Goal: Task Accomplishment & Management: Use online tool/utility

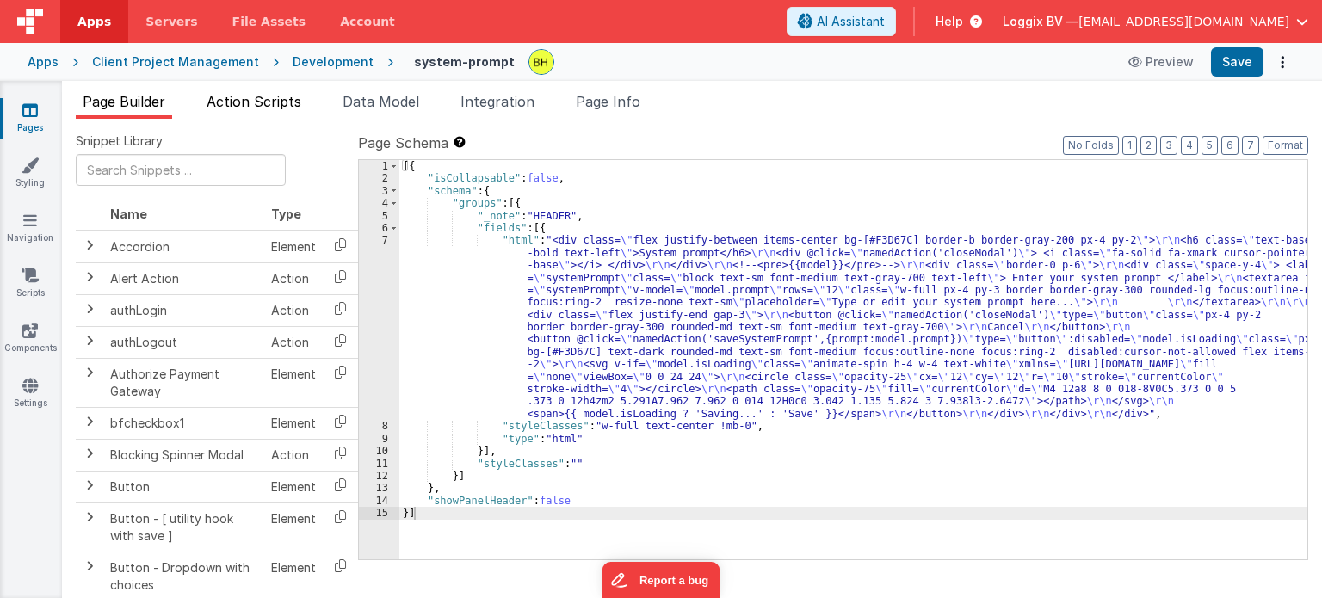
click at [274, 104] on span "Action Scripts" at bounding box center [254, 101] width 95 height 17
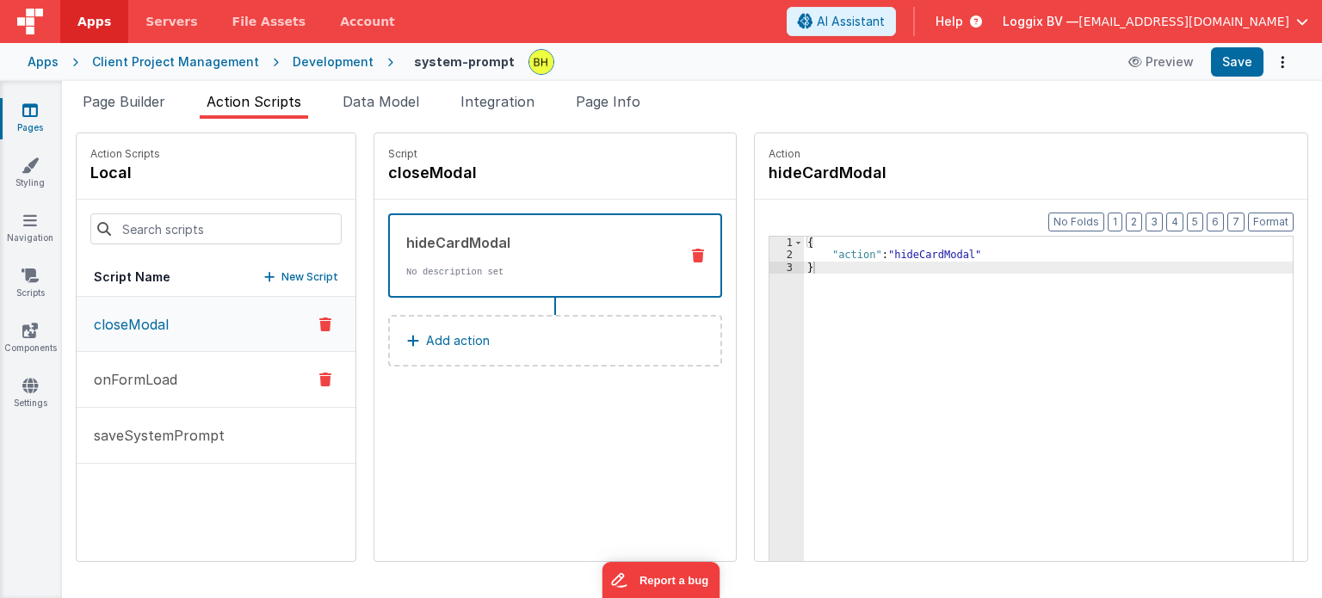
click at [182, 388] on button "onFormLoad" at bounding box center [216, 380] width 279 height 56
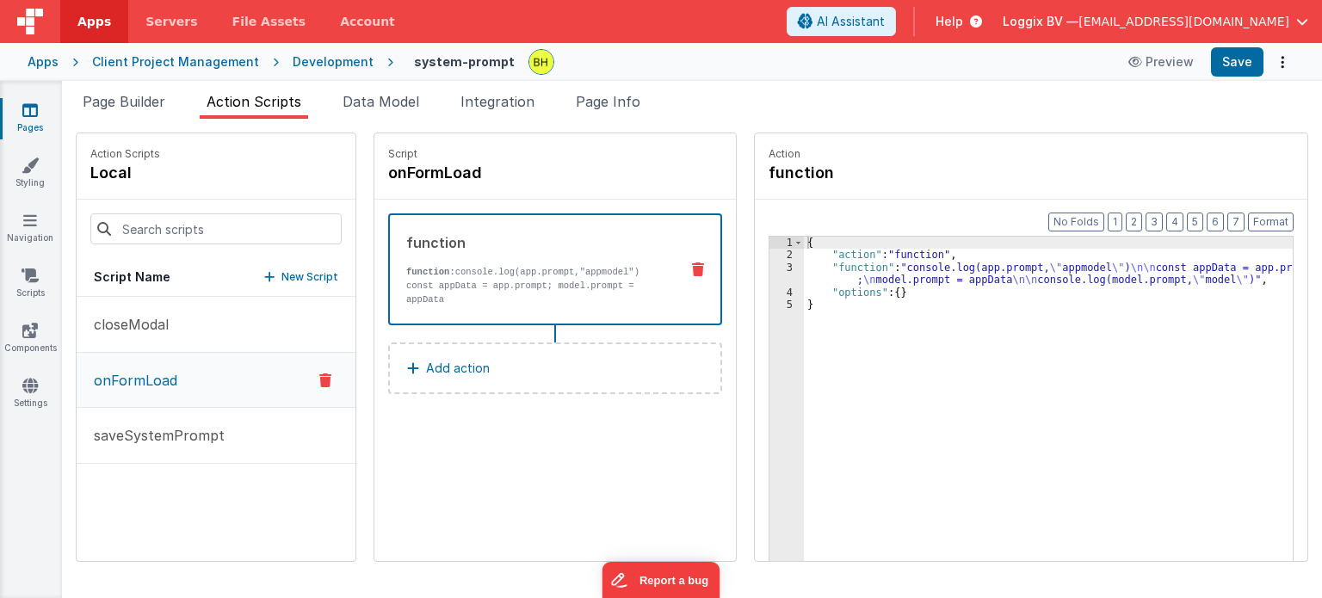
click at [772, 268] on div "3" at bounding box center [787, 274] width 34 height 25
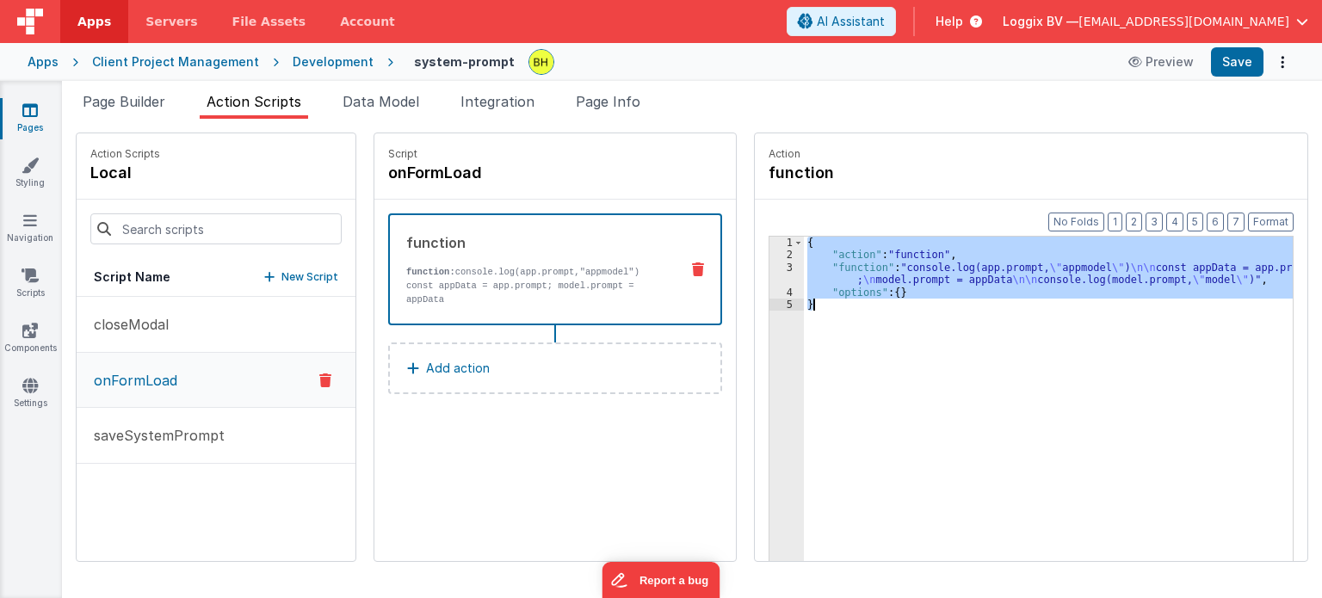
click at [772, 268] on div "3" at bounding box center [787, 274] width 34 height 25
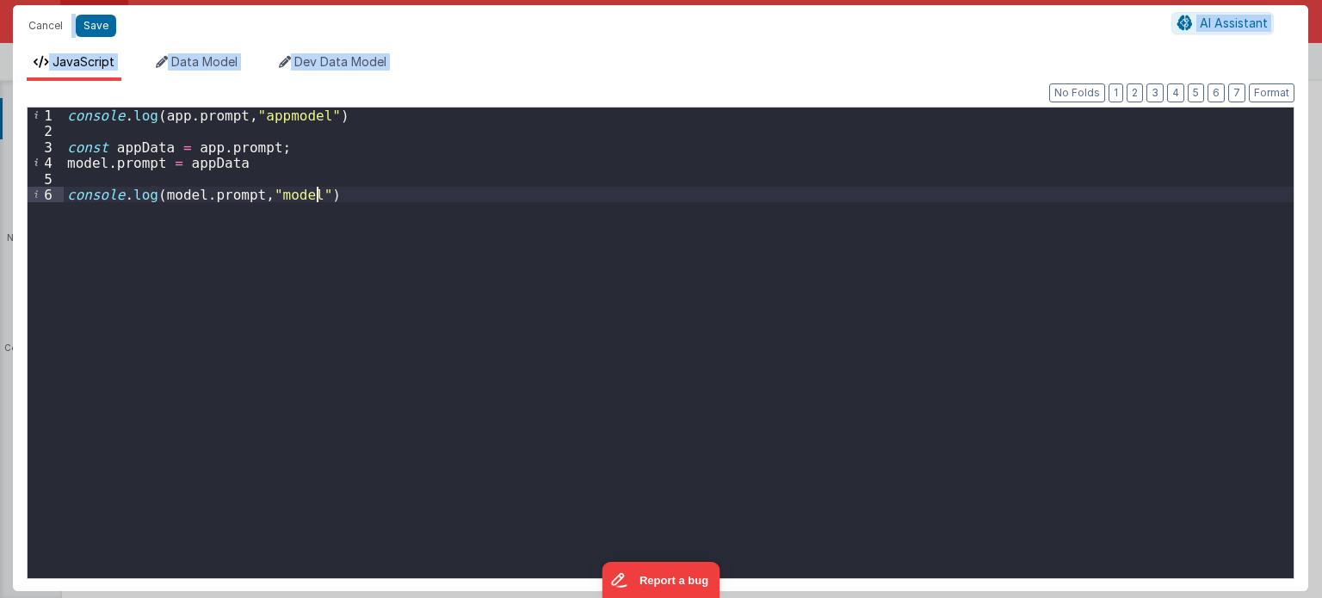
click at [107, 236] on div "console . log ( app . prompt , "appmodel" ) const appData = app . prompt ; mode…" at bounding box center [679, 360] width 1231 height 504
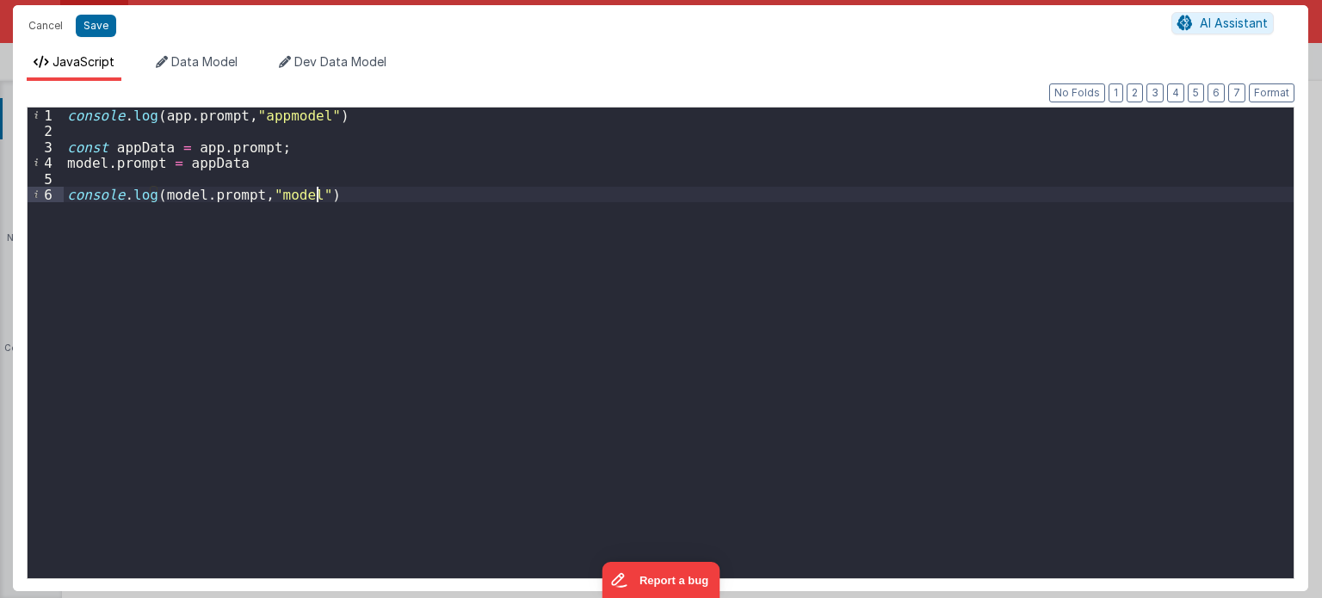
click at [382, 188] on div "console . log ( app . prompt , "appmodel" ) const appData = app . prompt ; mode…" at bounding box center [679, 360] width 1231 height 504
click at [69, 118] on div "console . log ( app . prompt , "appmodel" ) const appData = app . prompt ; mode…" at bounding box center [679, 360] width 1231 height 504
click at [393, 185] on div "console . log ( app . prompt , "appmodel" ) const appData = app . prompt ; mode…" at bounding box center [679, 360] width 1231 height 504
click at [402, 197] on div "console . log ( app . prompt , "appmodel" ) const appData = app . prompt ; mode…" at bounding box center [679, 360] width 1231 height 504
click at [94, 24] on button "Save" at bounding box center [96, 26] width 40 height 22
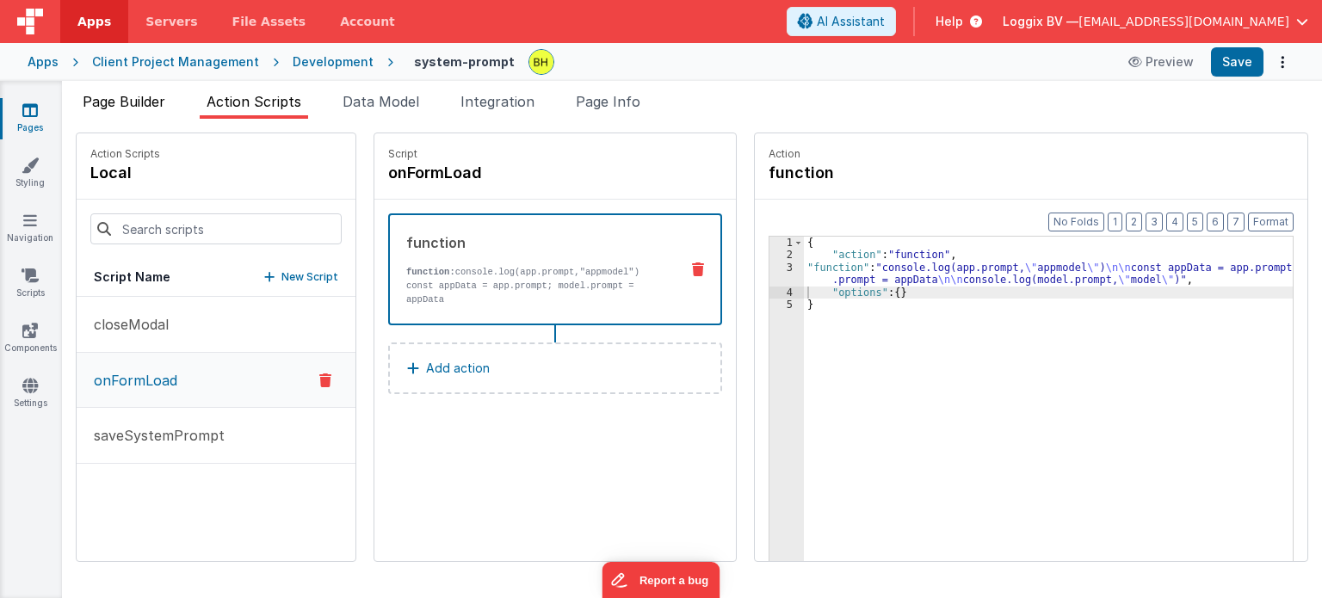
click at [121, 102] on span "Page Builder" at bounding box center [124, 101] width 83 height 17
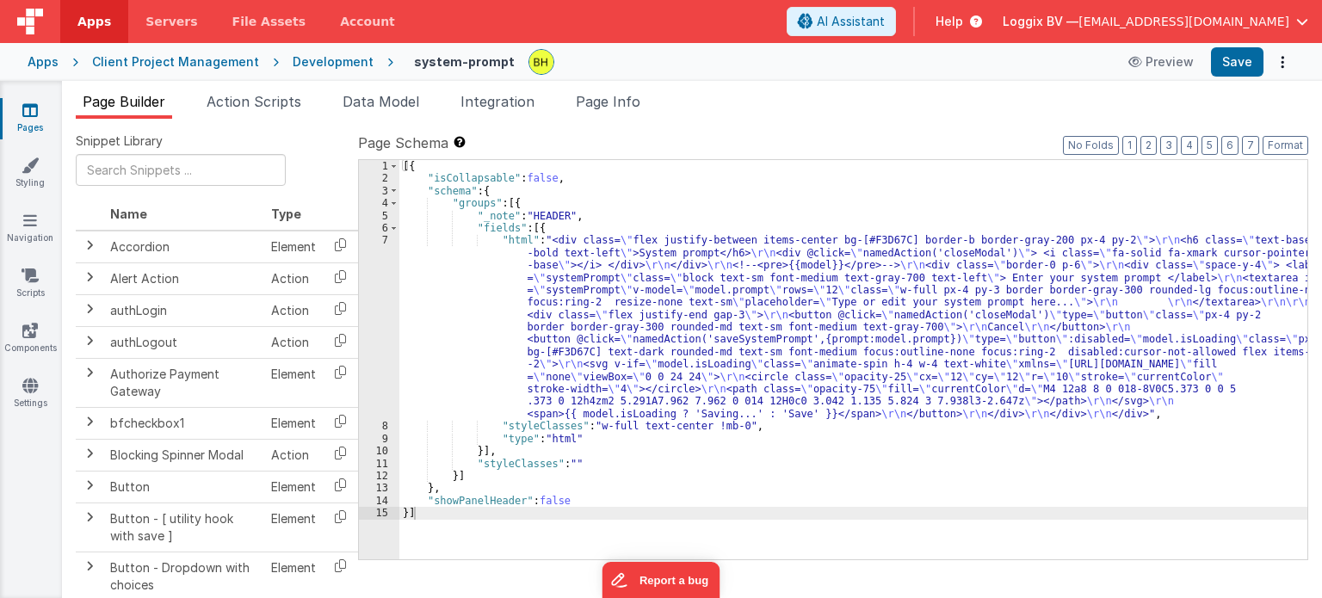
click at [121, 102] on span "Page Builder" at bounding box center [124, 101] width 83 height 17
click at [33, 171] on icon at bounding box center [30, 165] width 17 height 17
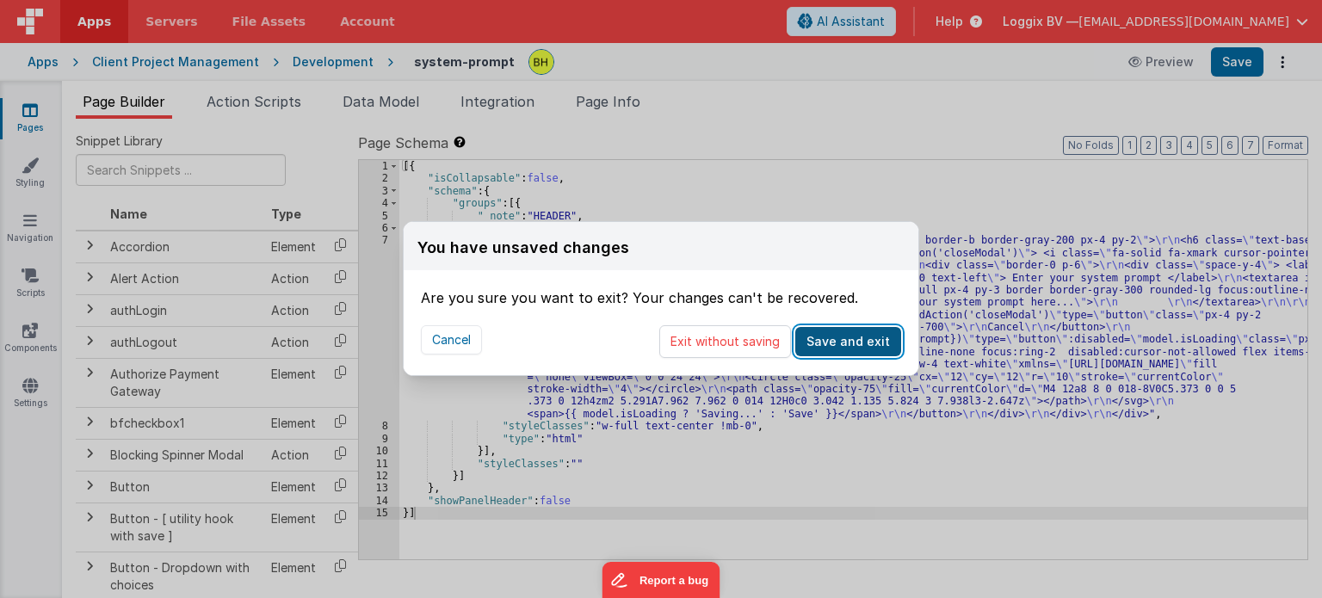
click at [829, 337] on button "Save and exit" at bounding box center [848, 341] width 106 height 29
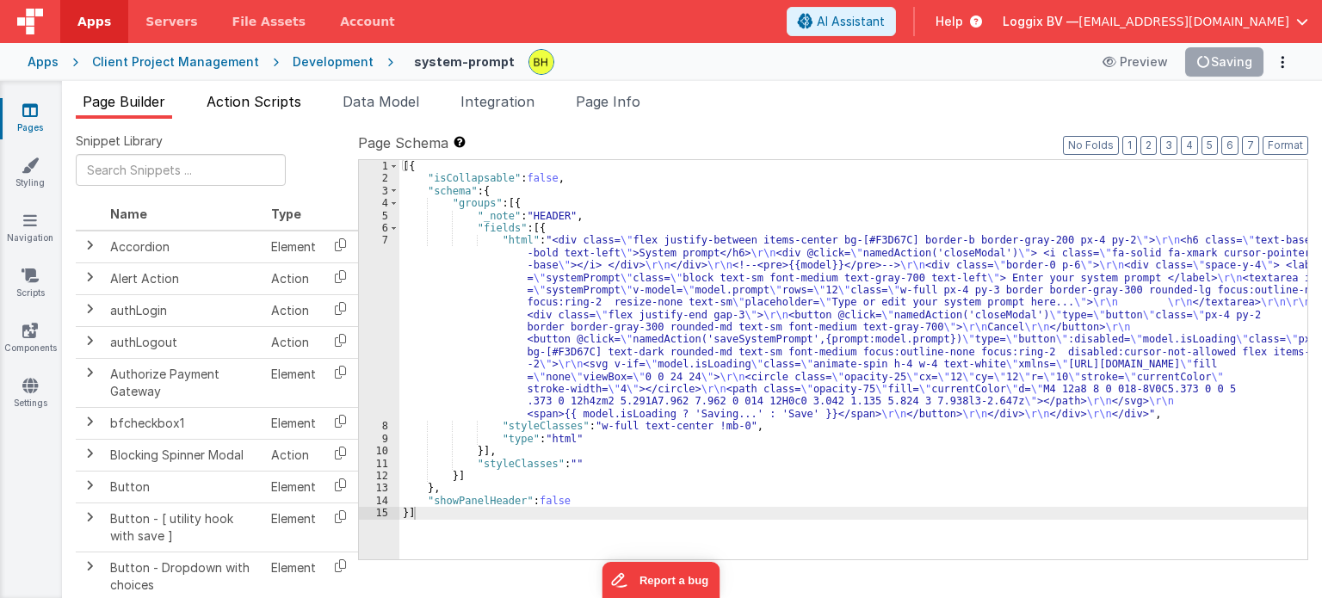
click at [241, 102] on span "Action Scripts" at bounding box center [254, 101] width 95 height 17
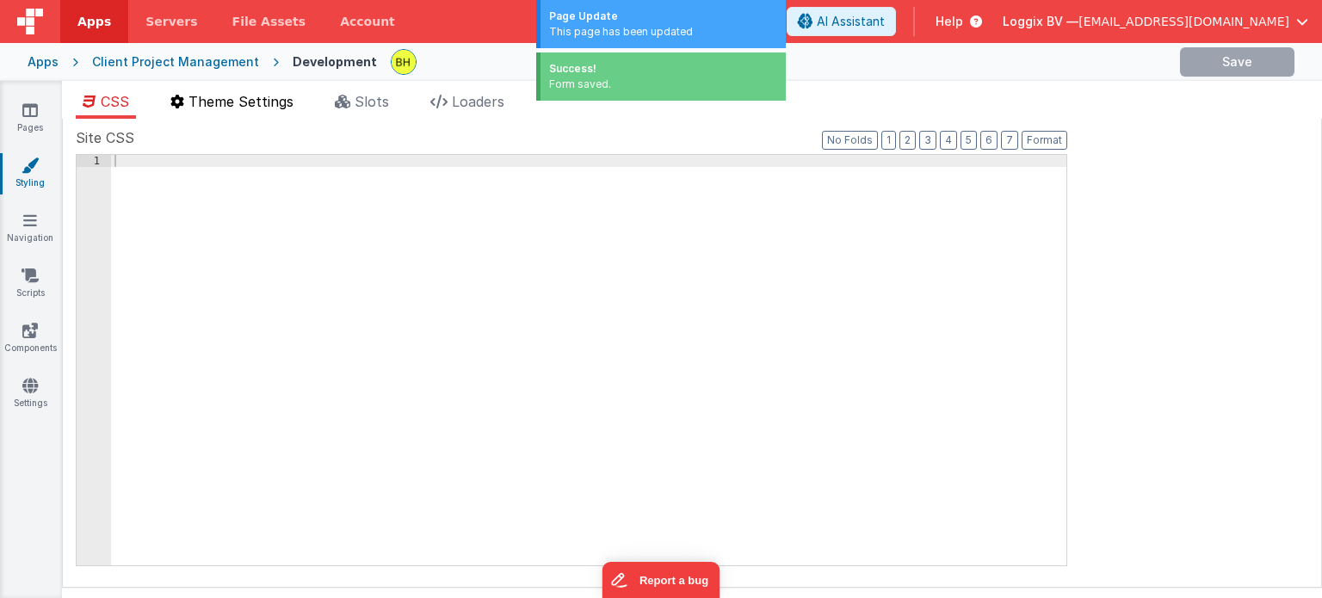
click at [238, 108] on span "Theme Settings" at bounding box center [241, 101] width 105 height 17
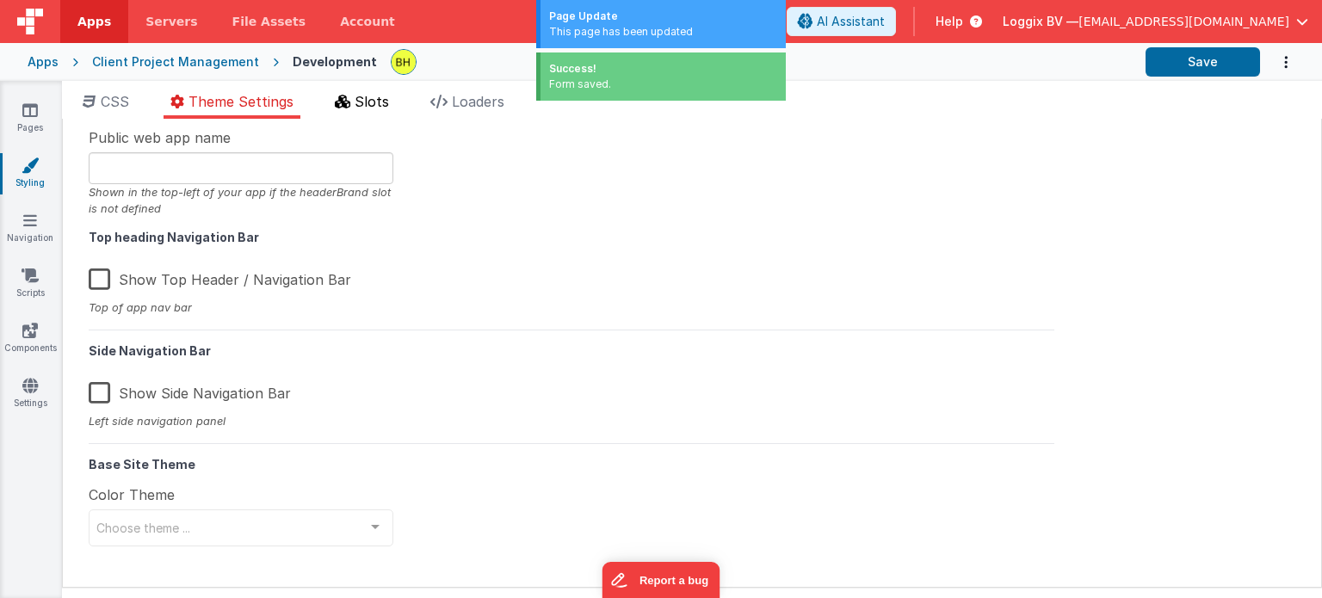
click at [356, 96] on li "Slots" at bounding box center [362, 105] width 68 height 28
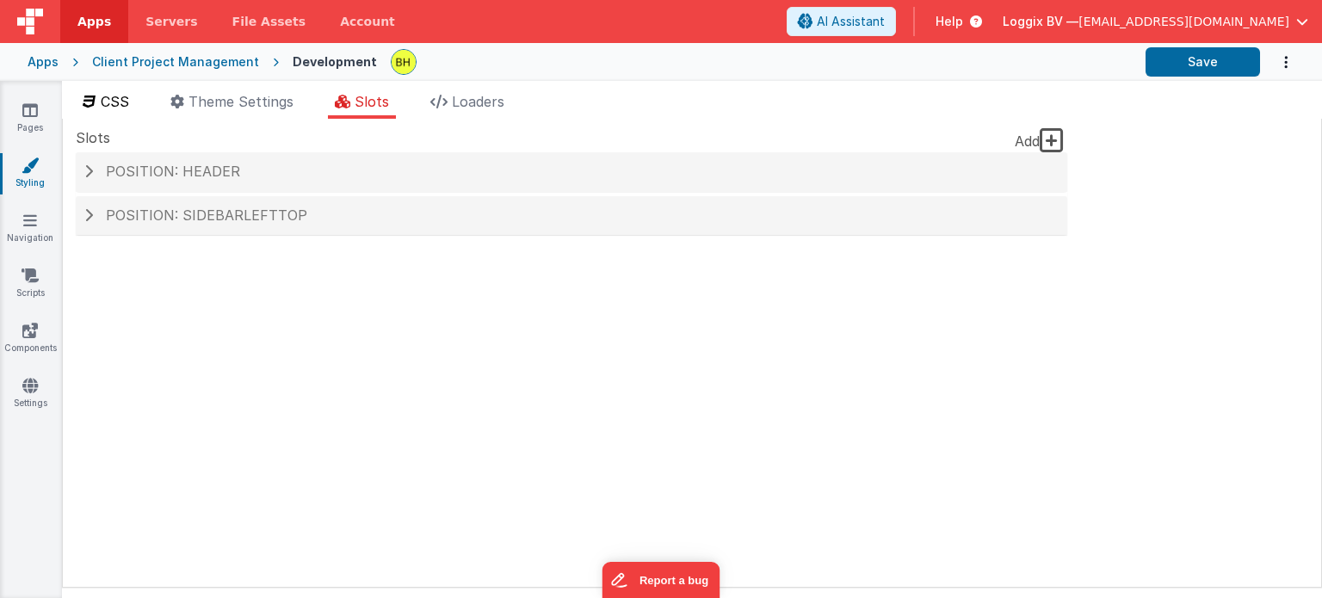
click at [119, 101] on span "CSS" at bounding box center [115, 101] width 28 height 17
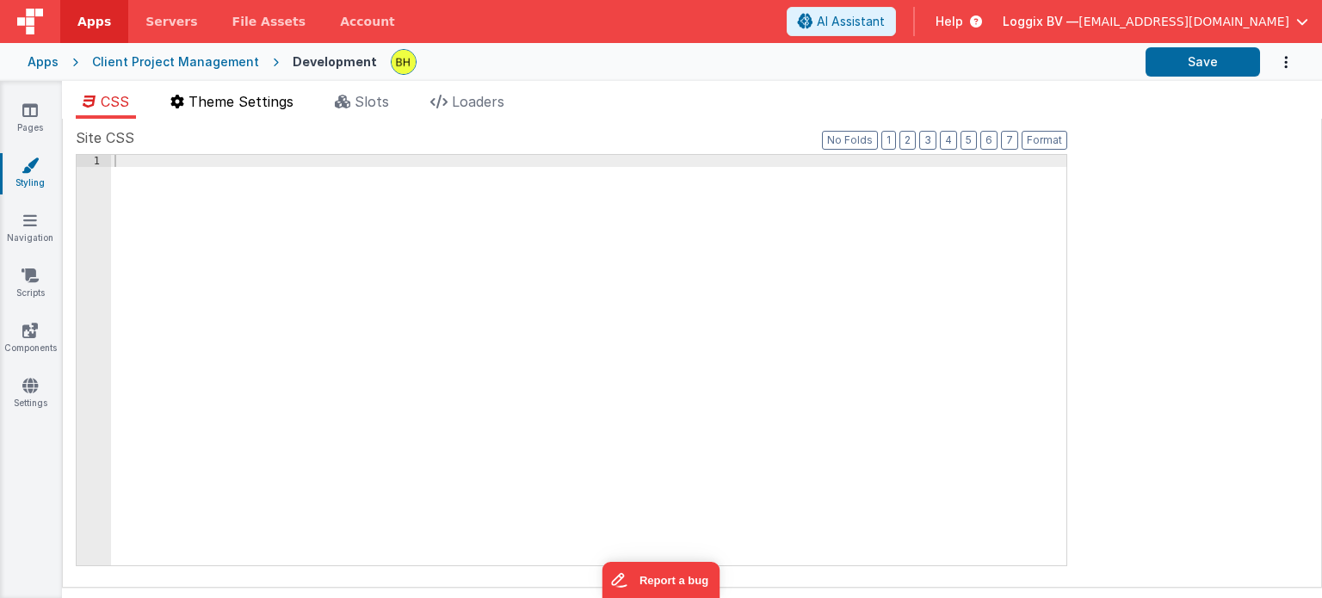
click at [210, 101] on span "Theme Settings" at bounding box center [241, 101] width 105 height 17
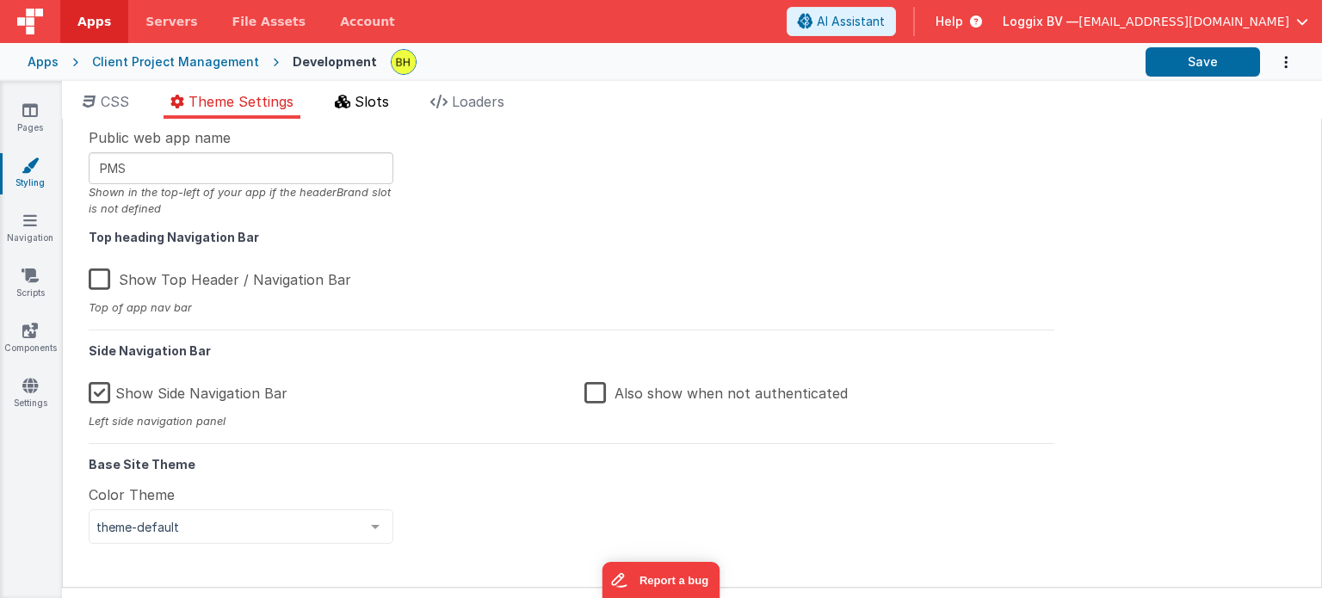
click at [382, 109] on span "Slots" at bounding box center [372, 101] width 34 height 17
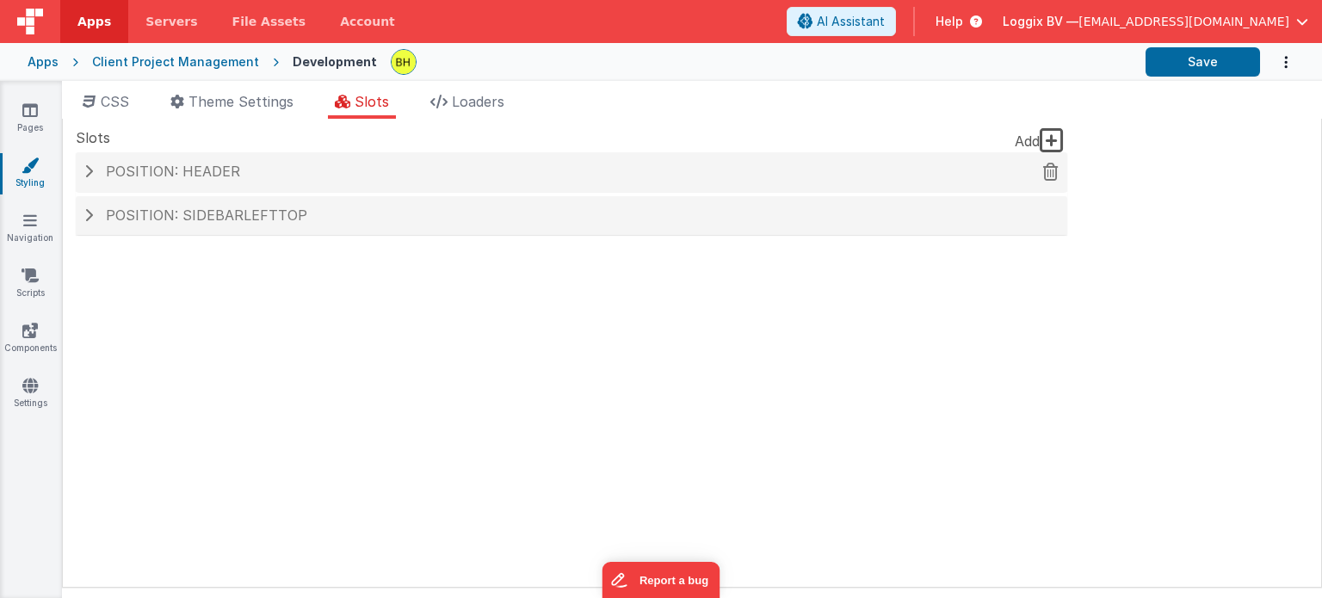
click at [158, 167] on span "Position: header" at bounding box center [173, 171] width 134 height 17
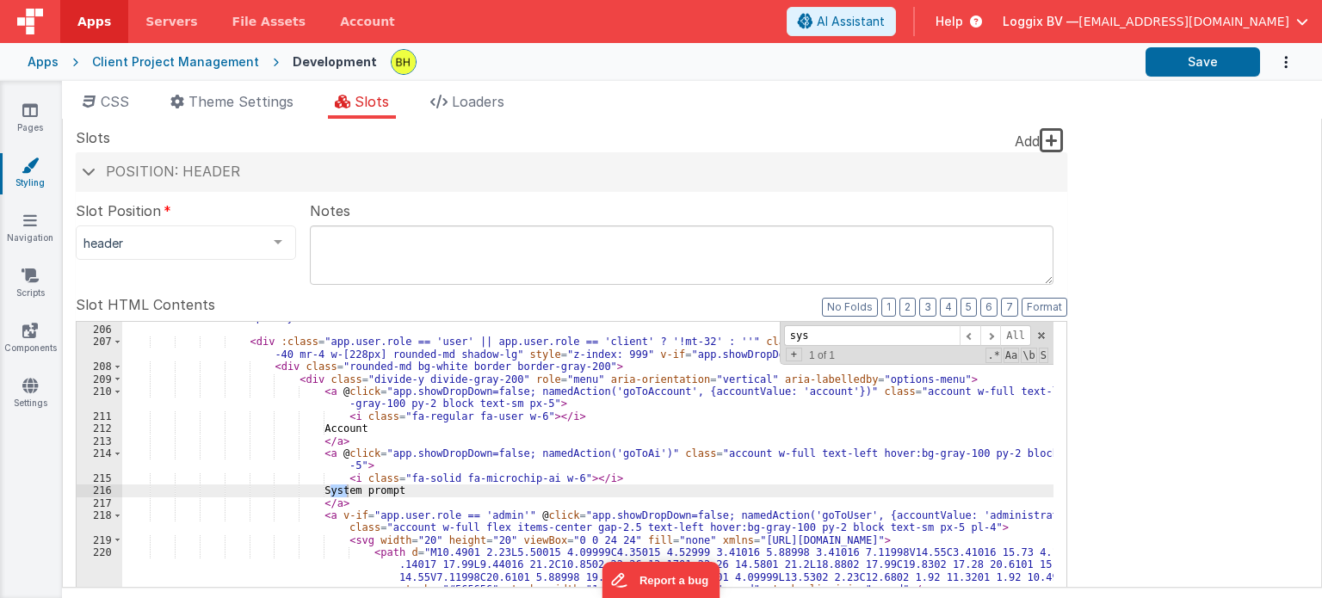
scroll to position [3146, 0]
type input "sys"
click at [337, 492] on div "< transition enter-active-class = "transition ease-xout duration-100" enter-cla…" at bounding box center [587, 601] width 931 height 558
drag, startPoint x: 405, startPoint y: 492, endPoint x: 337, endPoint y: 489, distance: 68.1
click at [337, 489] on div "< transition enter-active-class = "transition ease-xout duration-100" enter-cla…" at bounding box center [587, 603] width 931 height 632
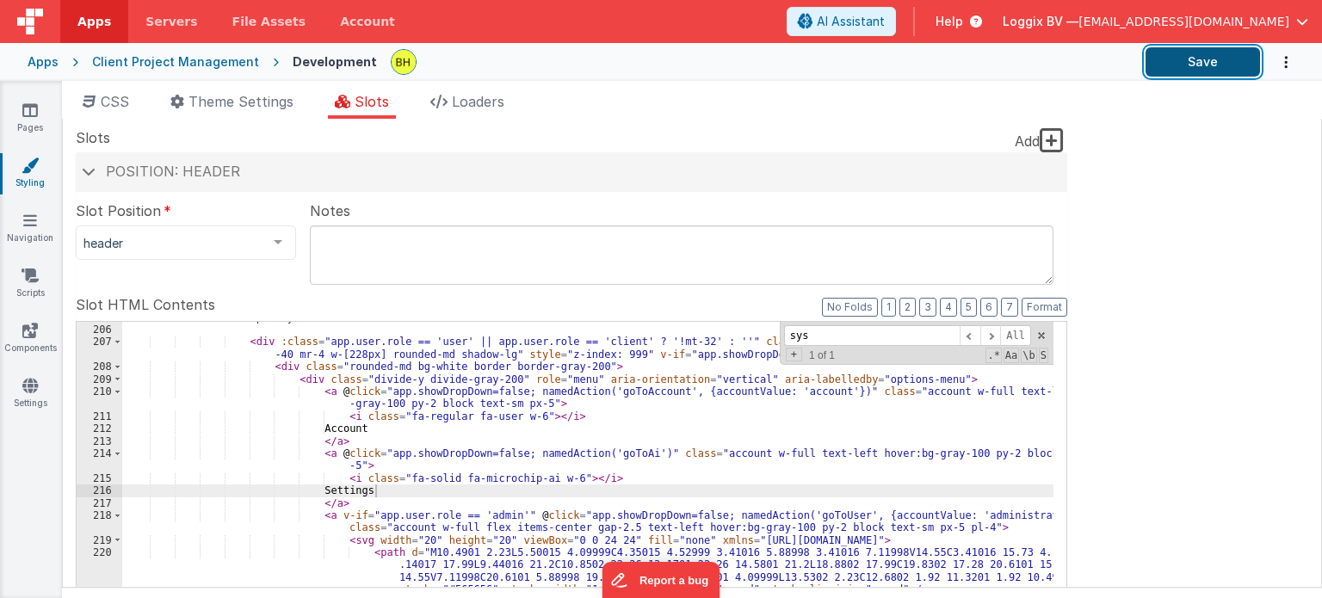
click at [1176, 71] on button "Save" at bounding box center [1203, 61] width 114 height 29
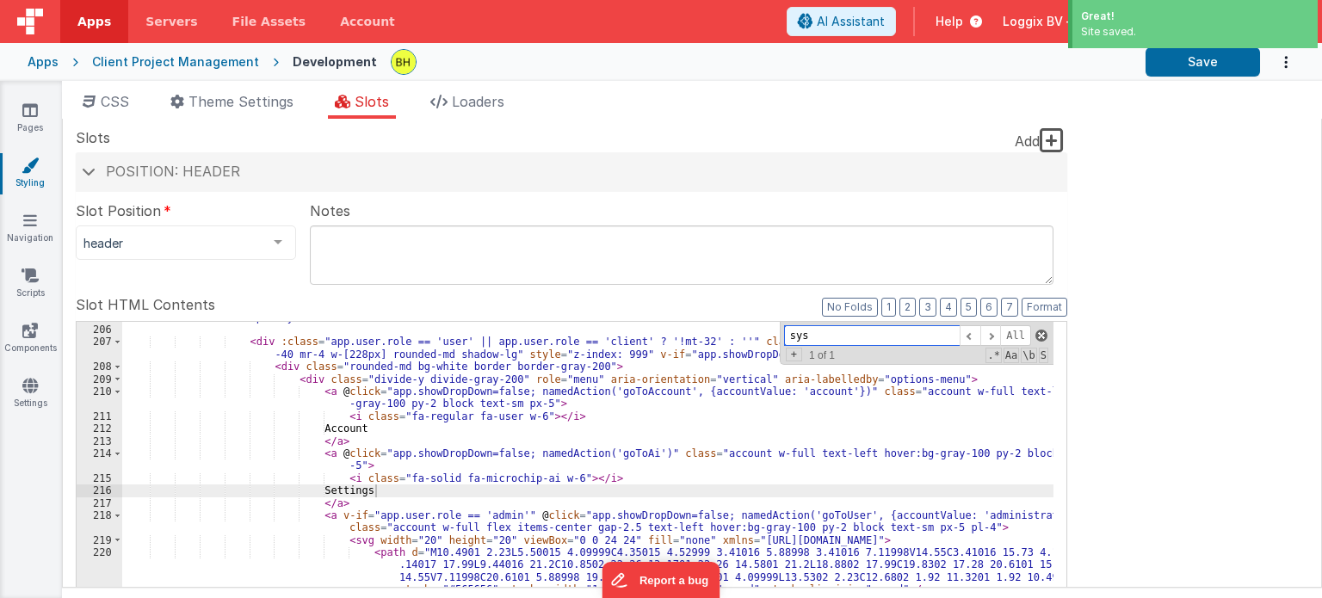
click at [1044, 330] on span at bounding box center [1042, 336] width 12 height 12
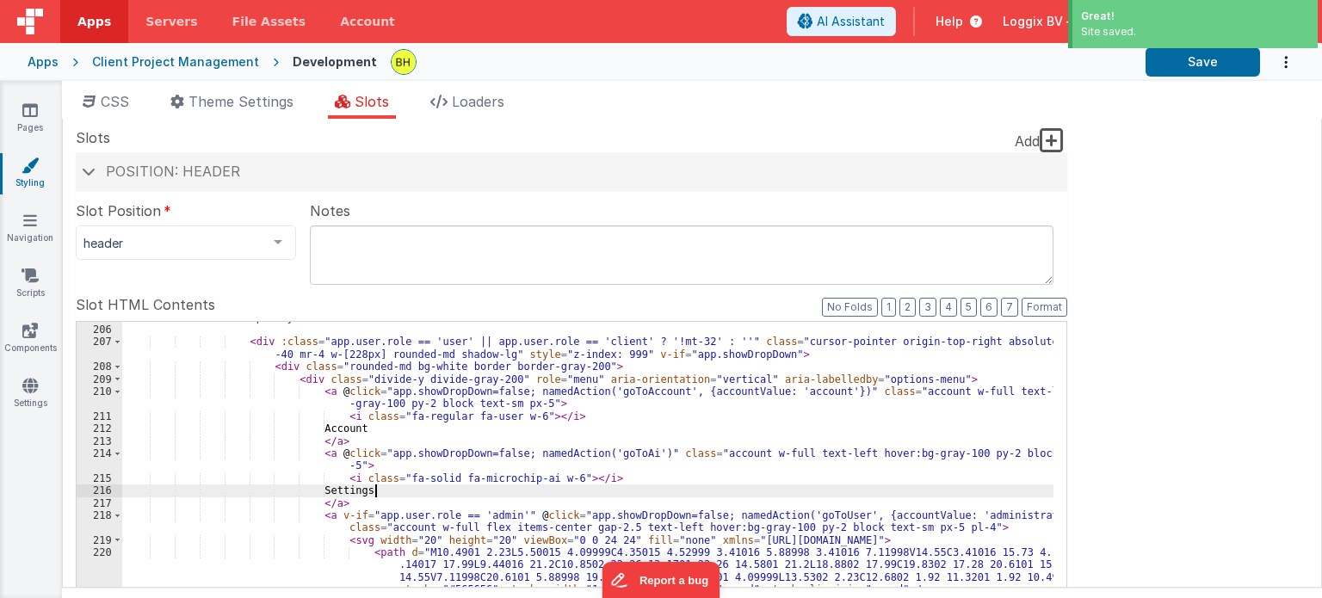
click at [1264, 336] on div "Site CSS Format 7 6 5 4 3 2 1 No Folds 1 XXXXXXXXXXXXXXXXXXXXXXXXXXXXXXXXXXXXXX…" at bounding box center [692, 353] width 1260 height 469
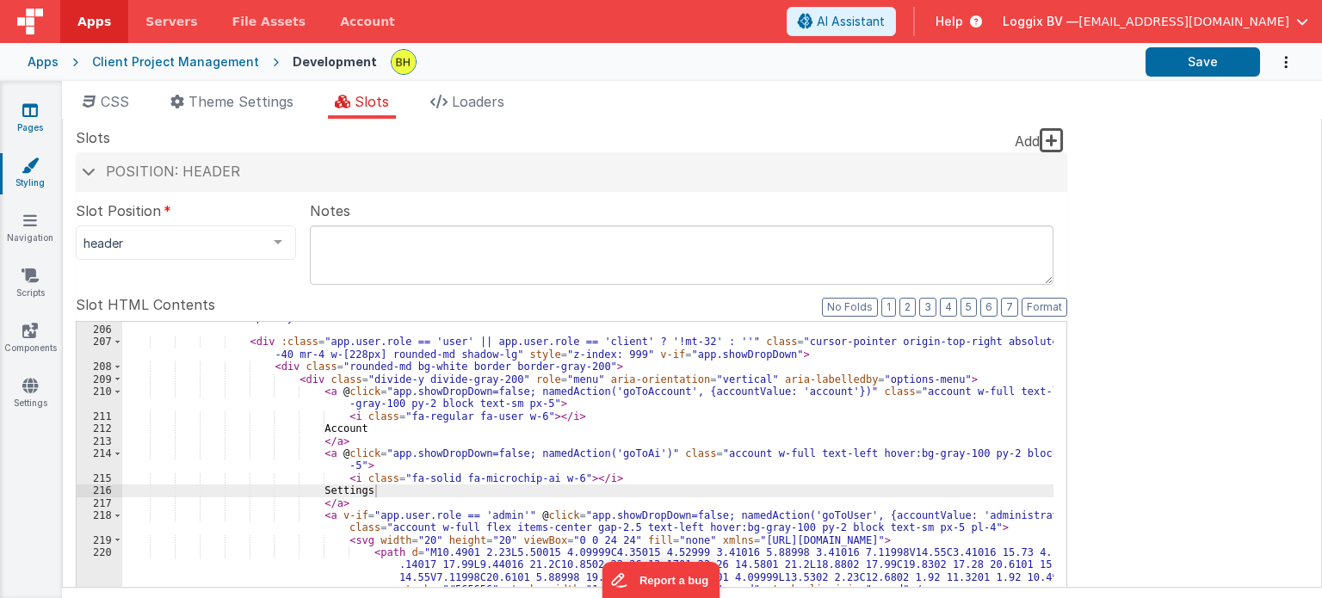
click at [28, 127] on link "Pages" at bounding box center [30, 119] width 62 height 34
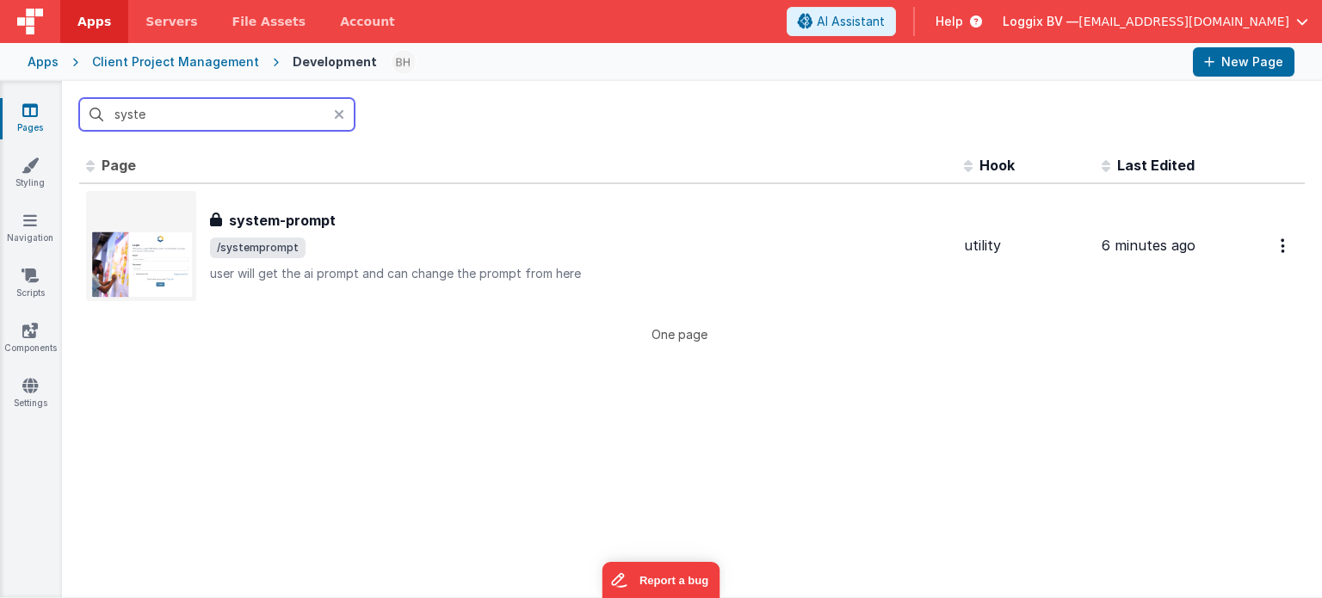
type input "system"
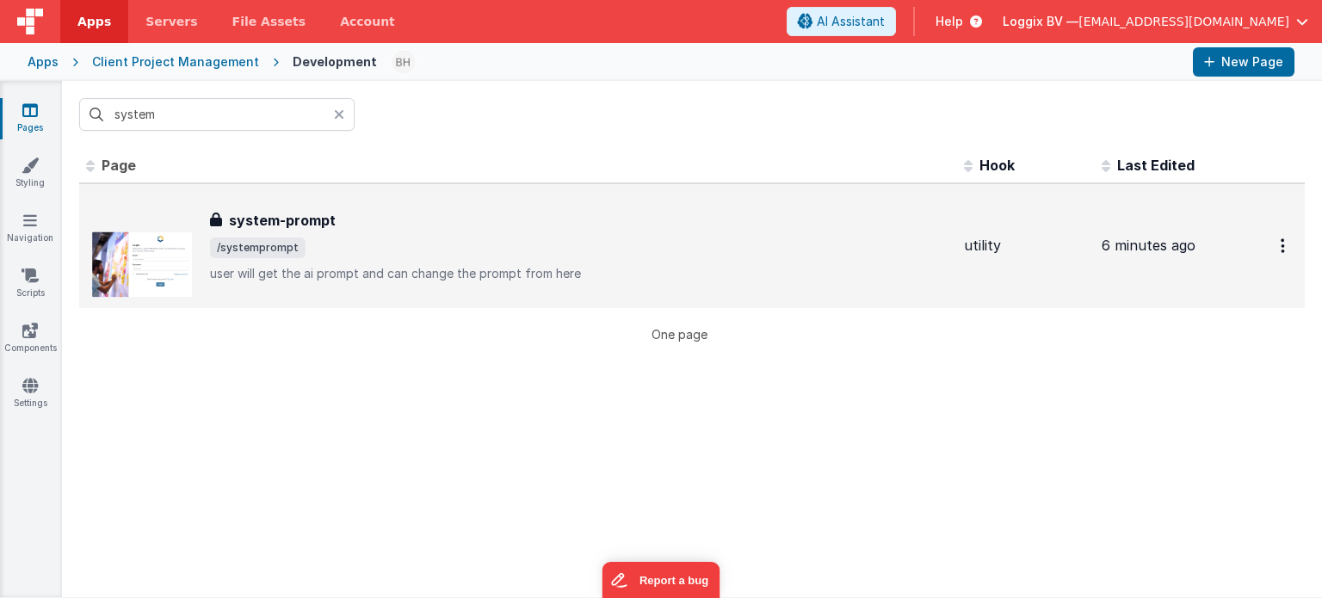
click at [434, 250] on span "/systemprompt" at bounding box center [580, 248] width 740 height 21
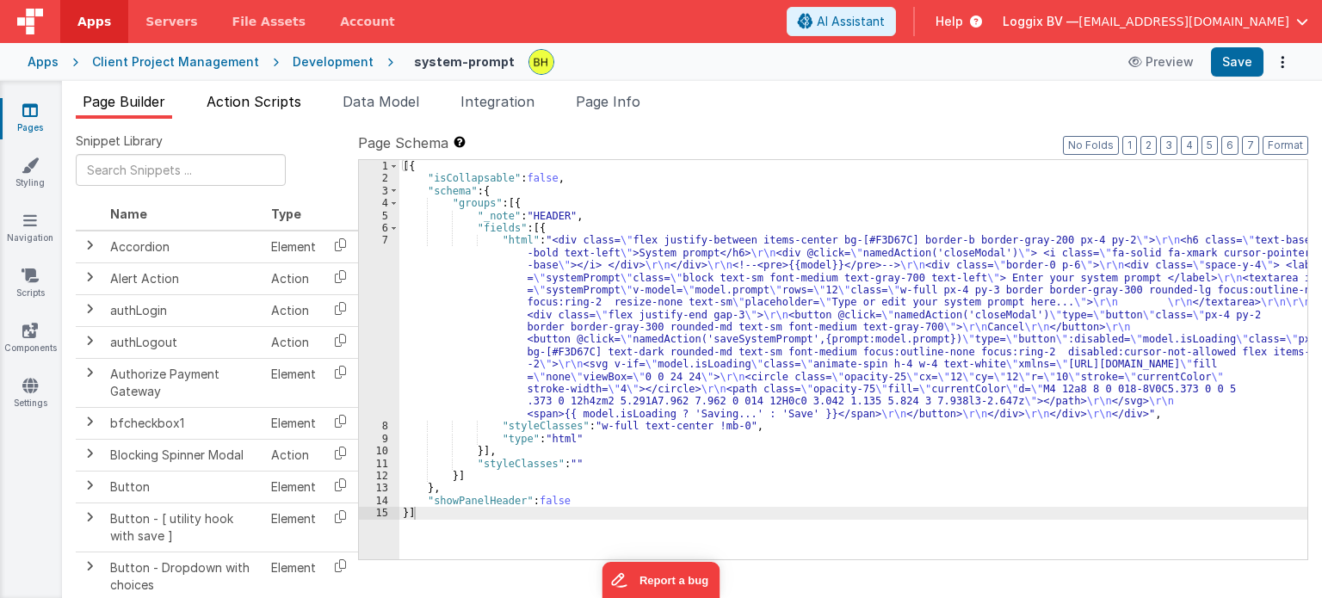
click at [258, 95] on span "Action Scripts" at bounding box center [254, 101] width 95 height 17
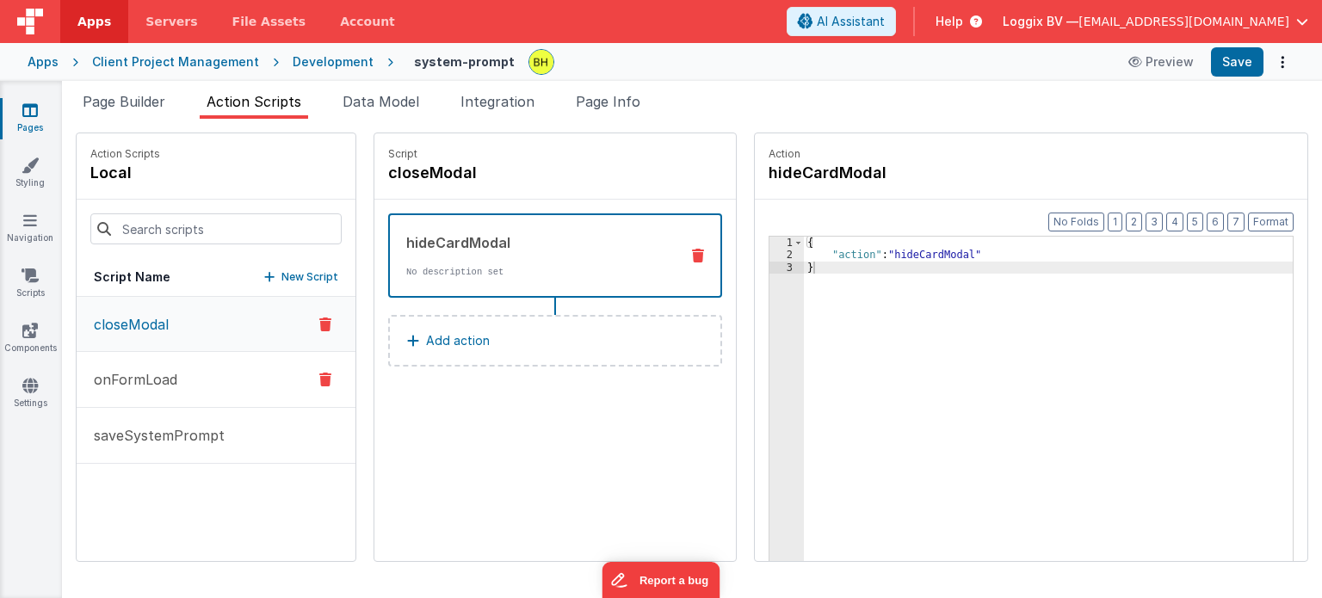
click at [176, 390] on button "onFormLoad" at bounding box center [216, 380] width 279 height 56
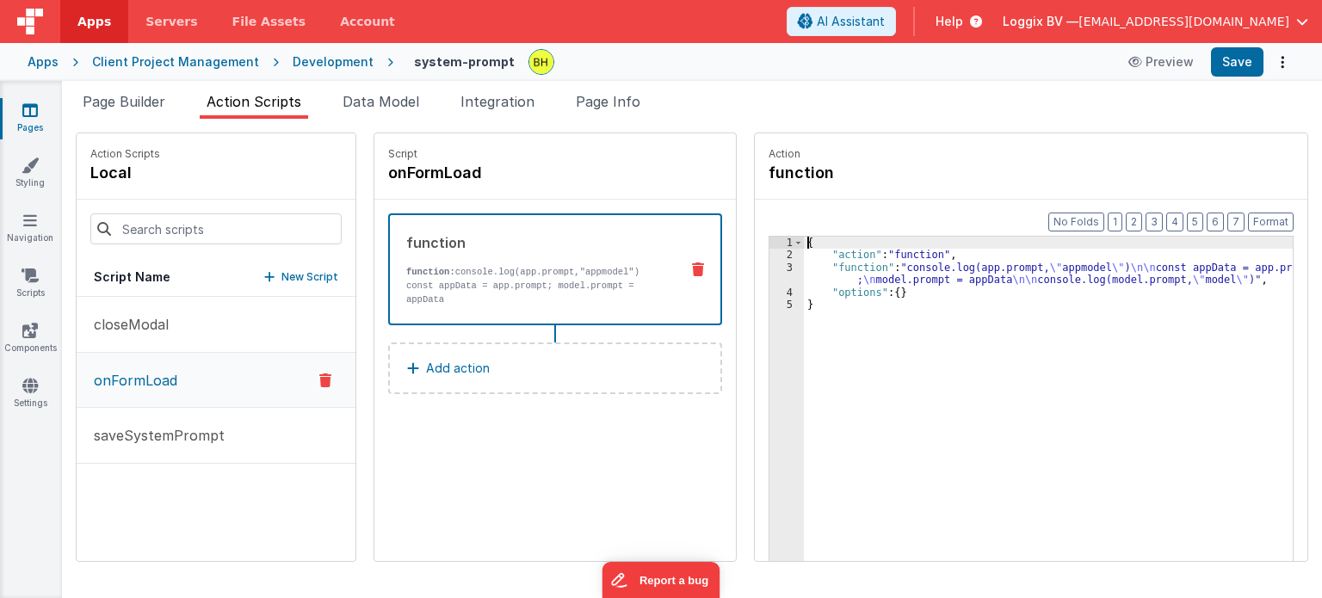
click at [775, 268] on div "3" at bounding box center [787, 274] width 34 height 25
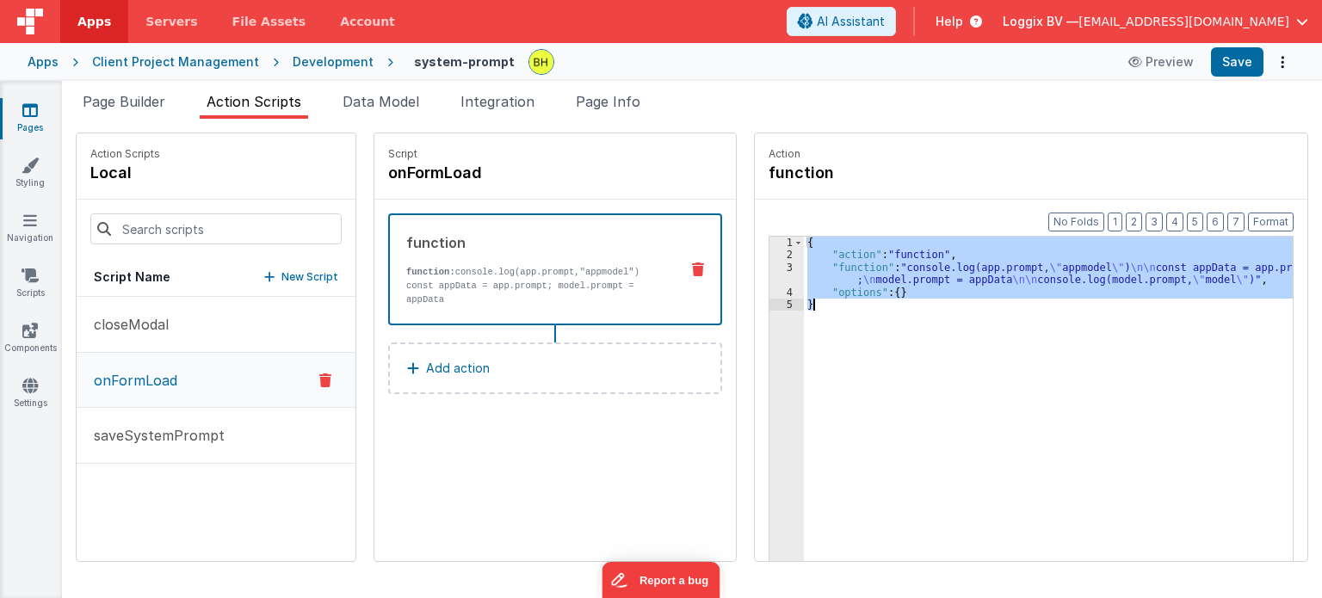
click at [775, 268] on div "3" at bounding box center [787, 274] width 34 height 25
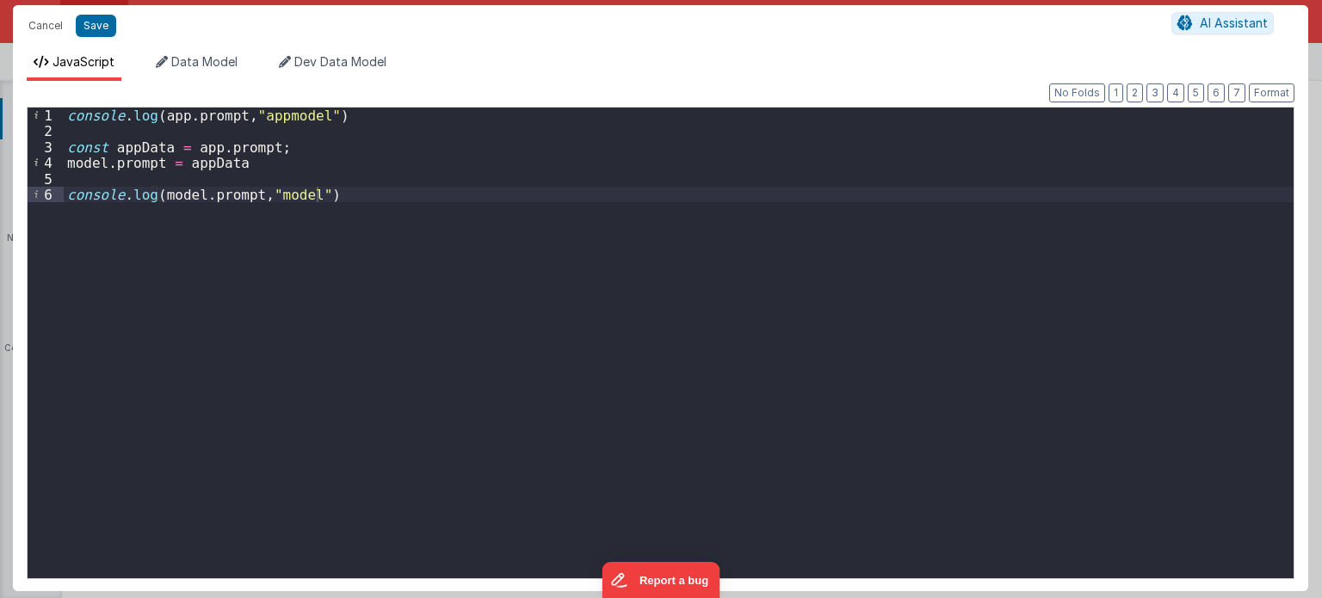
click at [69, 114] on div "console . log ( app . prompt , "appmodel" ) const appData = app . prompt ; mode…" at bounding box center [679, 360] width 1231 height 504
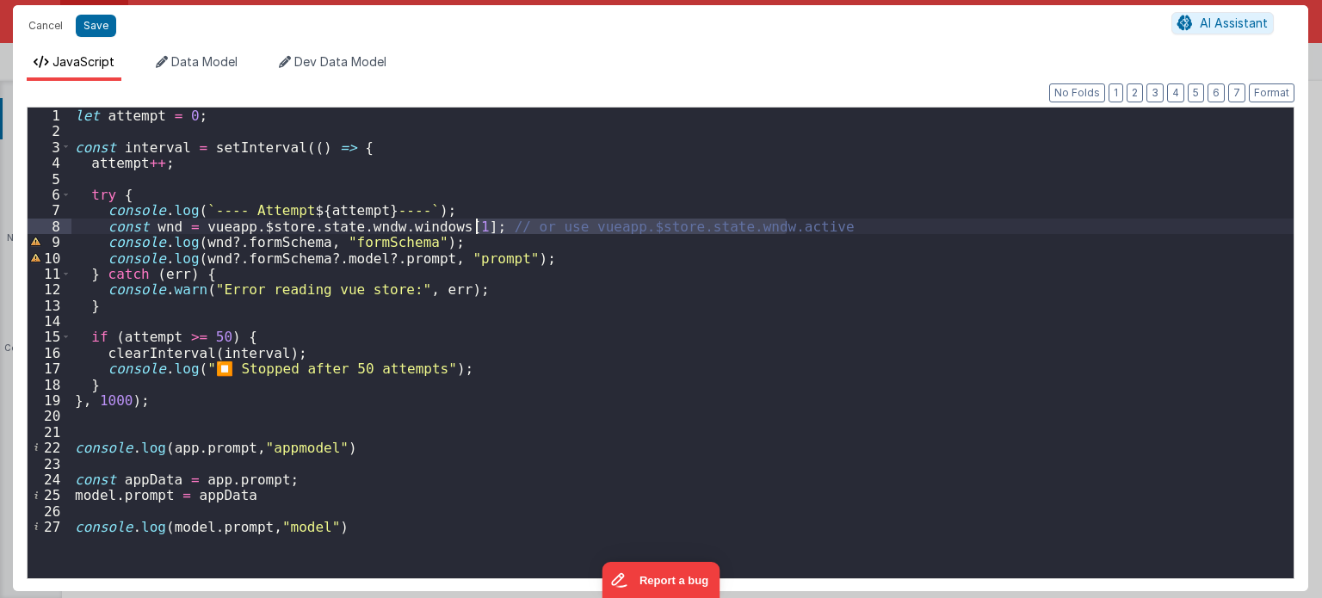
drag, startPoint x: 787, startPoint y: 222, endPoint x: 476, endPoint y: 229, distance: 310.8
click at [476, 229] on div "let attempt = 0 ; const interval = setInterval (( ) => { attempt ++ ; try { con…" at bounding box center [682, 360] width 1223 height 504
click at [224, 368] on div "let attempt = 0 ; const interval = setInterval (( ) => { attempt ++ ; try { con…" at bounding box center [682, 360] width 1223 height 504
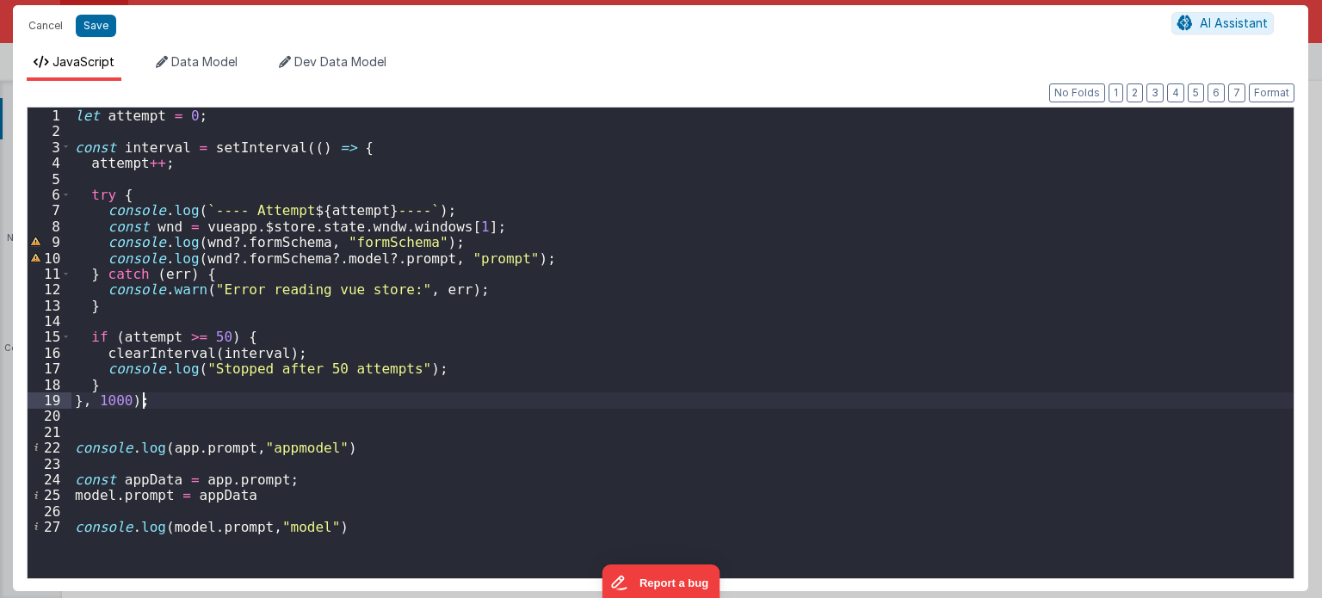
click at [165, 396] on div "let attempt = 0 ; const interval = setInterval (( ) => { attempt ++ ; try { con…" at bounding box center [682, 360] width 1223 height 504
click at [210, 331] on div "let attempt = 0 ; const interval = setInterval (( ) => { attempt ++ ; try { con…" at bounding box center [682, 360] width 1223 height 504
click at [316, 364] on div "let attempt = 0 ; const interval = setInterval (( ) => { attempt ++ ; try { con…" at bounding box center [682, 360] width 1223 height 504
click at [239, 404] on div "let attempt = 0 ; const interval = setInterval (( ) => { attempt ++ ; try { con…" at bounding box center [682, 360] width 1223 height 504
drag, startPoint x: 233, startPoint y: 207, endPoint x: 201, endPoint y: 206, distance: 31.9
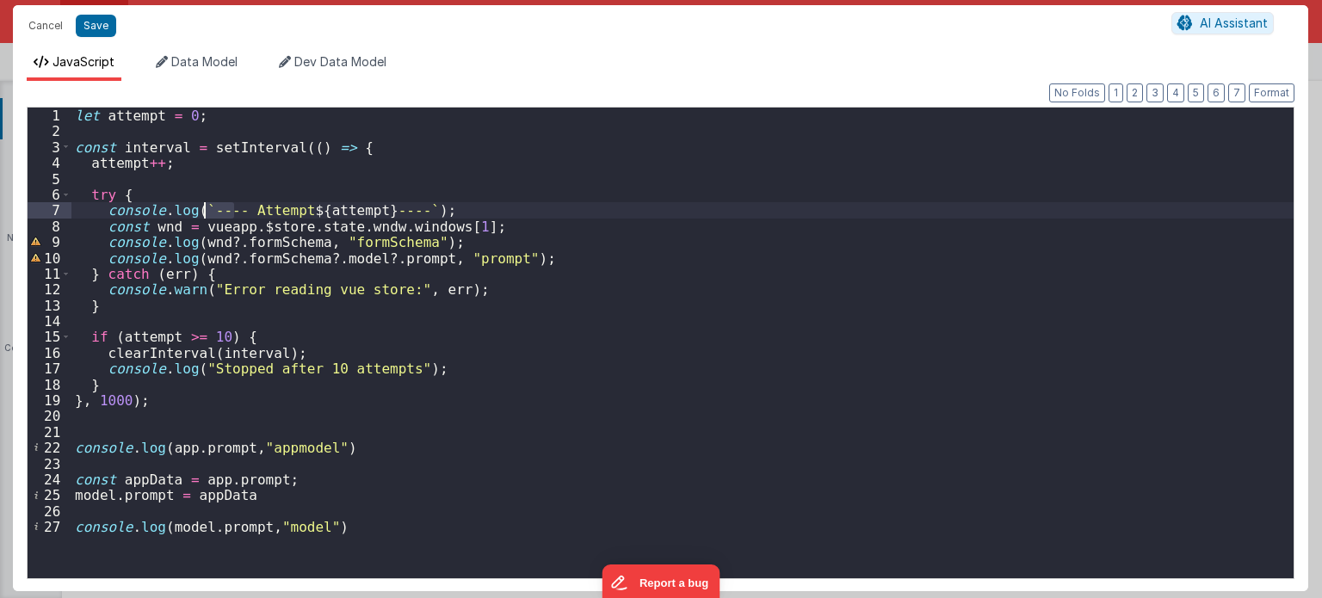
click at [201, 206] on div "let attempt = 0 ; const interval = setInterval (( ) => { attempt ++ ; try { con…" at bounding box center [682, 360] width 1223 height 504
drag, startPoint x: 385, startPoint y: 206, endPoint x: 357, endPoint y: 208, distance: 27.7
click at [357, 208] on div "let attempt = 0 ; const interval = setInterval (( ) => { attempt ++ ; try { con…" at bounding box center [682, 360] width 1223 height 504
click at [444, 208] on div "let attempt = 0 ; const interval = setInterval (( ) => { attempt ++ ; try { con…" at bounding box center [682, 360] width 1223 height 504
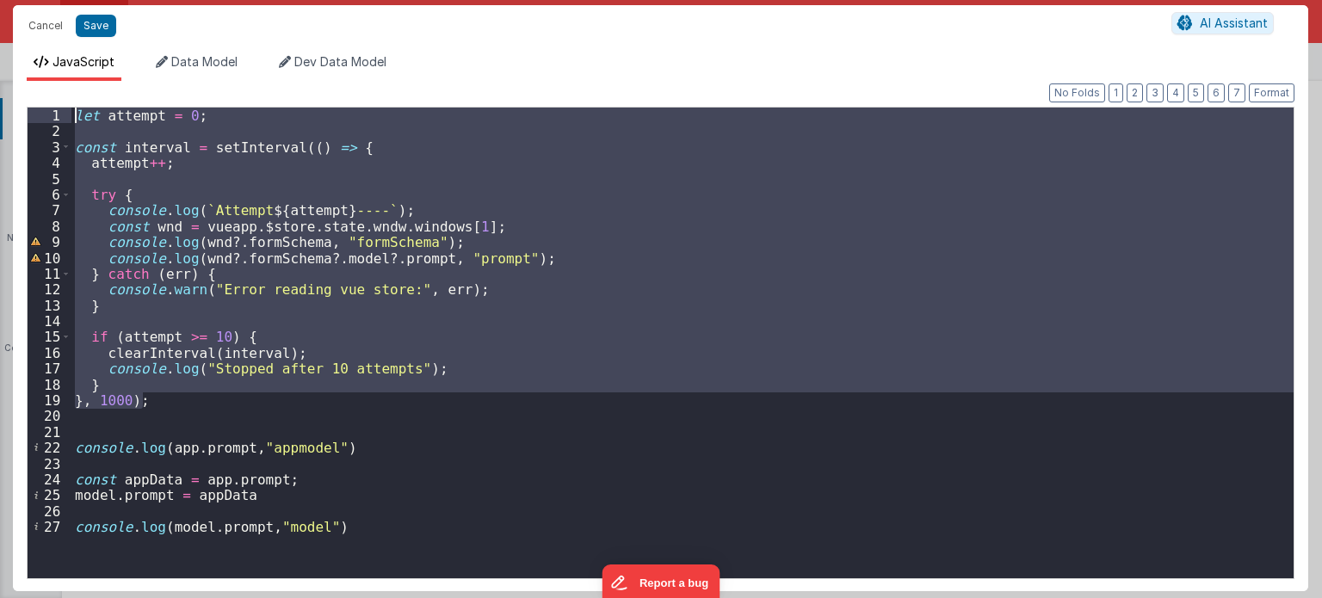
drag, startPoint x: 169, startPoint y: 399, endPoint x: 62, endPoint y: 120, distance: 299.4
click at [62, 120] on div "1 2 3 4 5 6 7 8 9 10 11 12 13 14 15 16 17 18 19 20 21 22 23 24 25 26 27 let att…" at bounding box center [661, 343] width 1268 height 473
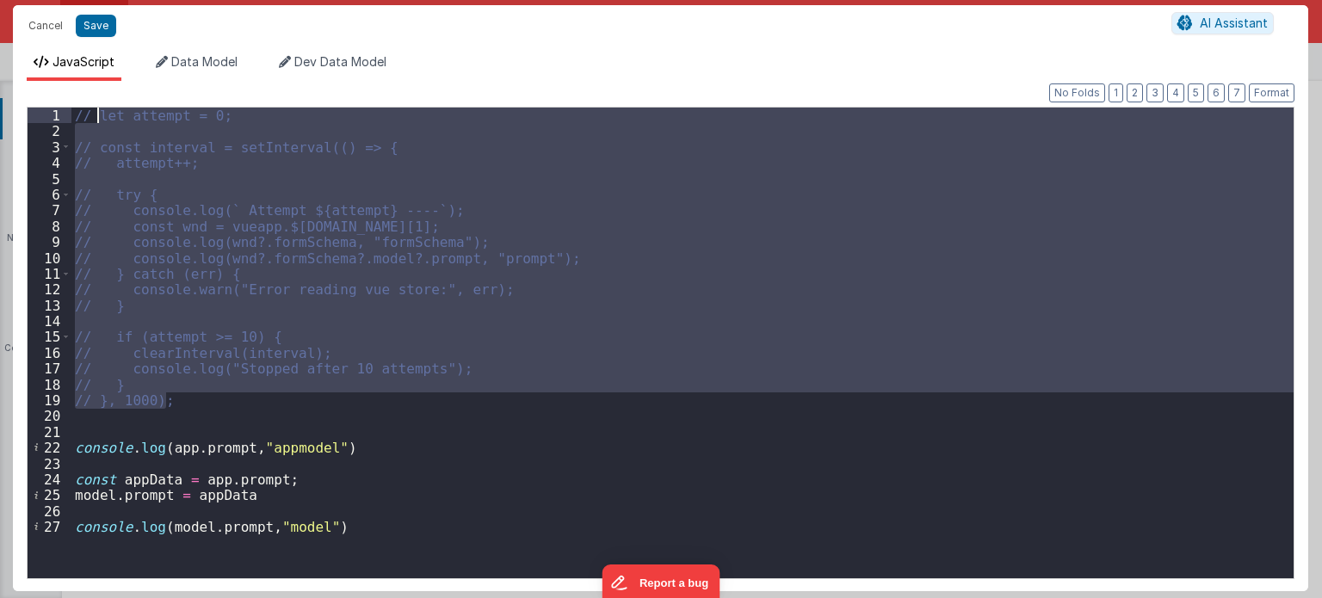
click at [173, 395] on div "// let attempt = 0; // const interval = setInterval(() => { // attempt++; // tr…" at bounding box center [682, 343] width 1222 height 471
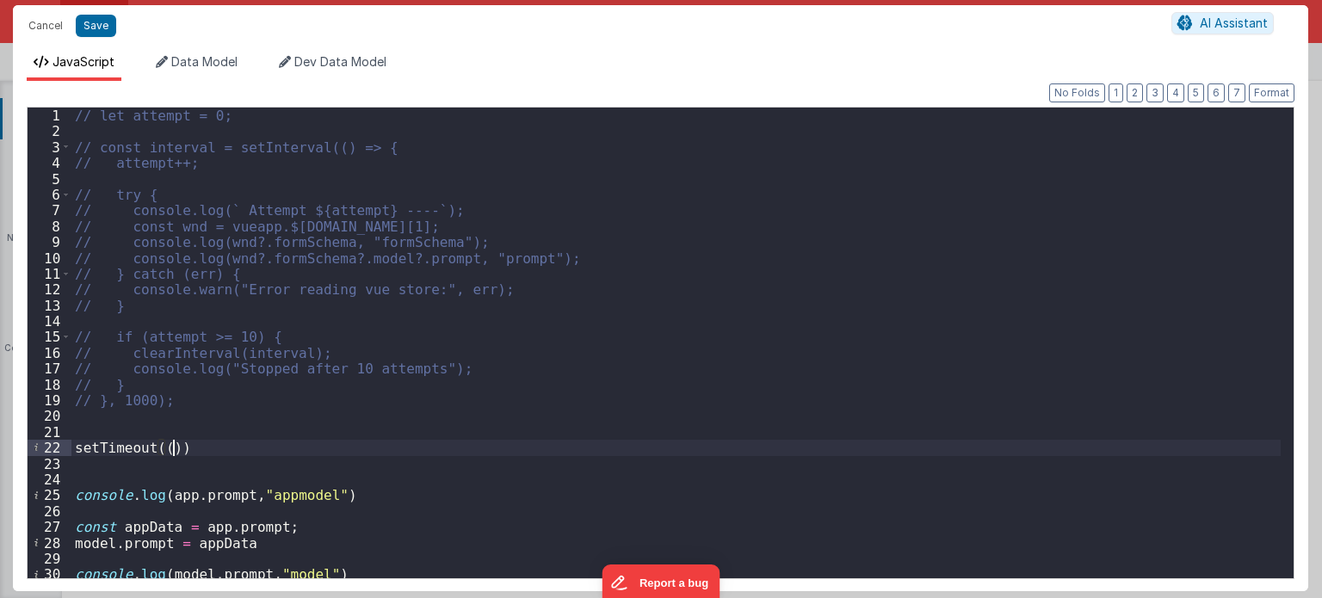
click at [170, 449] on div "// let attempt = 0; // const interval = setInterval(() => { // attempt++; // tr…" at bounding box center [676, 360] width 1210 height 504
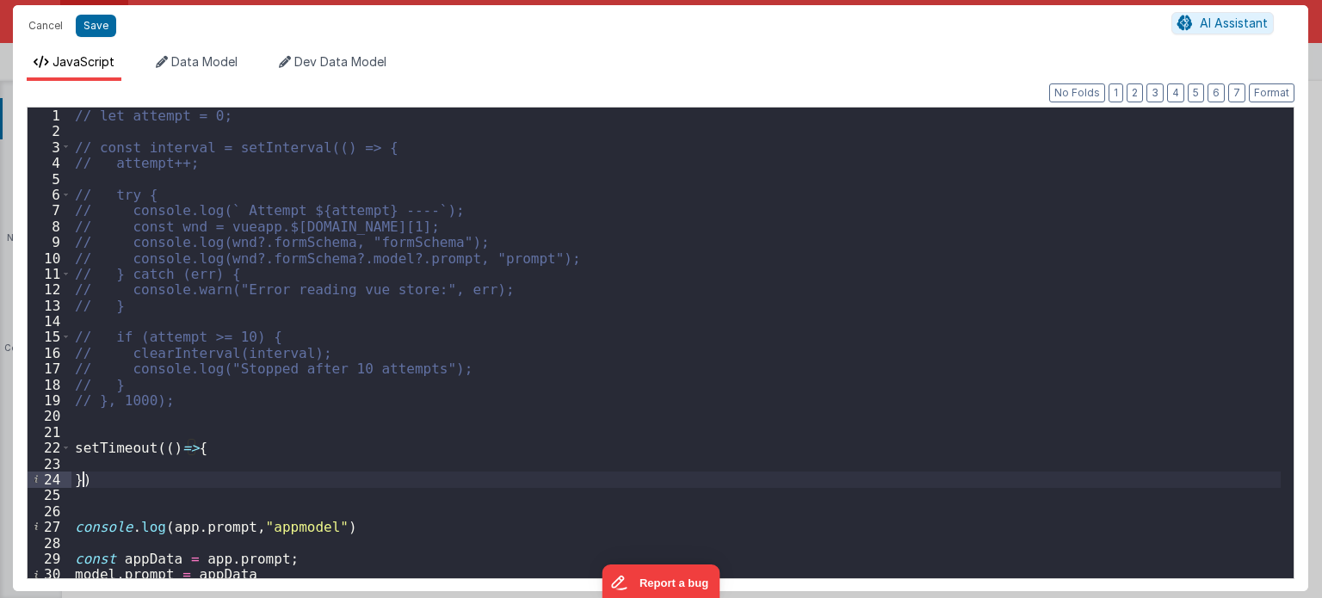
click at [83, 480] on div "// let attempt = 0; // const interval = setInterval(() => { // attempt++; // tr…" at bounding box center [676, 360] width 1210 height 504
click at [108, 461] on div "// let attempt = 0; // const interval = setInterval(() => { // attempt++; // tr…" at bounding box center [676, 360] width 1210 height 504
click at [162, 479] on div "// let attempt = 0; // const interval = setInterval(() => { // attempt++; // tr…" at bounding box center [676, 360] width 1210 height 504
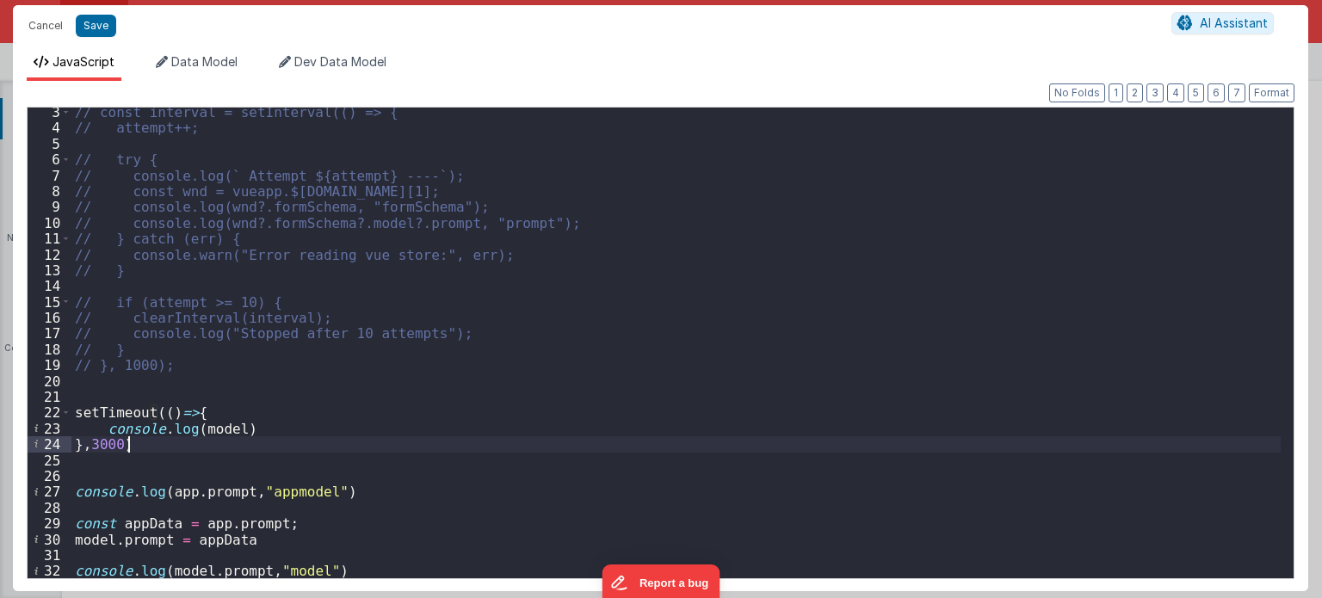
scroll to position [34, 0]
drag, startPoint x: 340, startPoint y: 571, endPoint x: 55, endPoint y: 572, distance: 284.9
click at [55, 572] on div "3 4 5 6 7 8 9 10 11 12 13 14 15 16 17 18 19 20 21 22 23 24 25 26 27 28 29 30 31…" at bounding box center [661, 343] width 1268 height 473
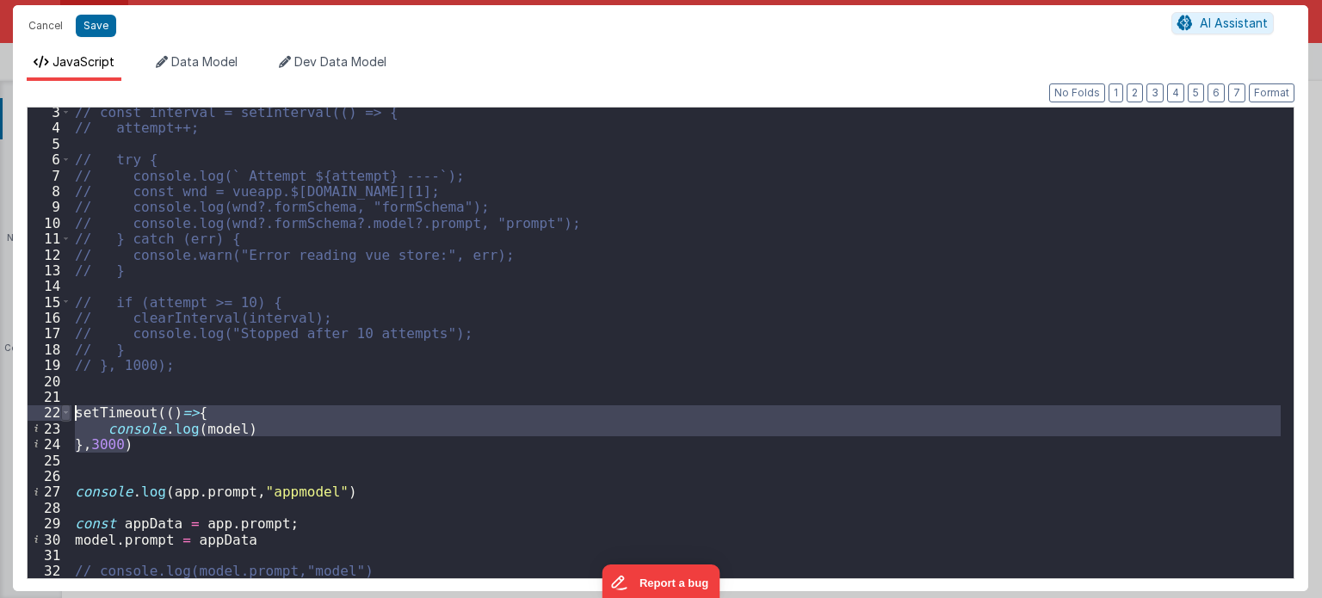
drag, startPoint x: 130, startPoint y: 442, endPoint x: 65, endPoint y: 414, distance: 71.0
click at [65, 414] on div "3 4 5 6 7 8 9 10 11 12 13 14 15 16 17 18 19 20 21 22 23 24 25 26 27 28 29 30 31…" at bounding box center [661, 343] width 1268 height 473
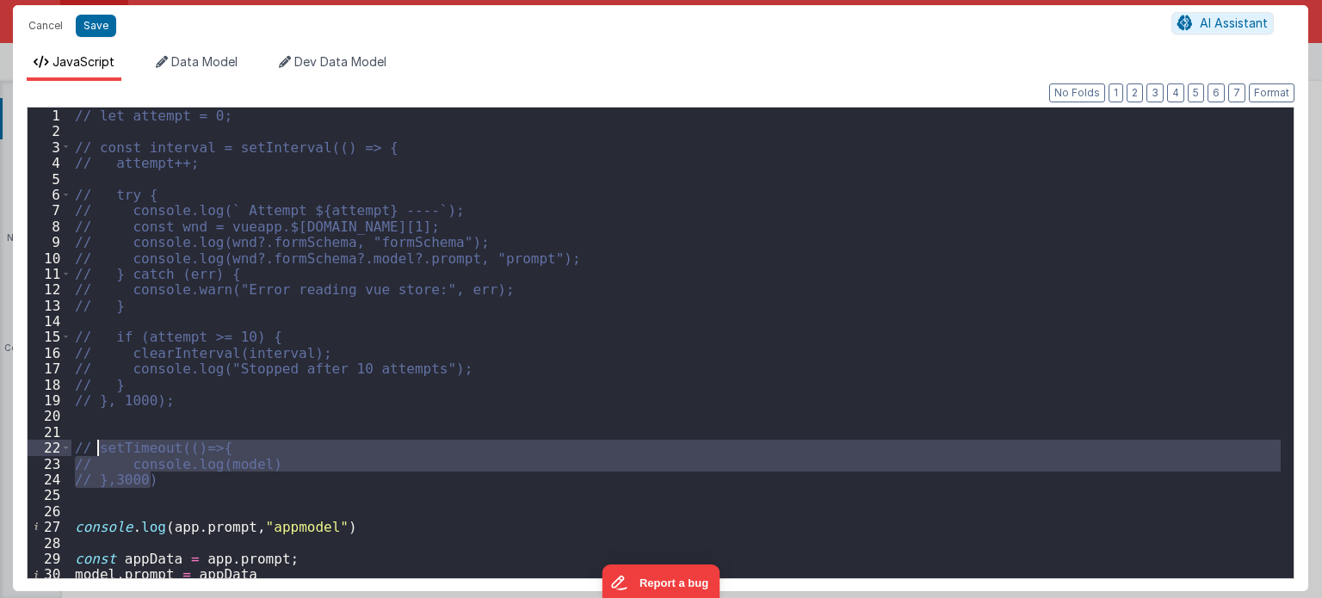
scroll to position [0, 0]
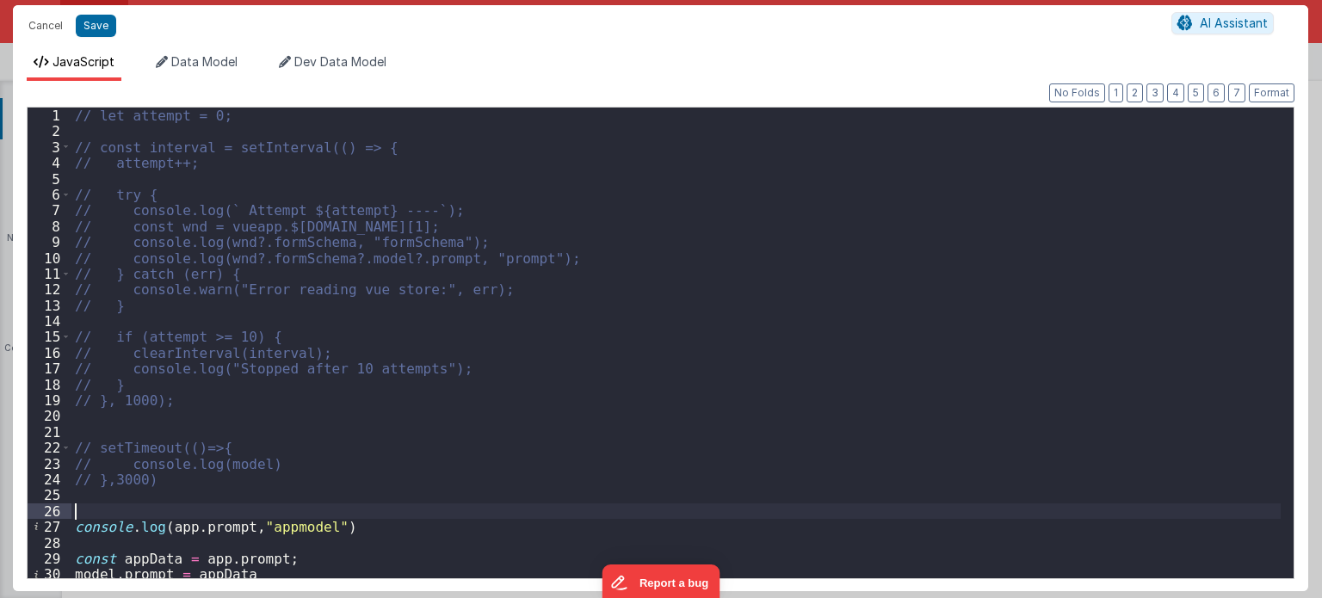
click at [368, 504] on div "// let attempt = 0; // const interval = setInterval(() => { // attempt++; // tr…" at bounding box center [676, 360] width 1210 height 504
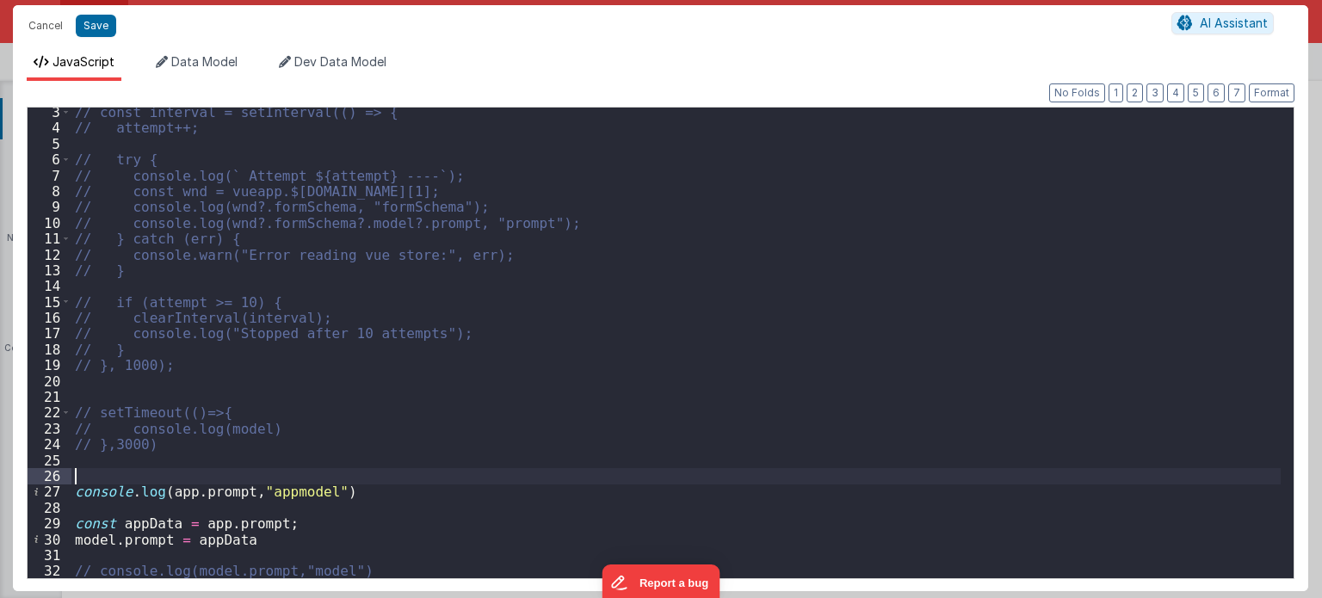
scroll to position [34, 0]
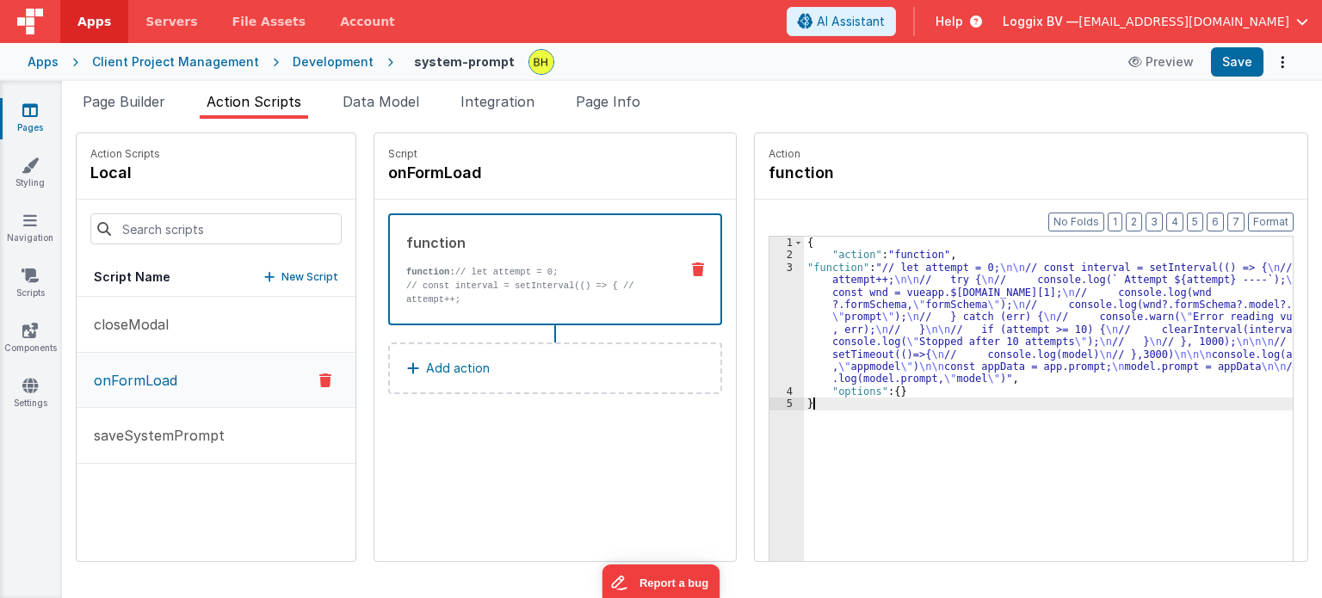
click at [838, 447] on div "{ "action" : "function" , "function" : "// let attempt = 0; \n\n // const inter…" at bounding box center [1057, 439] width 507 height 404
click at [110, 98] on span "Page Builder" at bounding box center [124, 101] width 83 height 17
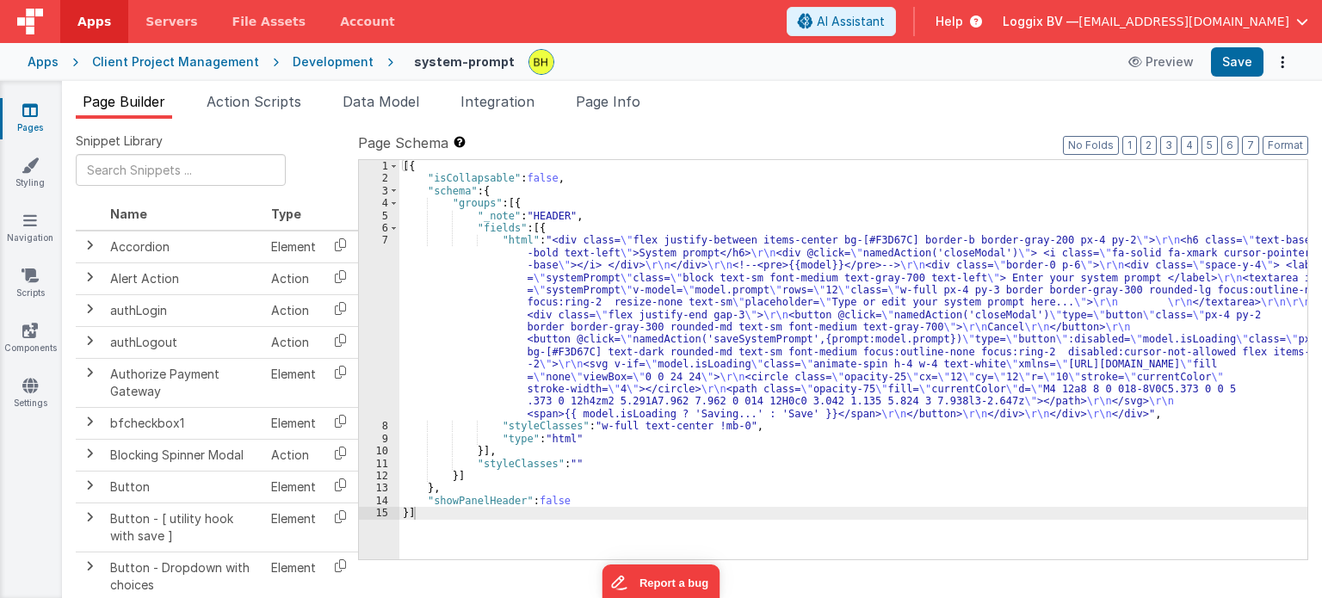
click at [325, 66] on div "Development" at bounding box center [333, 61] width 81 height 17
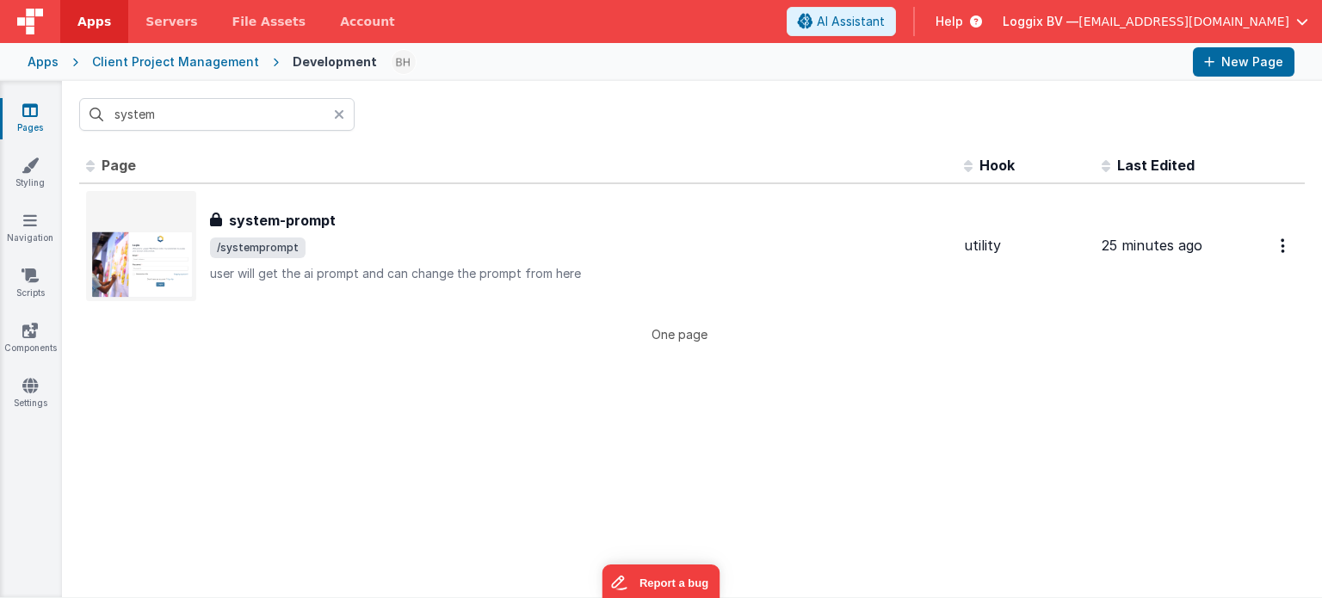
click at [341, 109] on icon at bounding box center [339, 115] width 10 height 14
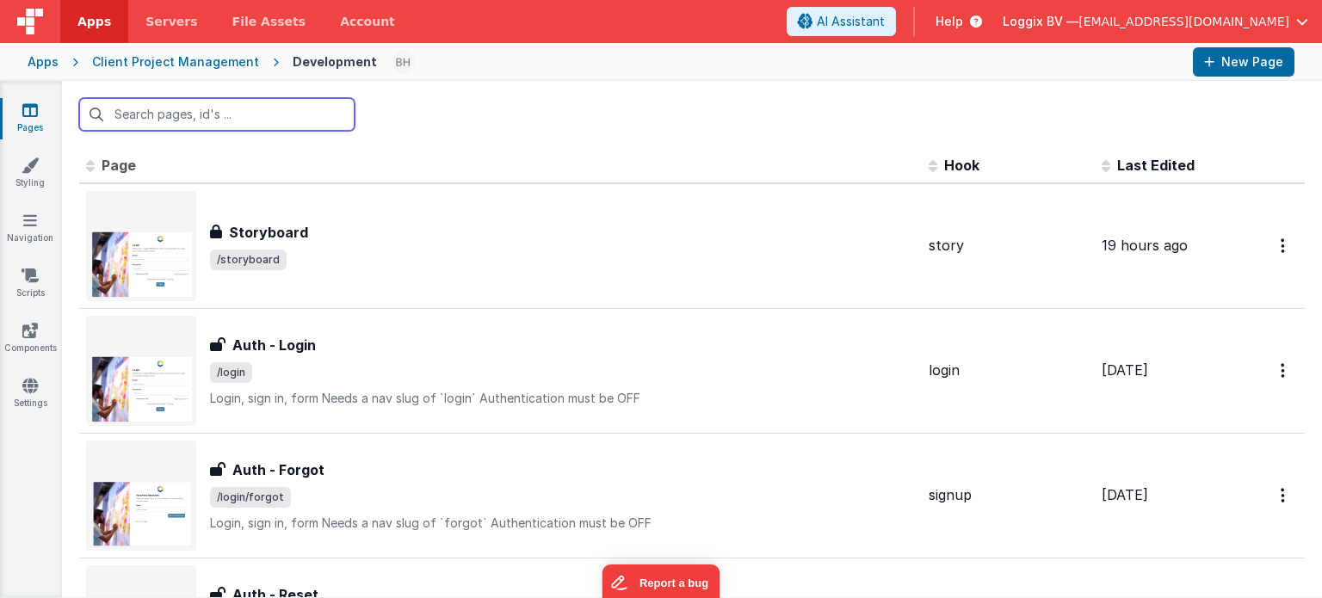
click at [258, 112] on input "text" at bounding box center [216, 114] width 275 height 33
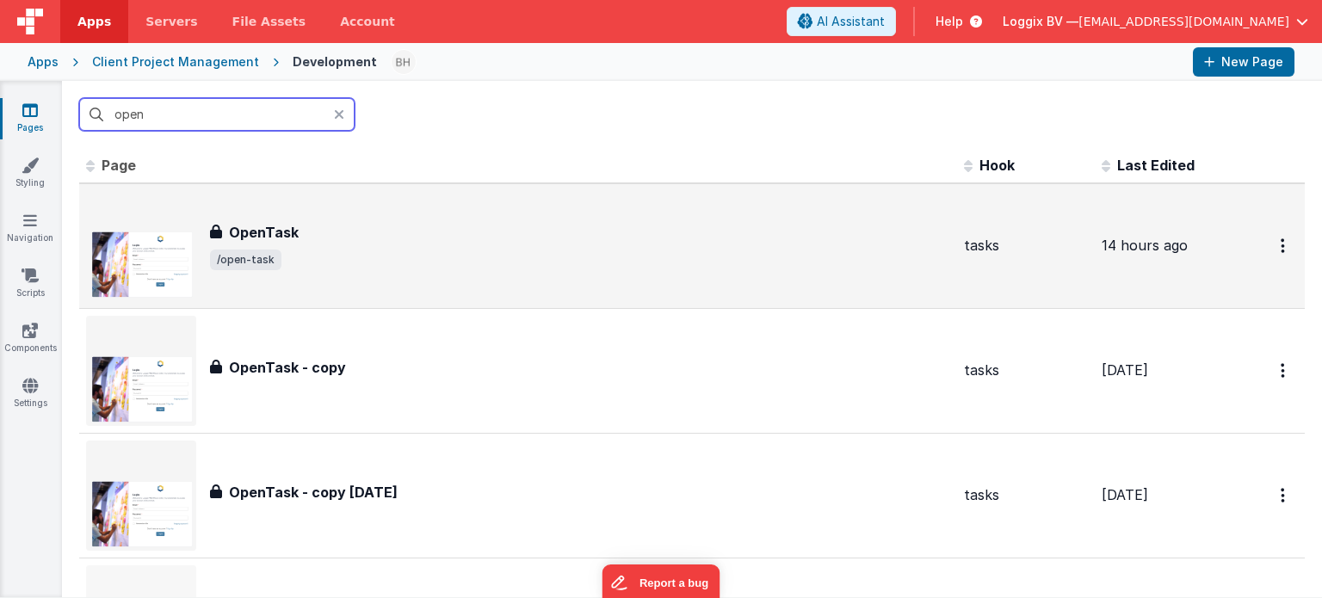
type input "open"
click at [332, 243] on div "OpenTask OpenTask /open-task" at bounding box center [580, 246] width 740 height 48
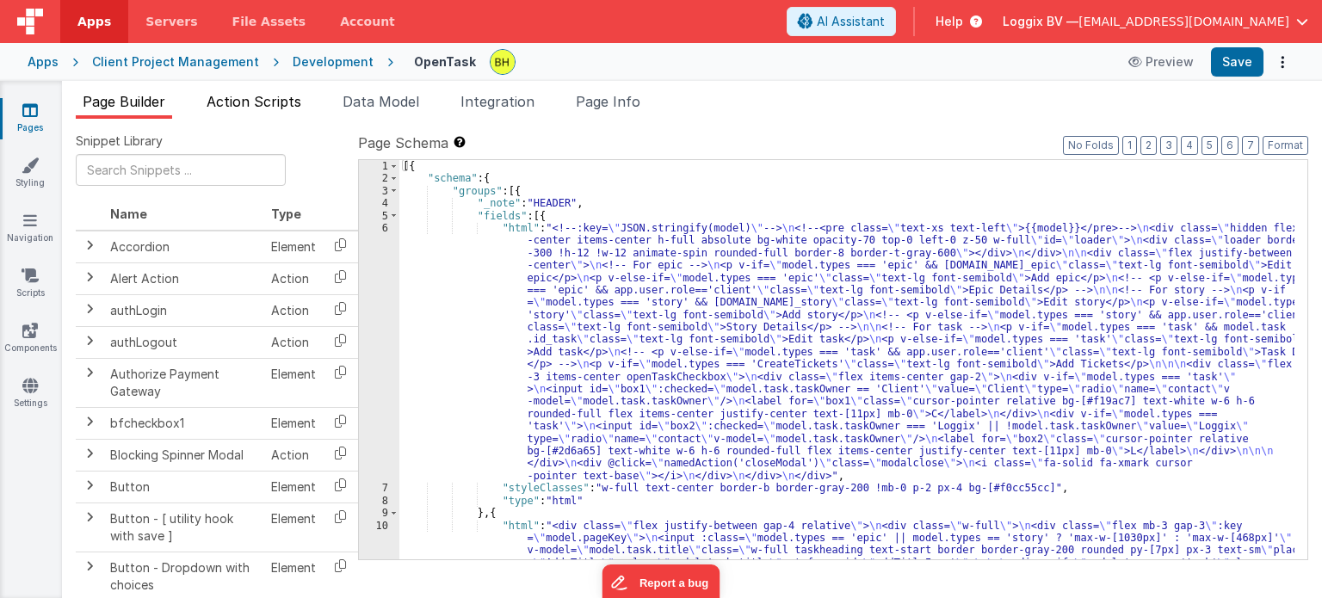
click at [274, 107] on span "Action Scripts" at bounding box center [254, 101] width 95 height 17
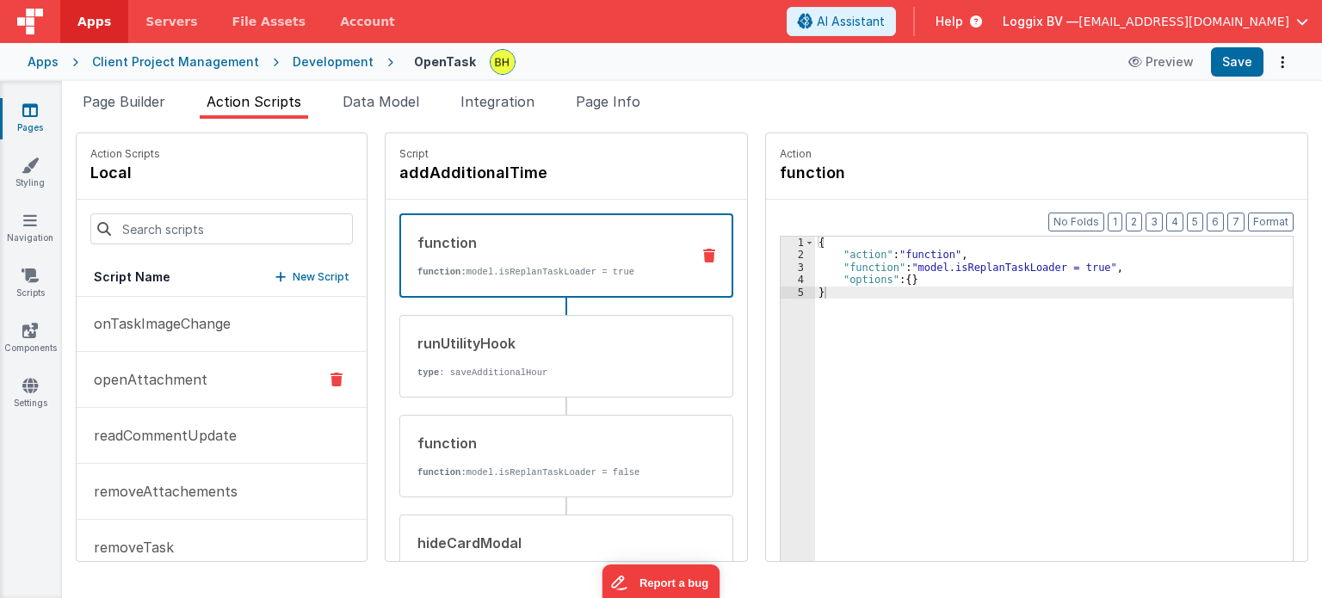
scroll to position [947, 0]
click at [186, 432] on button "onFormLoad" at bounding box center [222, 440] width 290 height 56
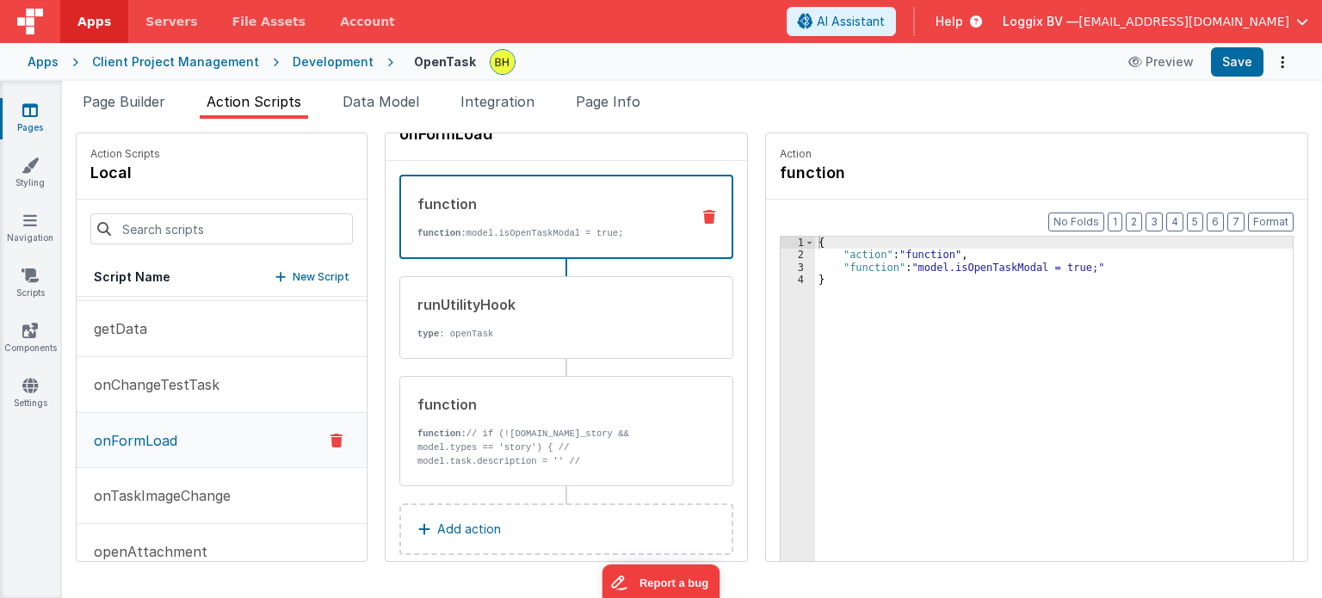
scroll to position [60, 0]
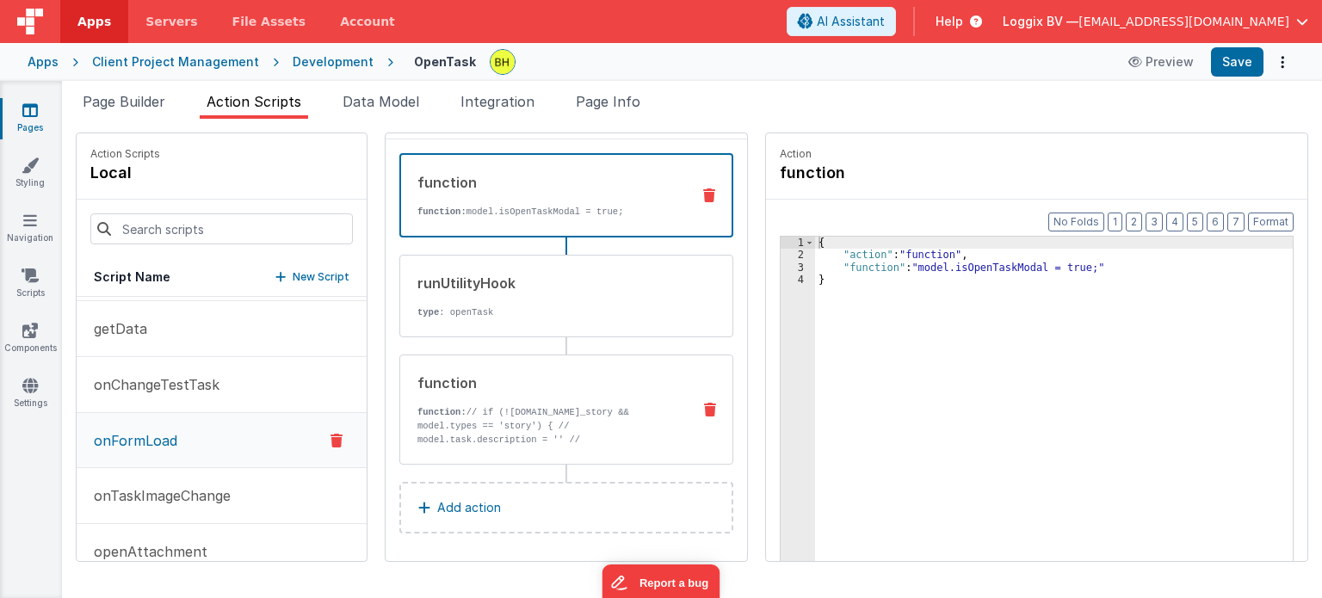
click at [565, 412] on p "function: // if (![DOMAIN_NAME]_story && model.types == 'story') { // model.tas…" at bounding box center [547, 439] width 260 height 69
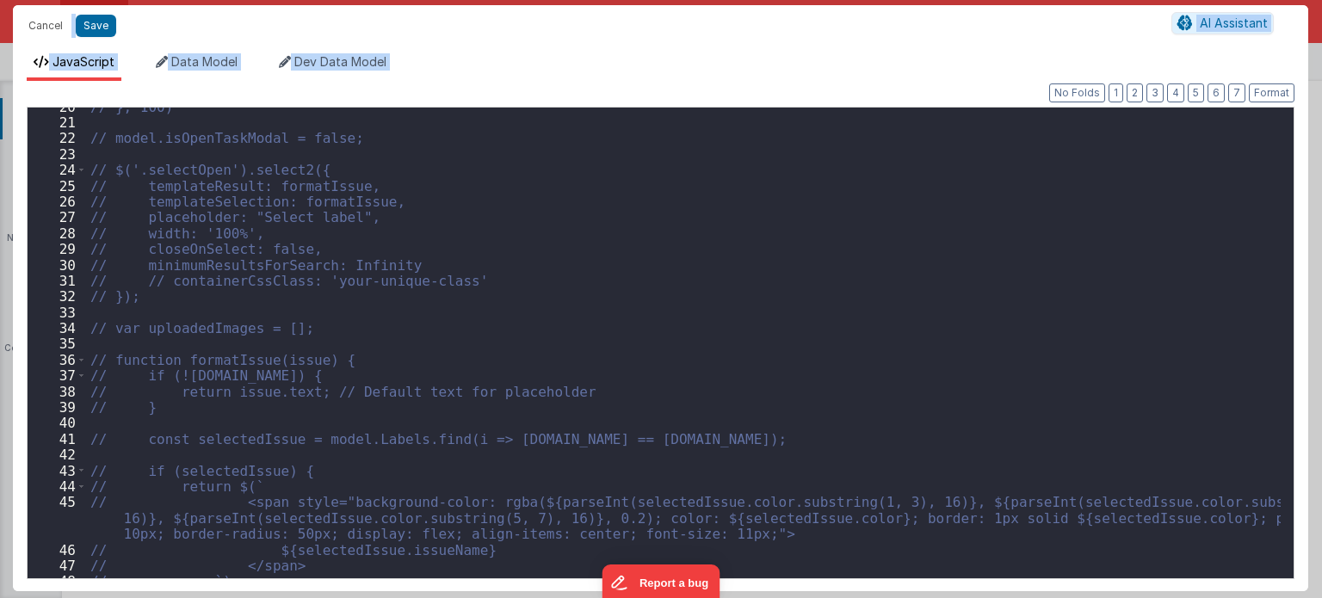
scroll to position [307, 0]
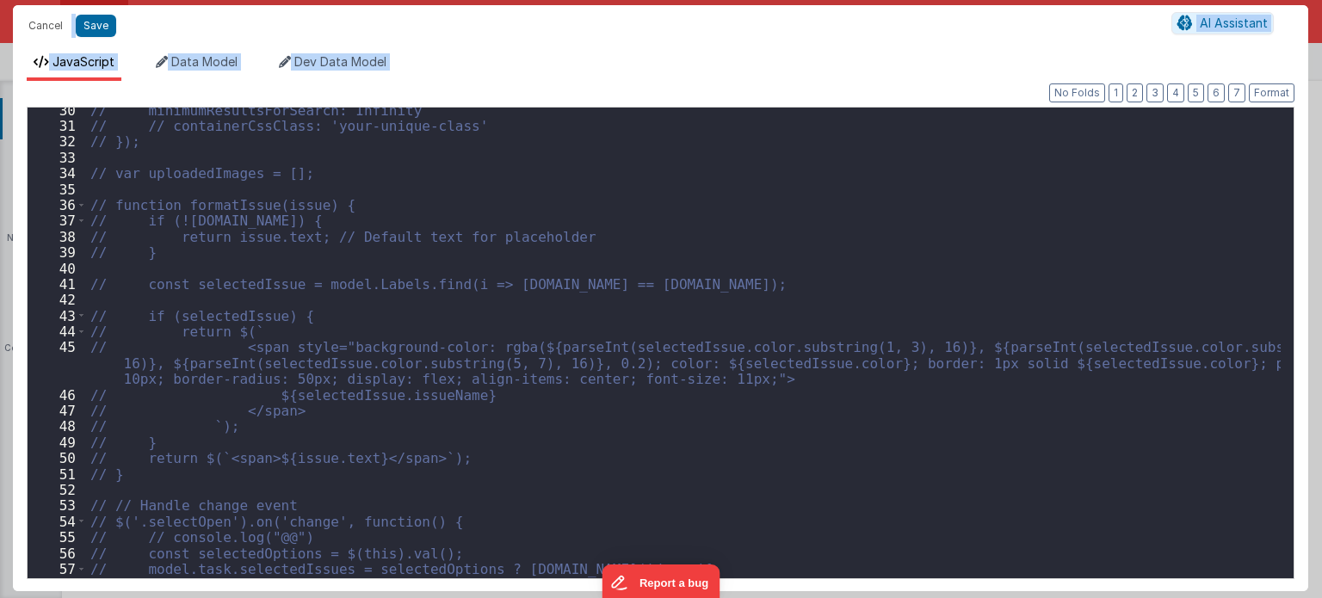
click at [856, 312] on div "// minimumResultsForSearch: Infinity // // containerCssClass: 'your-unique-clas…" at bounding box center [684, 354] width 1195 height 504
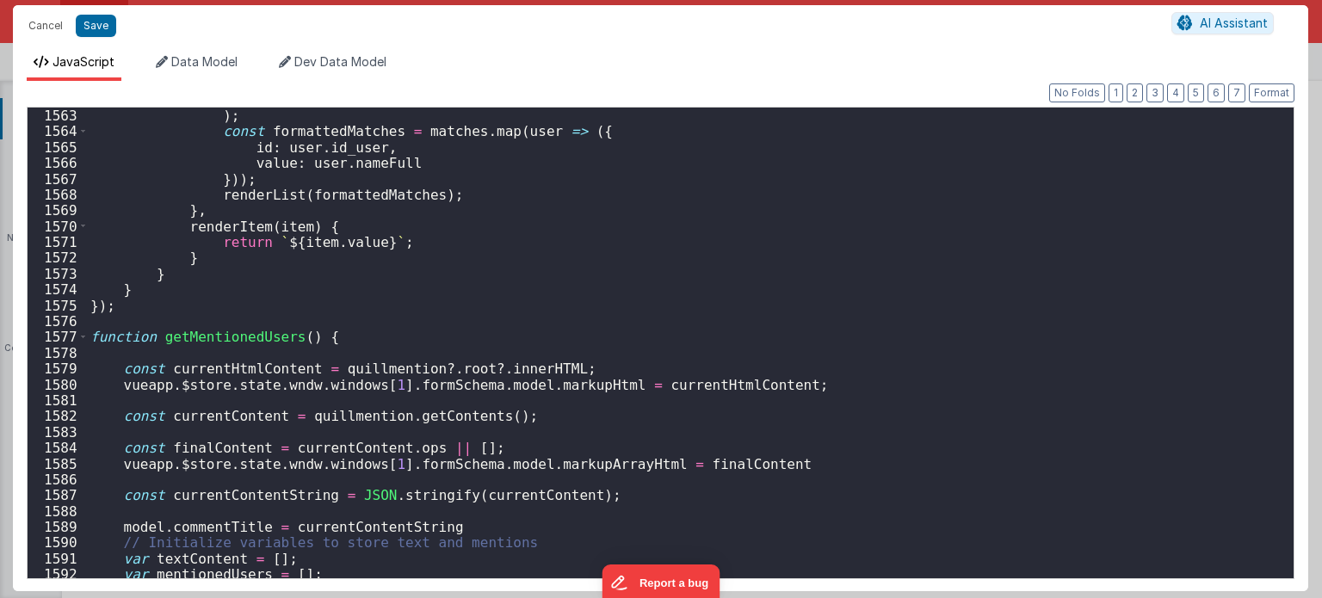
scroll to position [16514, 0]
click at [79, 340] on span at bounding box center [82, 336] width 9 height 15
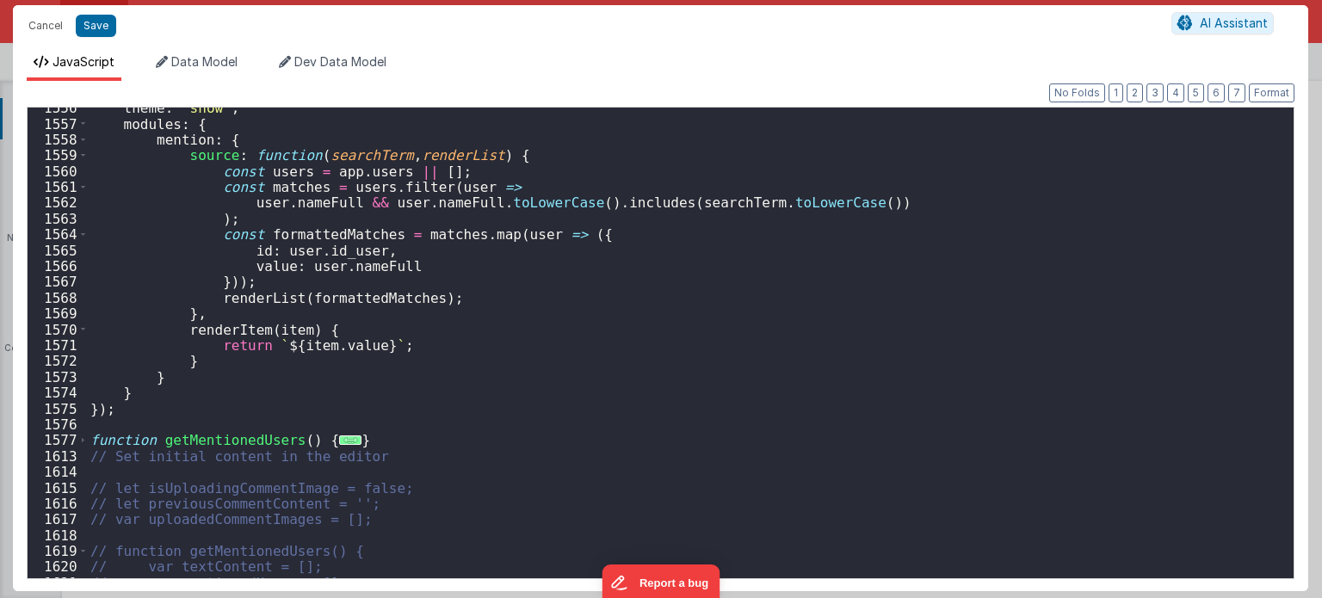
scroll to position [16696, 0]
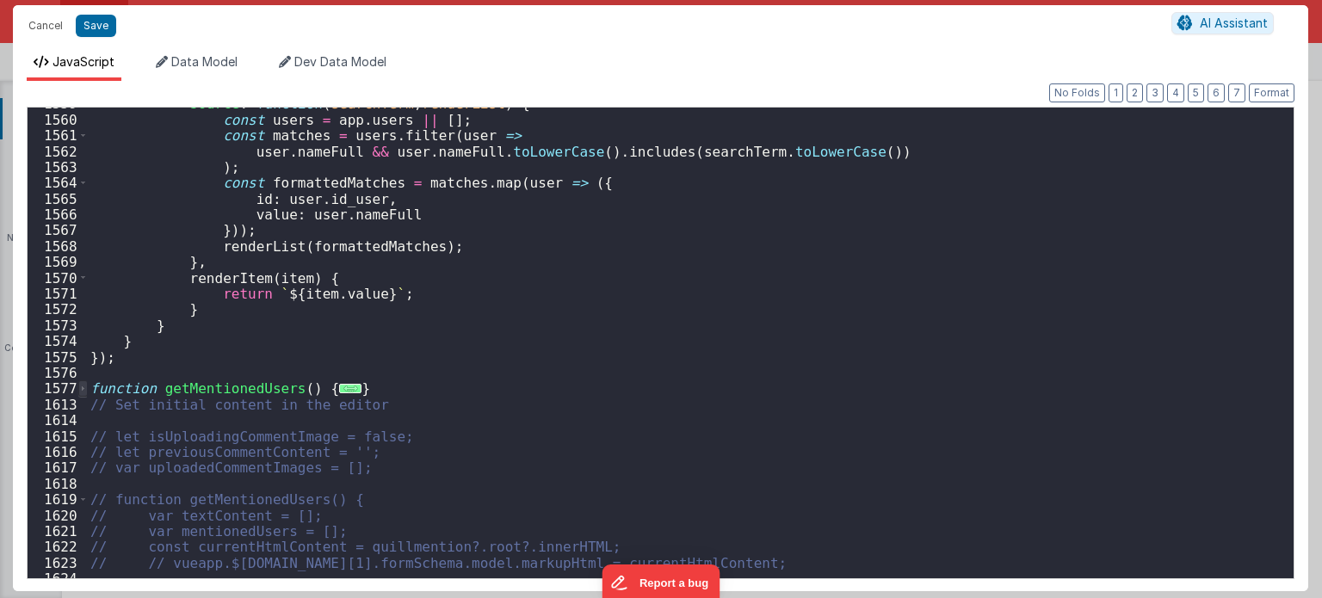
click at [79, 384] on span at bounding box center [82, 387] width 9 height 15
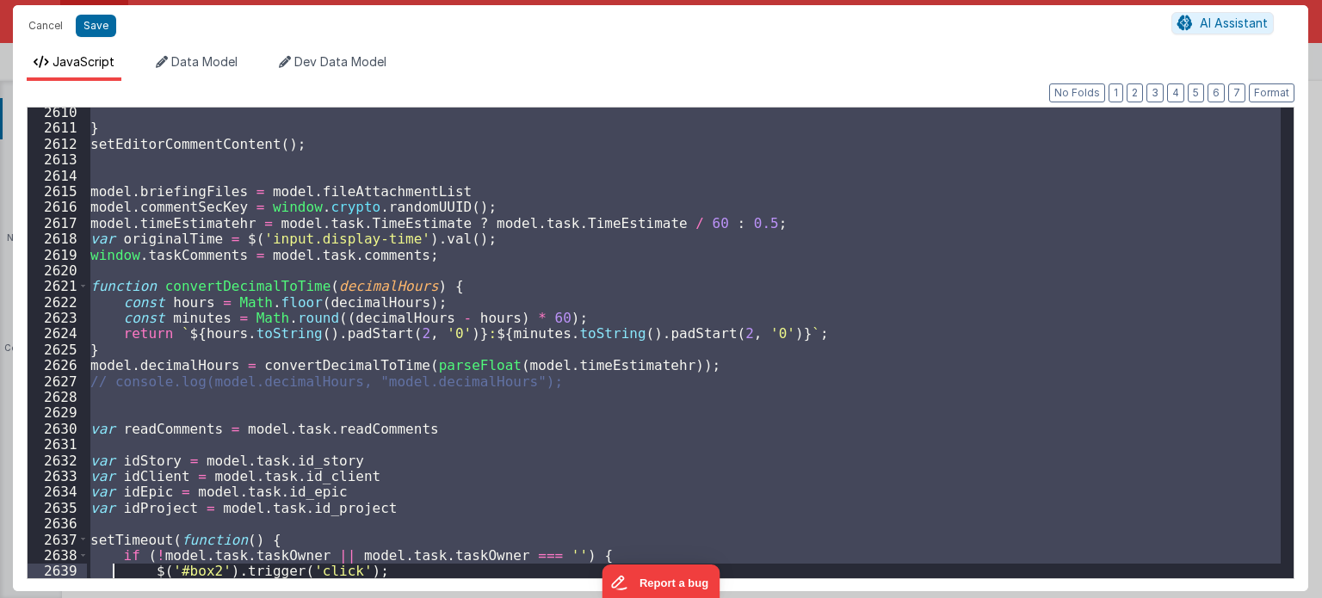
scroll to position [27735, 0]
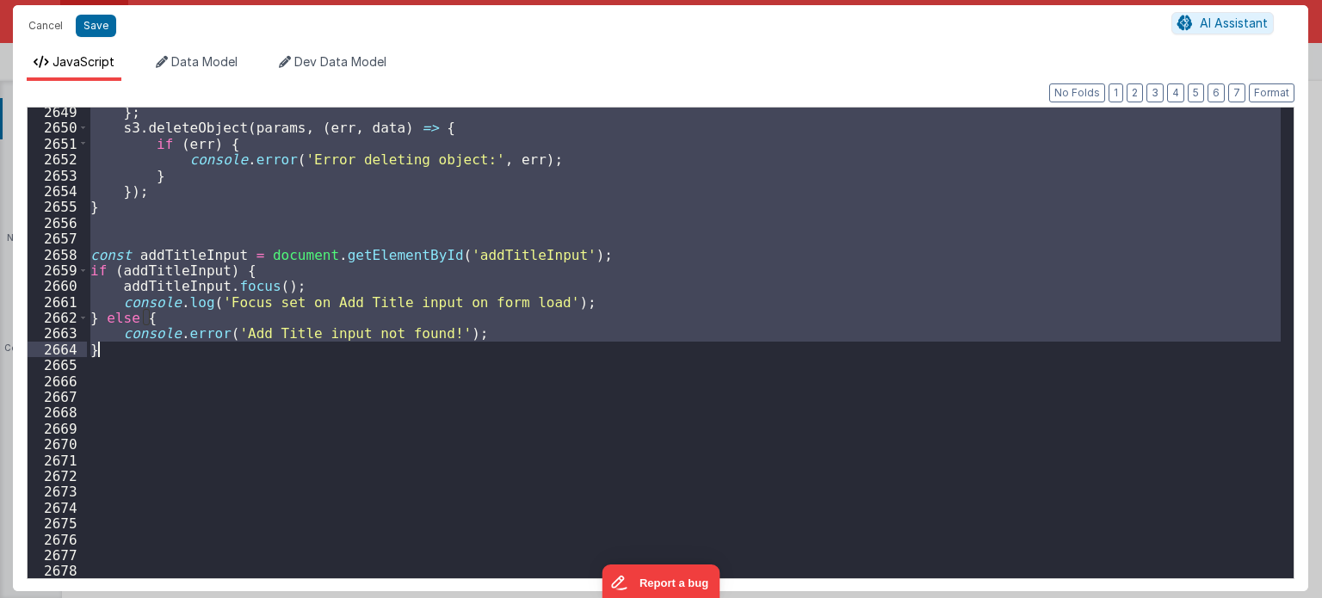
drag, startPoint x: 96, startPoint y: 461, endPoint x: 193, endPoint y: 355, distance: 143.2
click at [193, 355] on div "} ; s3 . deleteObject ( params , ( err , data ) => { if ( err ) { console . err…" at bounding box center [684, 356] width 1195 height 504
click at [236, 443] on div "} ; s3 . deleteObject ( params , ( err , data ) => { if ( err ) { console . err…" at bounding box center [684, 356] width 1195 height 504
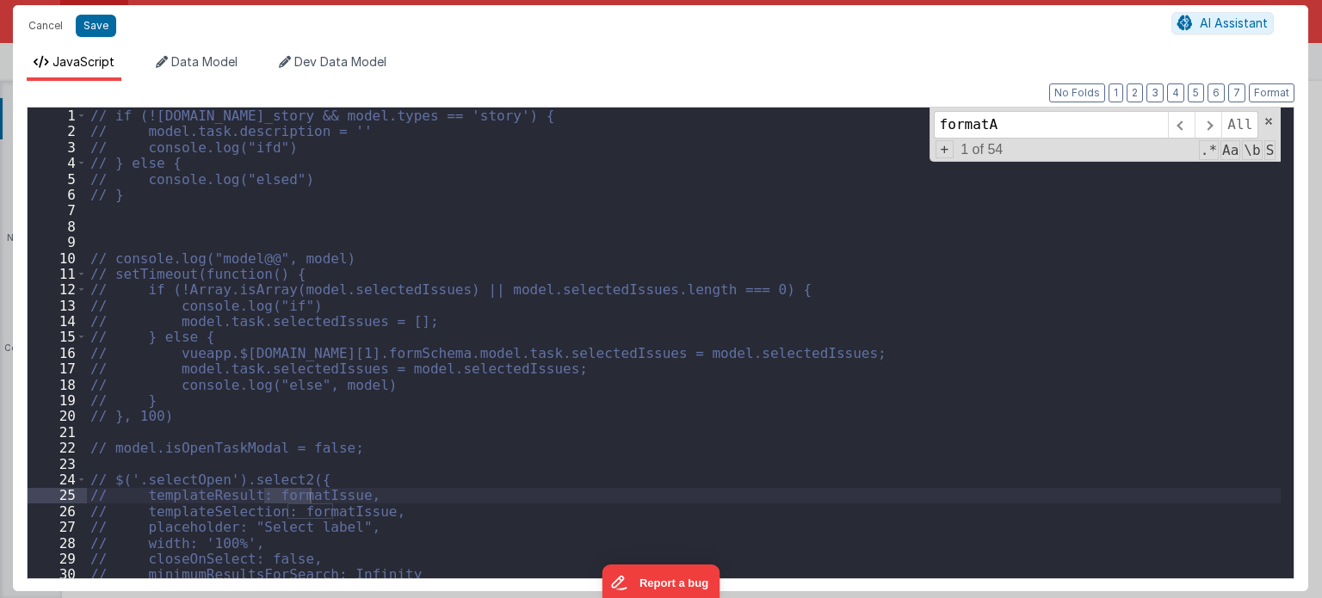
scroll to position [10248, 0]
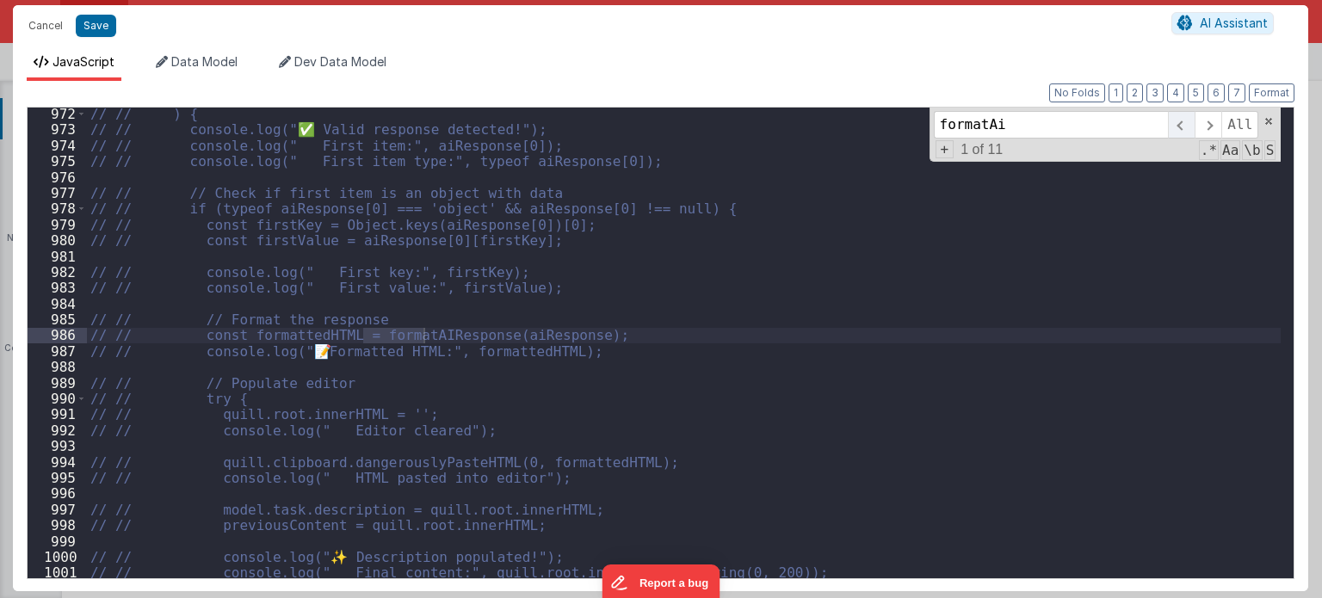
type input "formatAi"
click at [1181, 128] on span at bounding box center [1181, 125] width 27 height 28
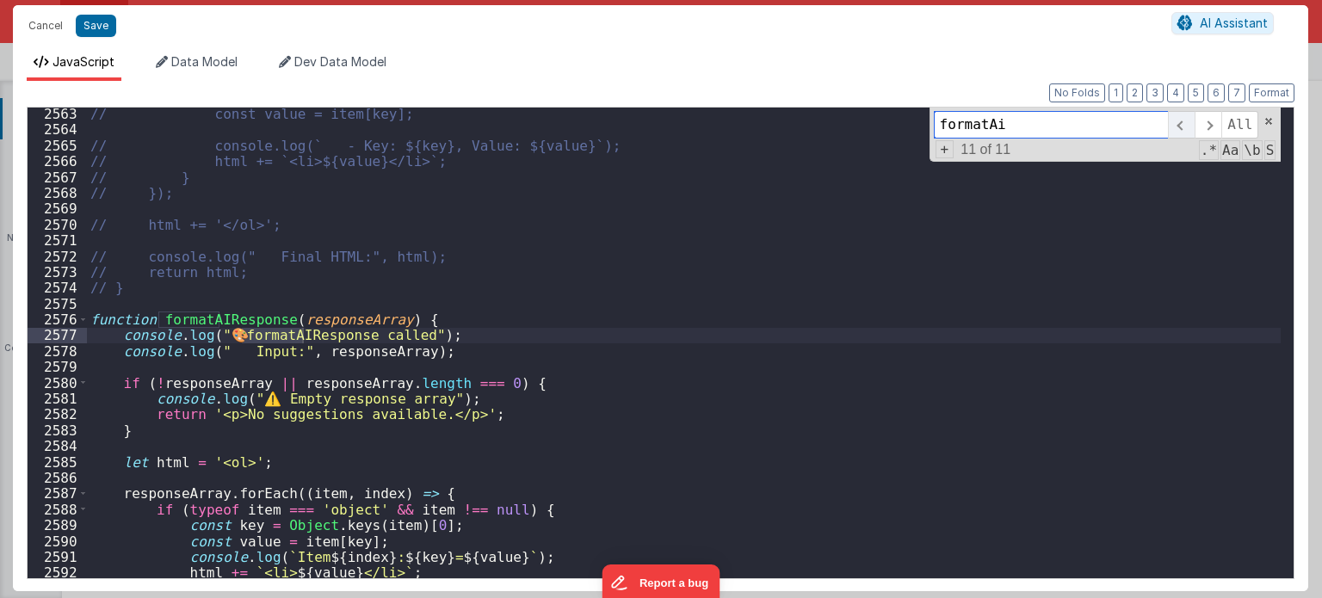
scroll to position [26992, 0]
click at [80, 310] on div "2575" at bounding box center [57, 303] width 59 height 15
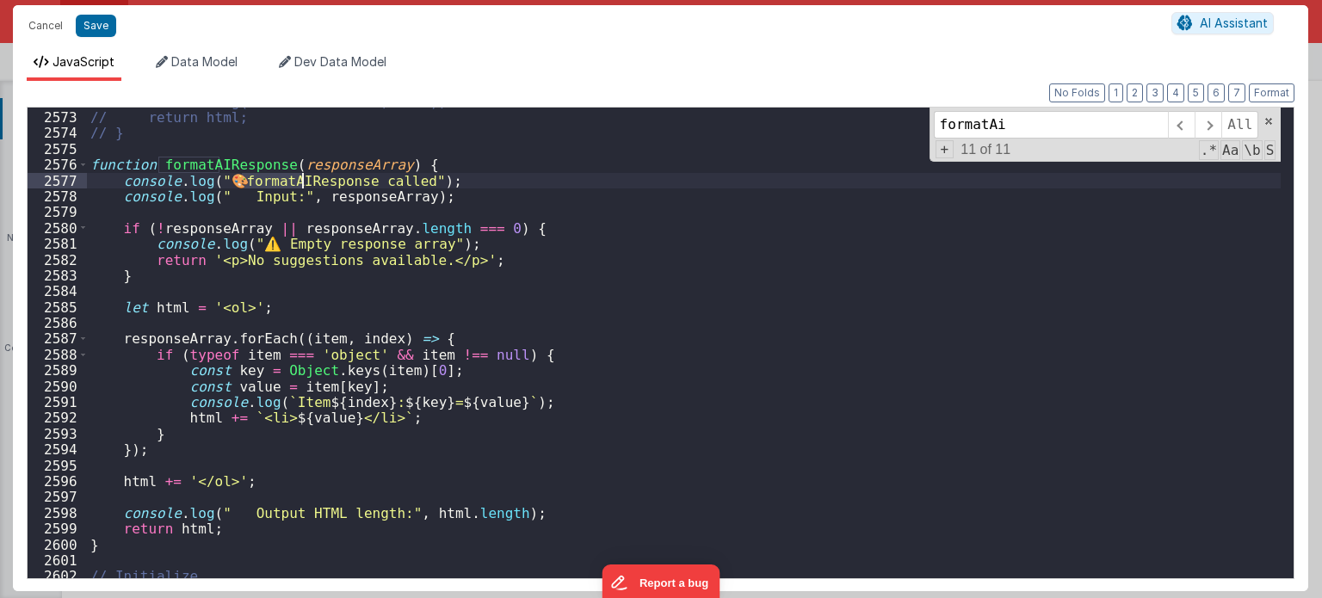
scroll to position [27060, 0]
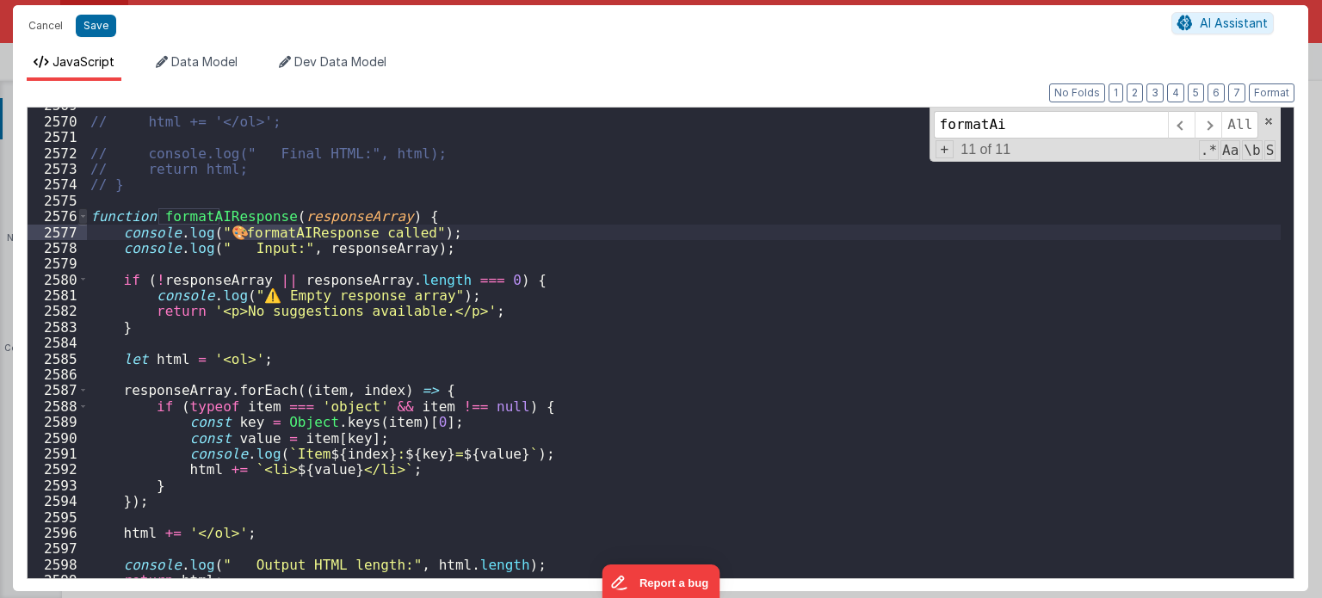
click at [79, 220] on span at bounding box center [82, 215] width 9 height 15
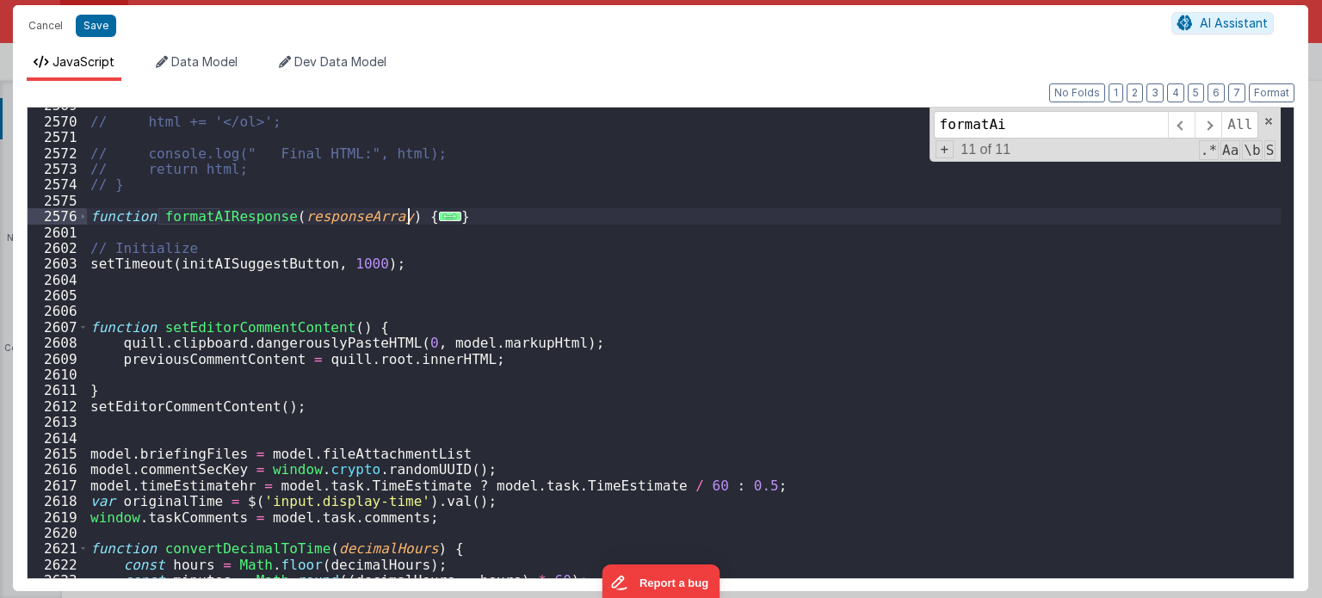
click at [516, 220] on div "// html += '</ol>'; // console.log(" Final HTML:", html); // return html; // } …" at bounding box center [684, 349] width 1195 height 504
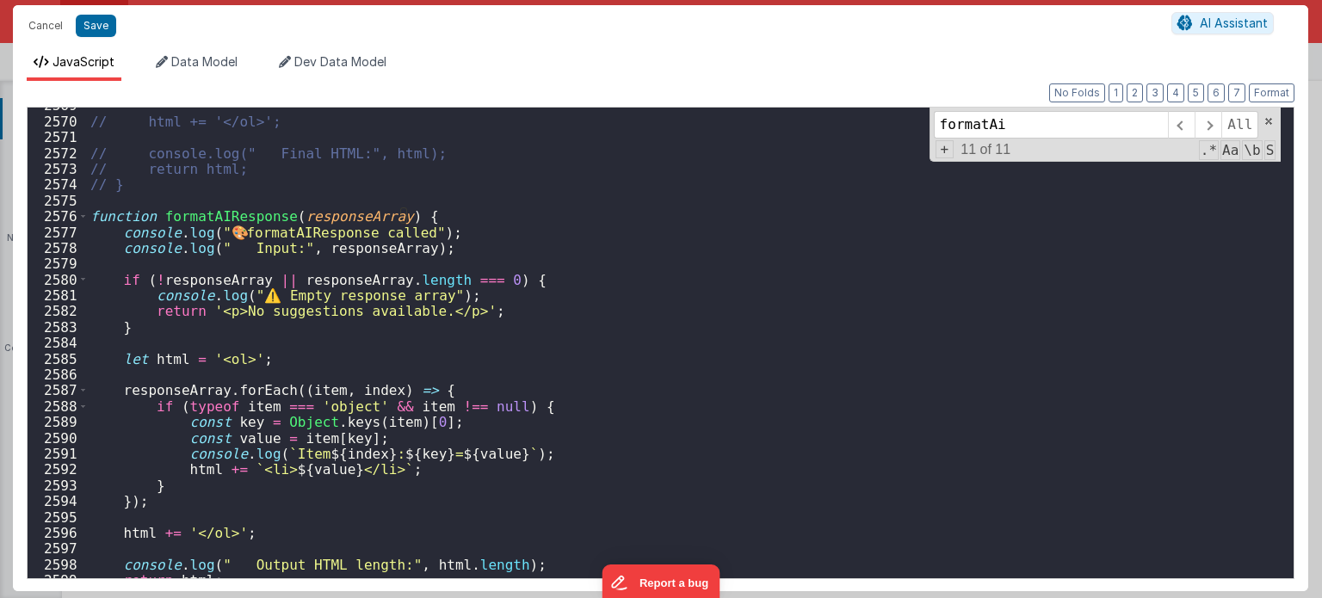
click at [90, 213] on div "// html += '</ol>'; // console.log(" Final HTML:", html); // return html; // } …" at bounding box center [684, 349] width 1195 height 504
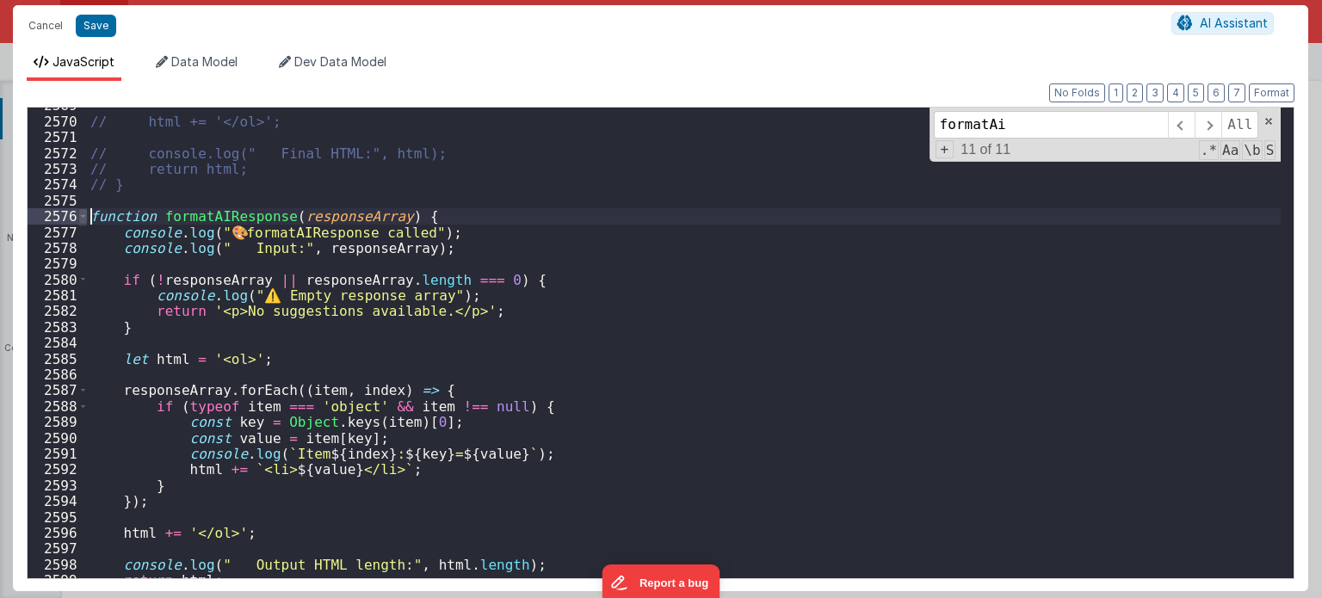
click at [79, 213] on span at bounding box center [82, 215] width 9 height 15
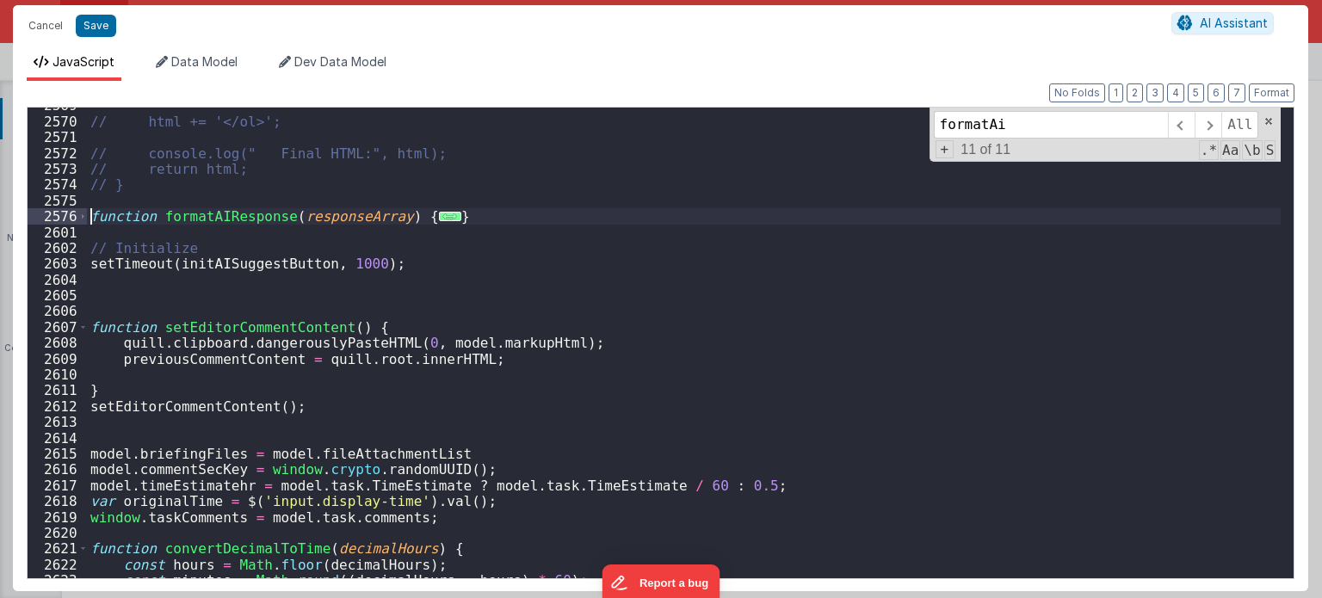
click at [489, 215] on div "// html += '</ol>'; // console.log(" Final HTML:", html); // return html; // } …" at bounding box center [684, 349] width 1195 height 504
click at [141, 232] on div "// html += '</ol>'; // console.log(" Final HTML:", html); // return html; // } …" at bounding box center [684, 349] width 1195 height 504
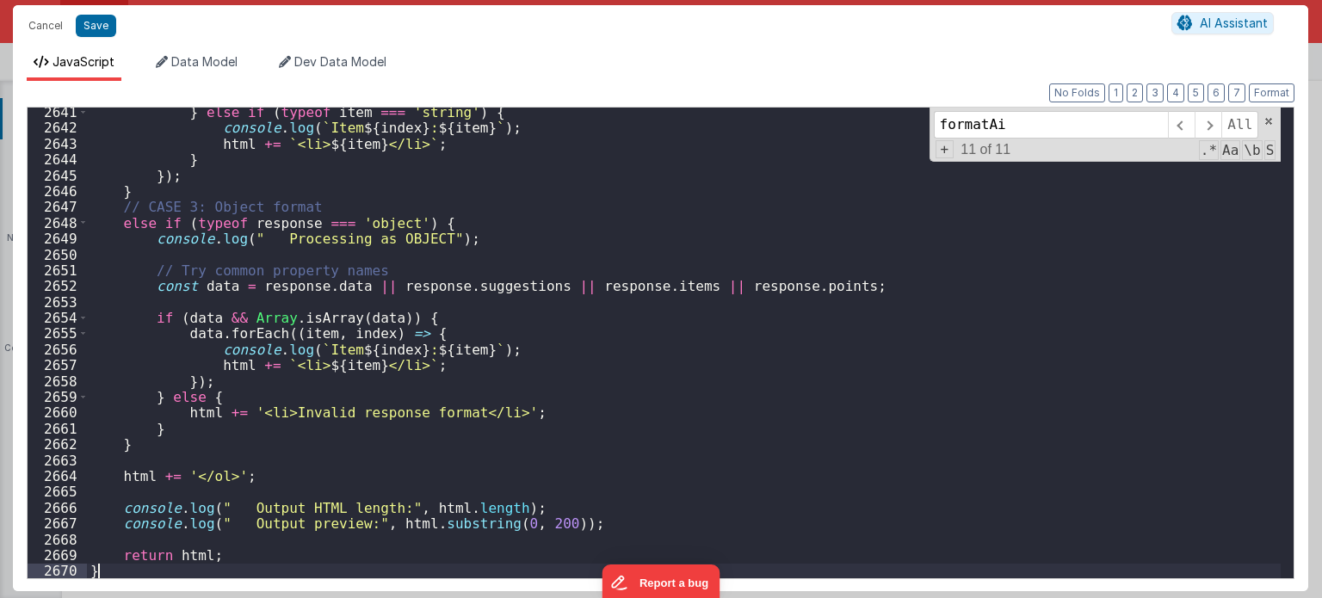
scroll to position [27106, 0]
click at [1018, 120] on input "formatAi" at bounding box center [1051, 125] width 234 height 28
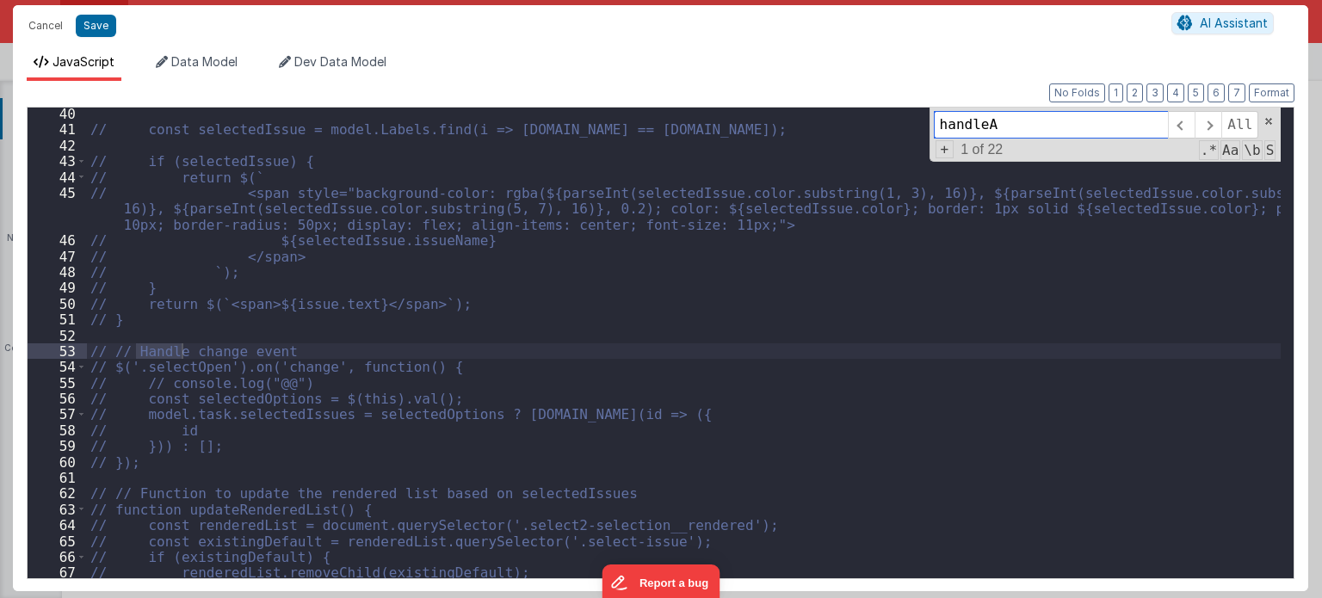
scroll to position [9359, 0]
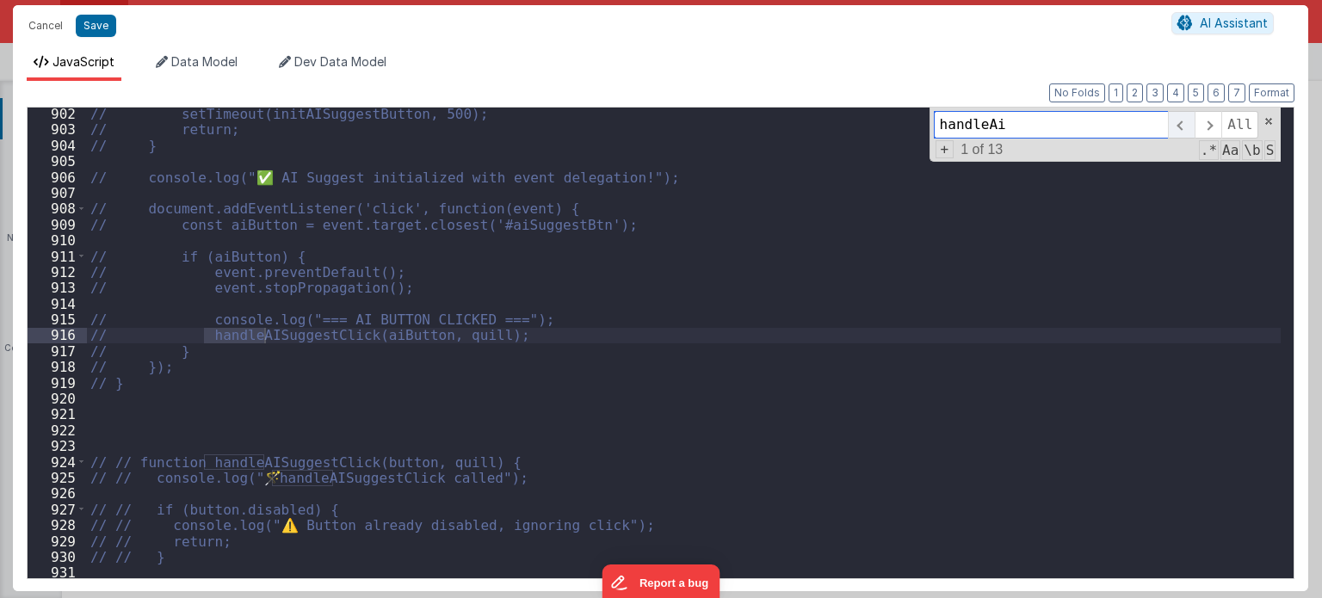
type input "handleAi"
click at [1187, 127] on span at bounding box center [1181, 125] width 27 height 28
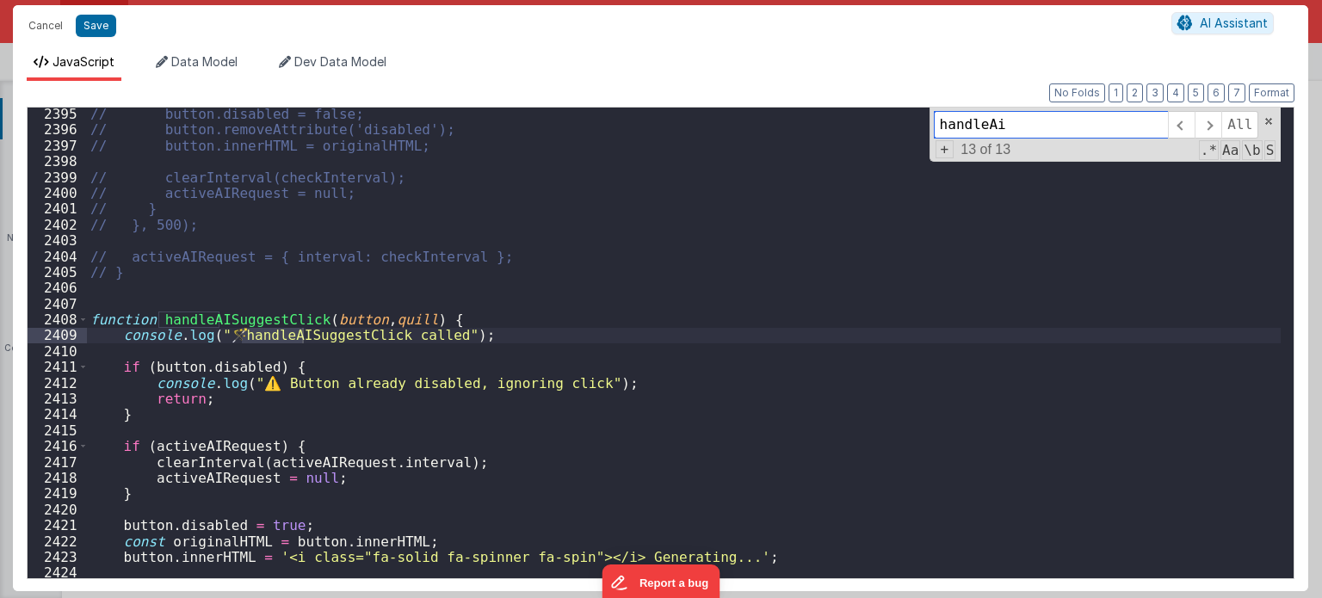
scroll to position [24817, 0]
click at [83, 312] on span at bounding box center [82, 319] width 9 height 15
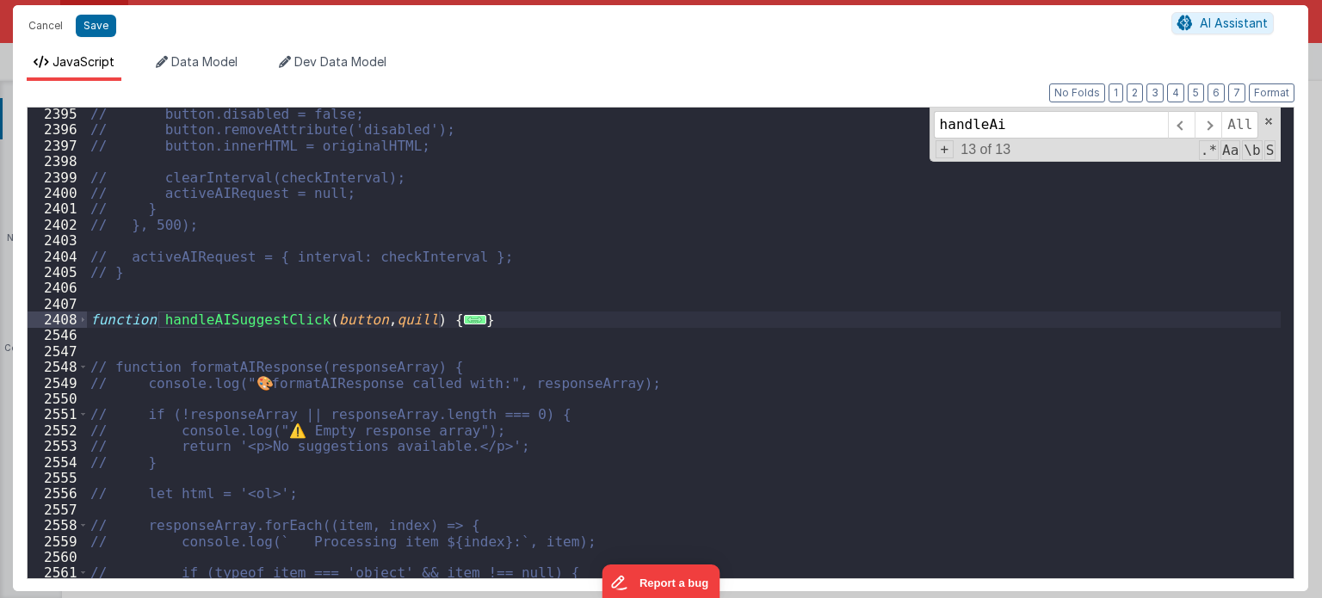
click at [468, 313] on div "// button.disabled = false; // button.removeAttribute('disabled'); // button.in…" at bounding box center [684, 358] width 1195 height 504
click at [174, 345] on div "// button.disabled = false; // button.removeAttribute('disabled'); // button.in…" at bounding box center [684, 358] width 1195 height 504
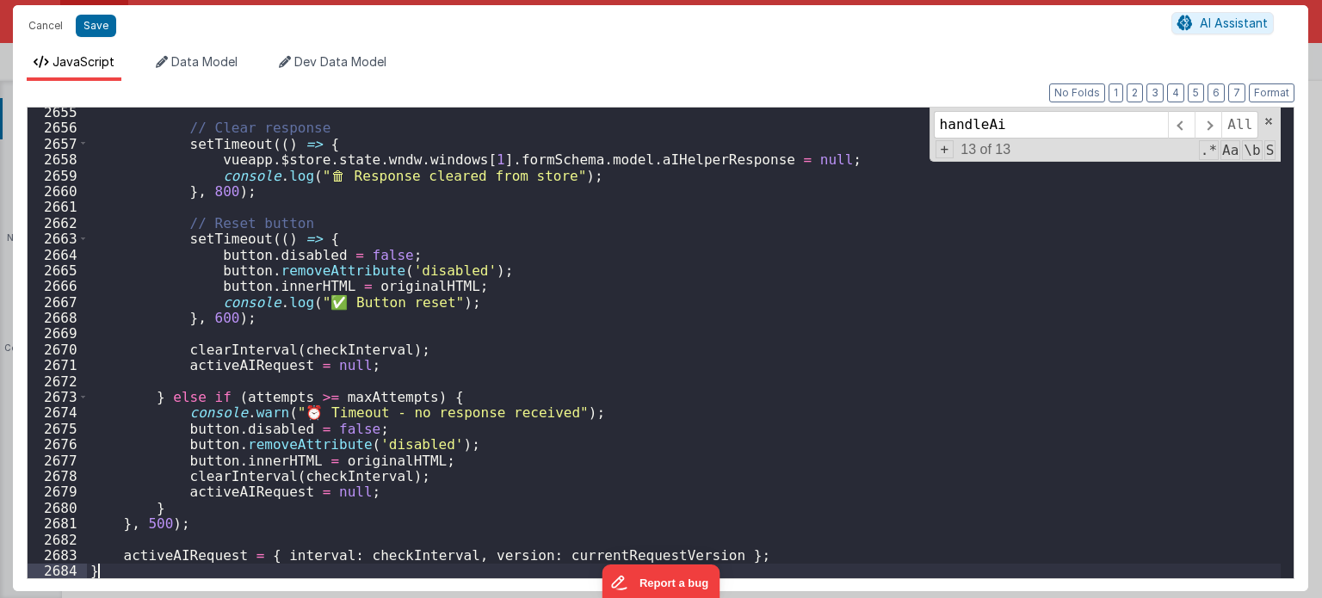
scroll to position [26086, 0]
click at [90, 34] on button "Save" at bounding box center [96, 26] width 40 height 22
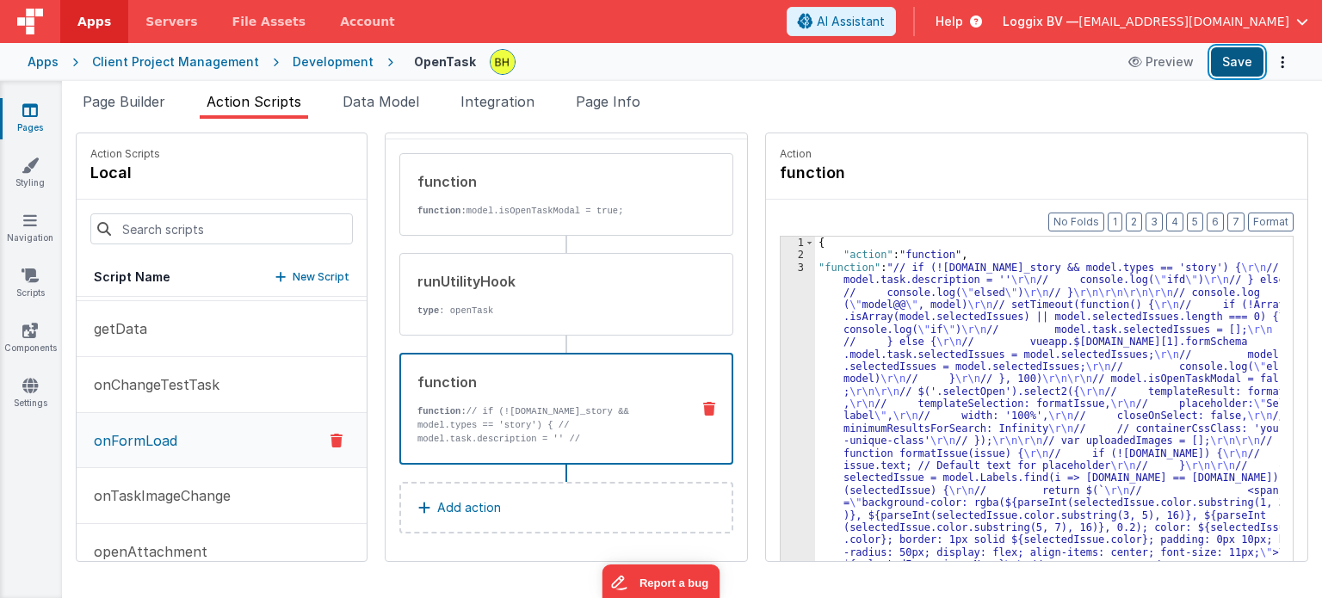
click at [1245, 61] on button "Save" at bounding box center [1237, 61] width 53 height 29
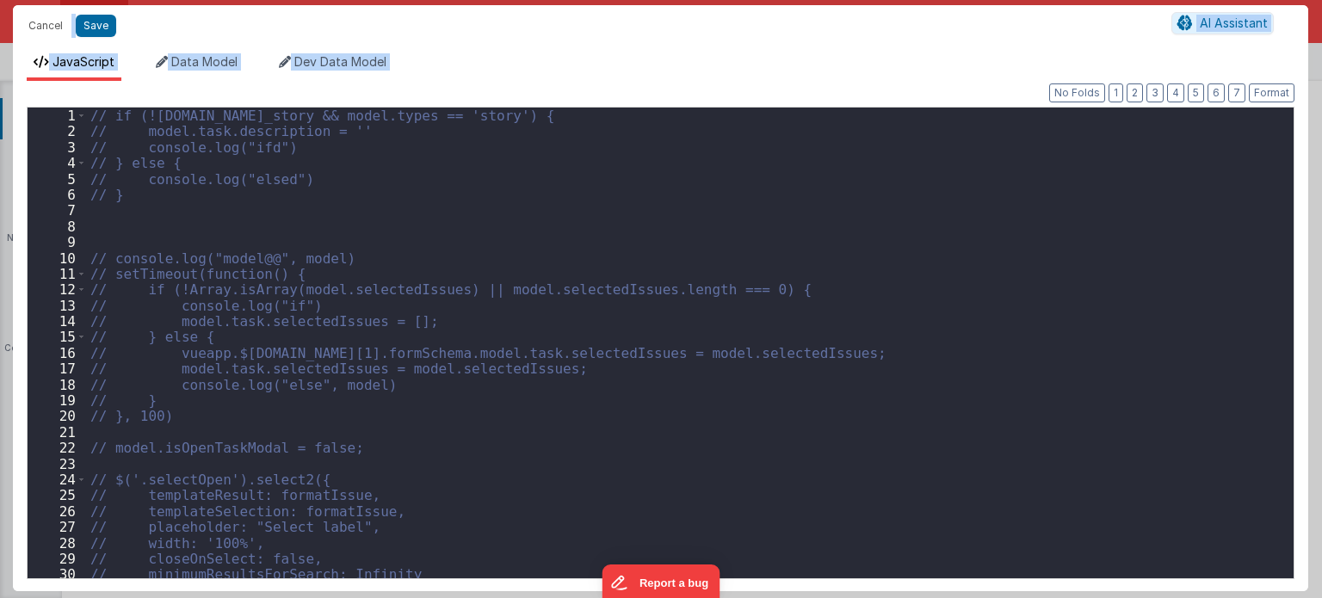
click at [911, 260] on div "// if (![DOMAIN_NAME]_story && model.types == 'story') { // model.task.descript…" at bounding box center [684, 360] width 1195 height 504
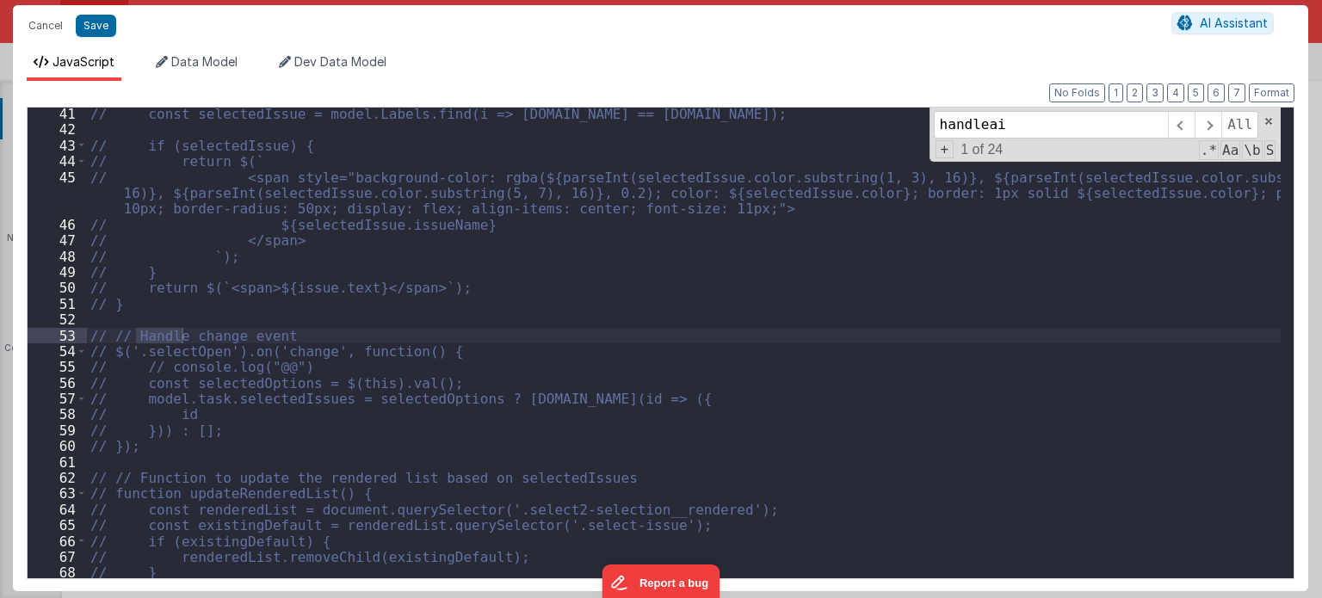
scroll to position [8839, 0]
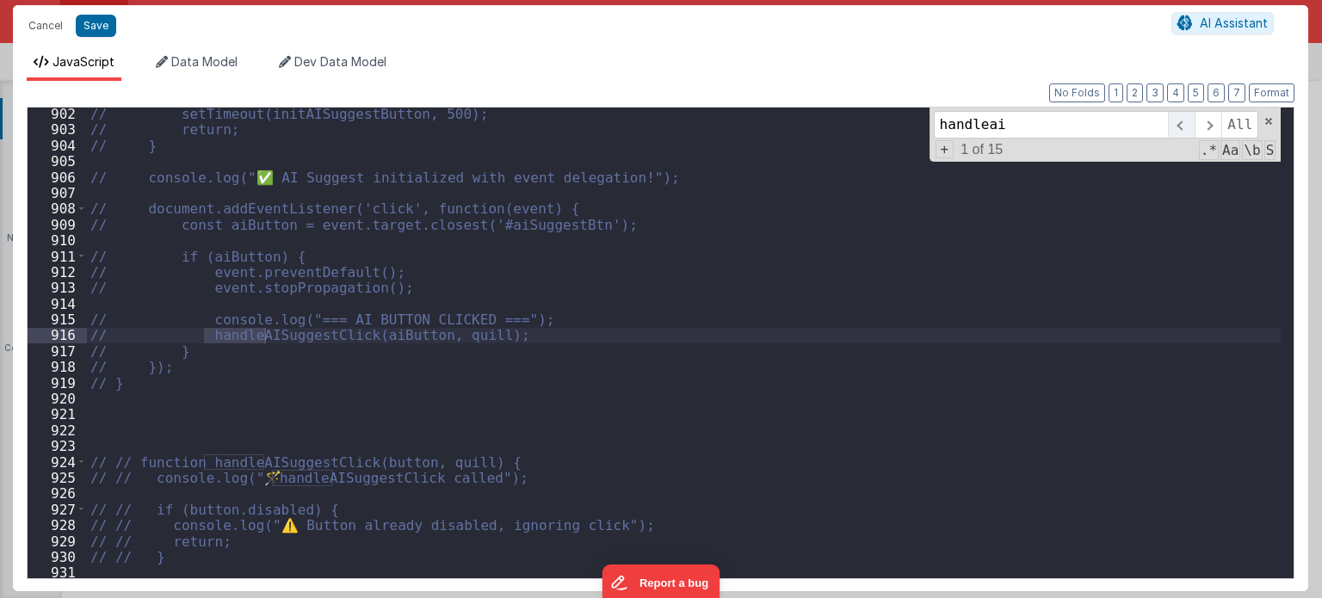
type input "handleai"
click at [1190, 128] on span at bounding box center [1181, 125] width 27 height 28
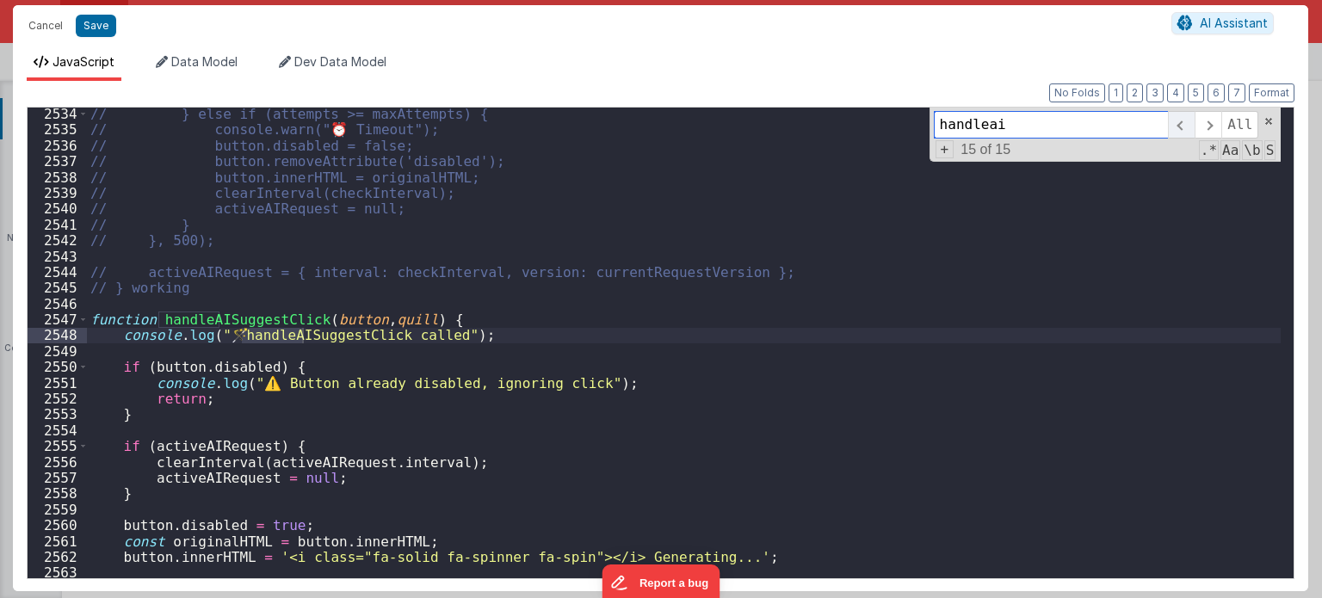
scroll to position [24791, 0]
click at [83, 319] on span at bounding box center [82, 319] width 9 height 15
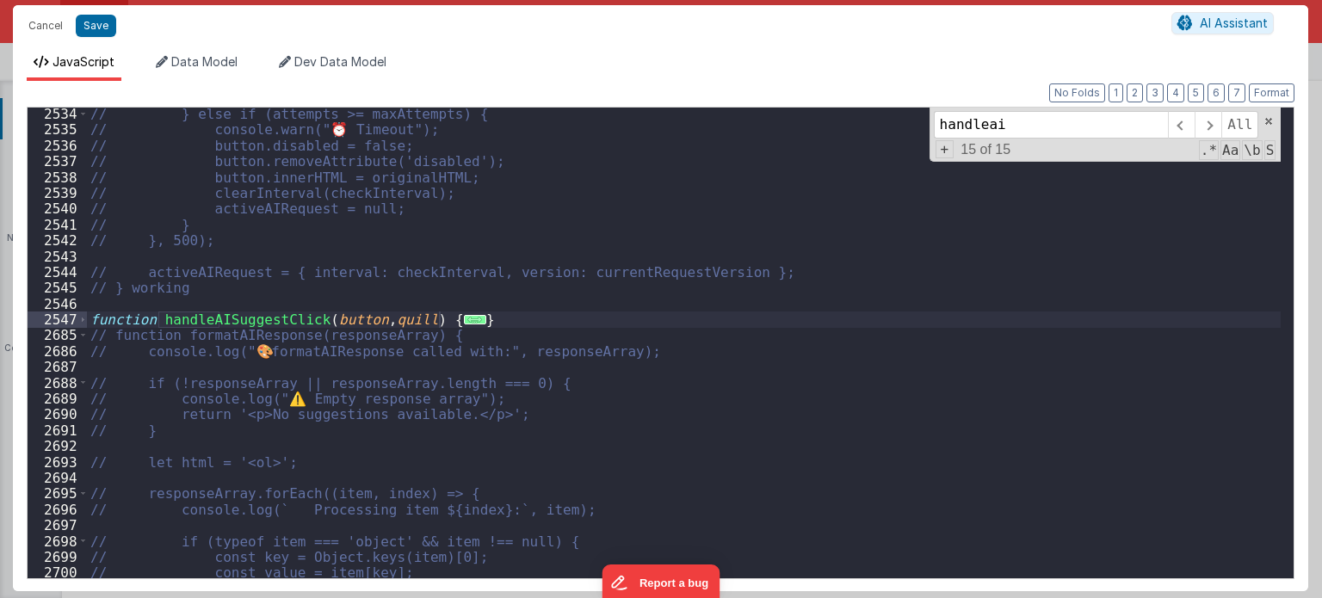
click at [205, 292] on div "// } else if (attempts >= maxAttempts) { // console.warn("⏰ Timeout"); // butto…" at bounding box center [684, 358] width 1195 height 504
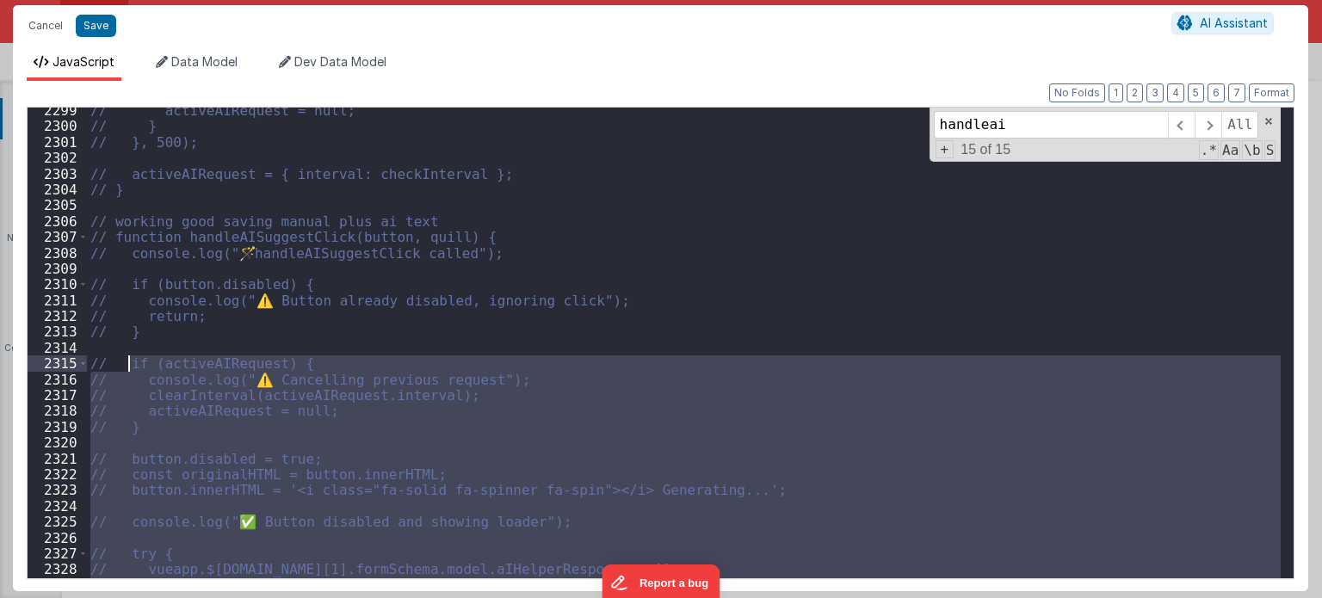
scroll to position [23590, 0]
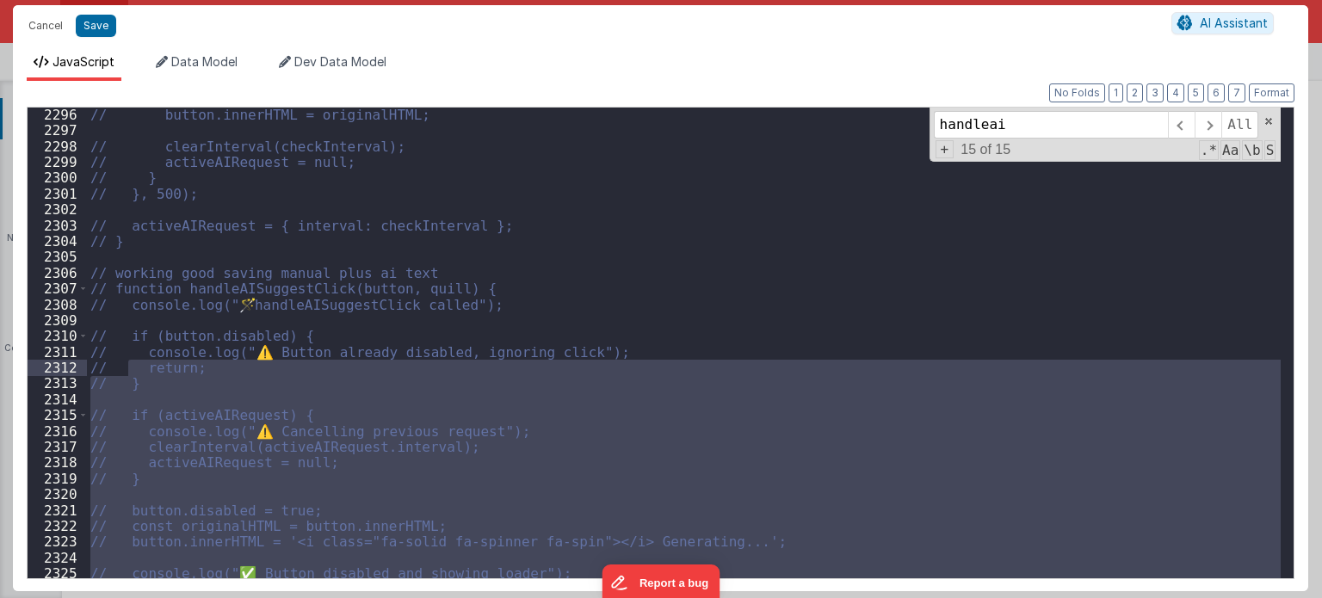
drag, startPoint x: 145, startPoint y: 392, endPoint x: 131, endPoint y: 362, distance: 32.3
click at [131, 362] on div "// button.innerHTML = originalHTML; // clearInterval(checkInterval); // activeA…" at bounding box center [684, 359] width 1195 height 504
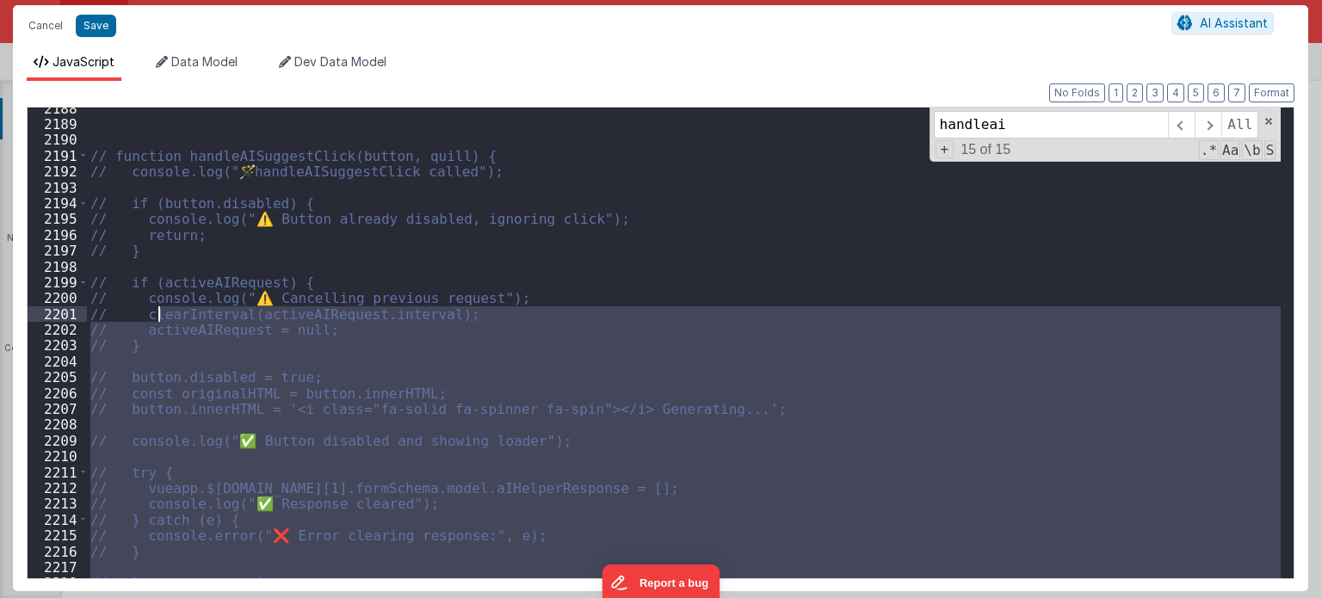
scroll to position [22423, 0]
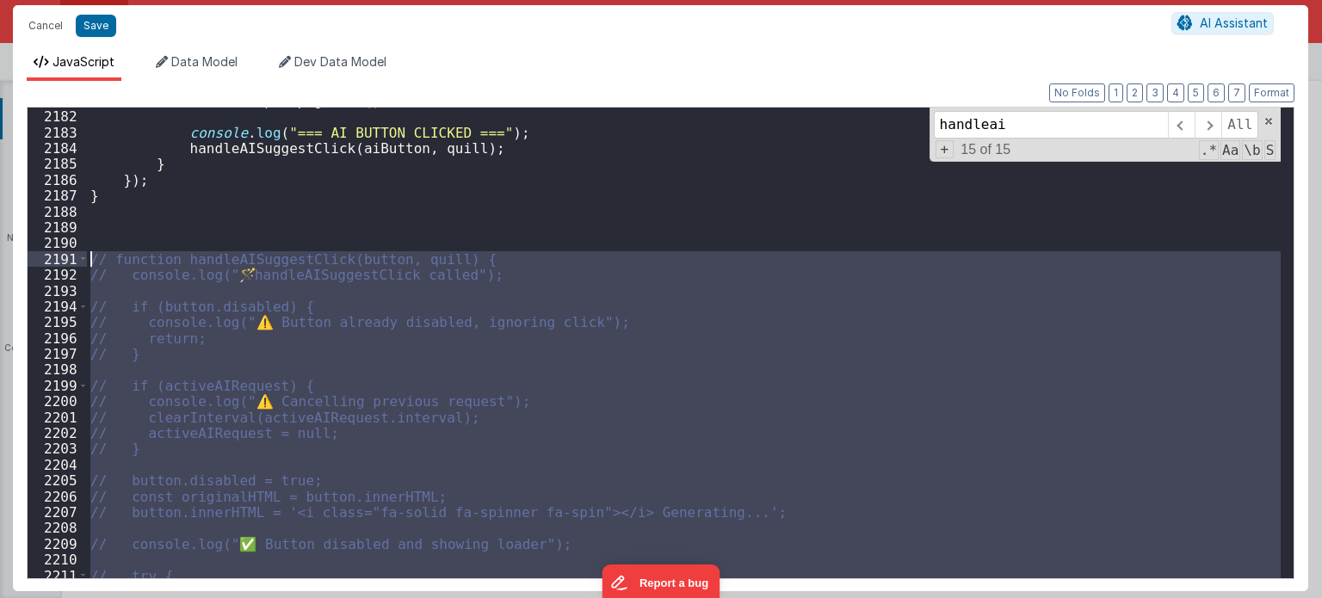
drag, startPoint x: 138, startPoint y: 242, endPoint x: 91, endPoint y: 255, distance: 48.2
click at [91, 255] on div "event . stopPropagation ( ) ; console . log ( "=== AI BUTTON CLICKED ===" ) ; h…" at bounding box center [684, 345] width 1195 height 504
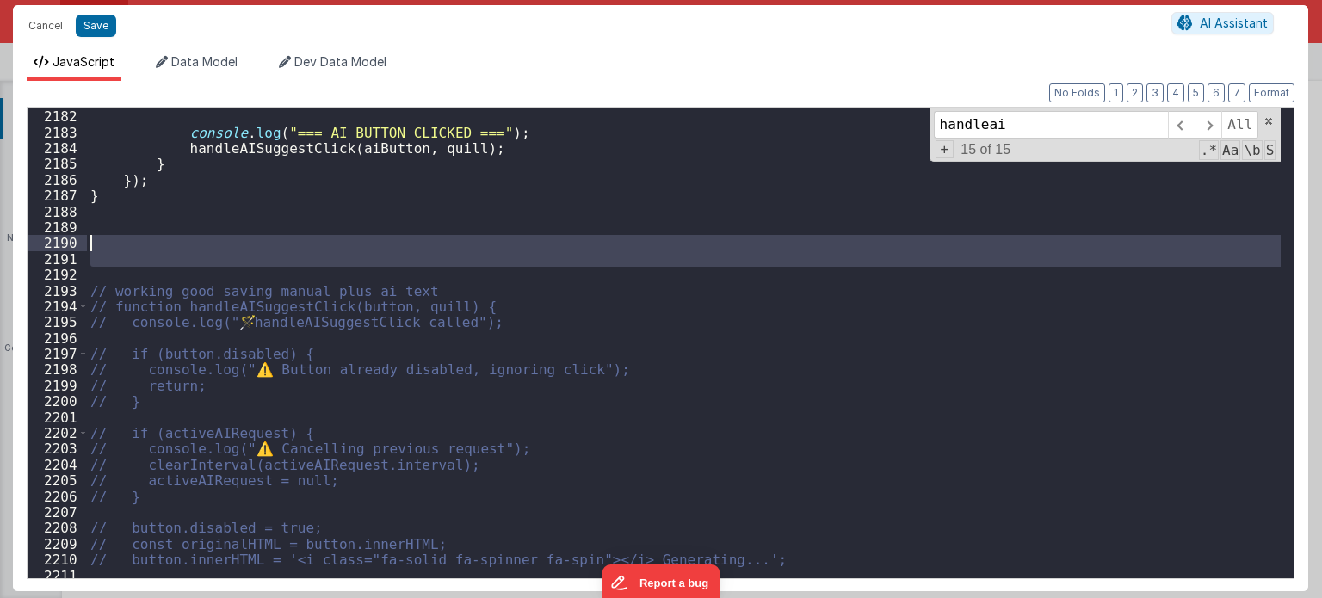
drag, startPoint x: 114, startPoint y: 278, endPoint x: 103, endPoint y: 237, distance: 42.6
click at [103, 237] on div "event . stopPropagation ( ) ; console . log ( "=== AI BUTTON CLICKED ===" ) ; h…" at bounding box center [684, 345] width 1195 height 504
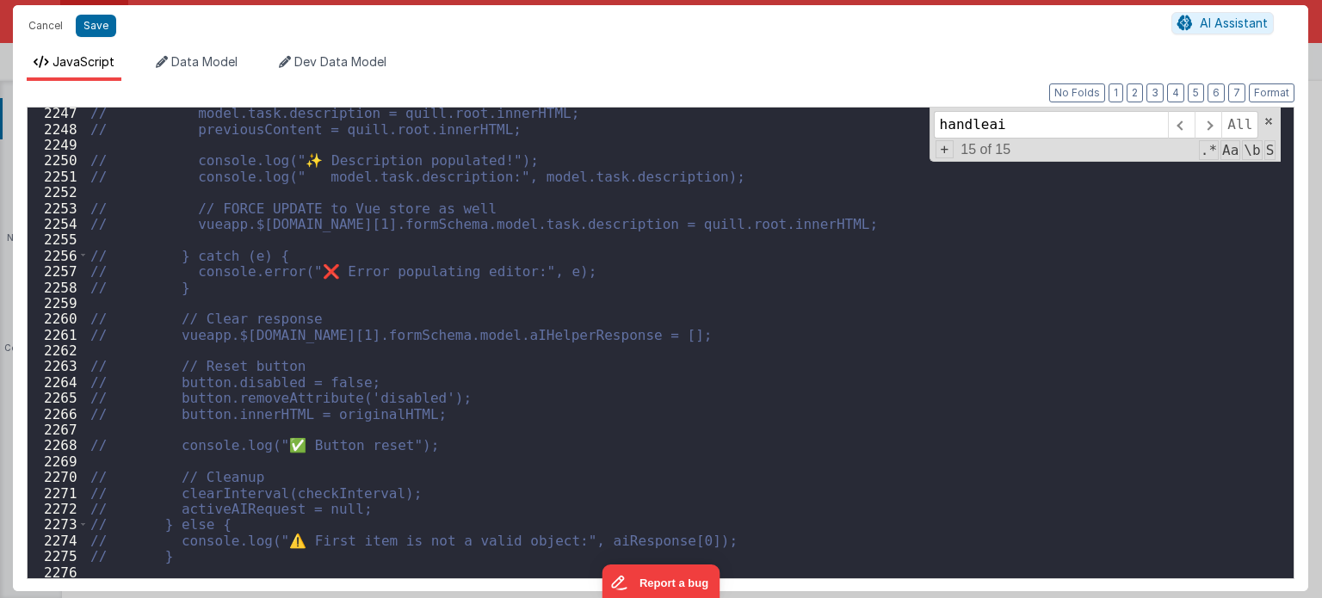
scroll to position [24233, 0]
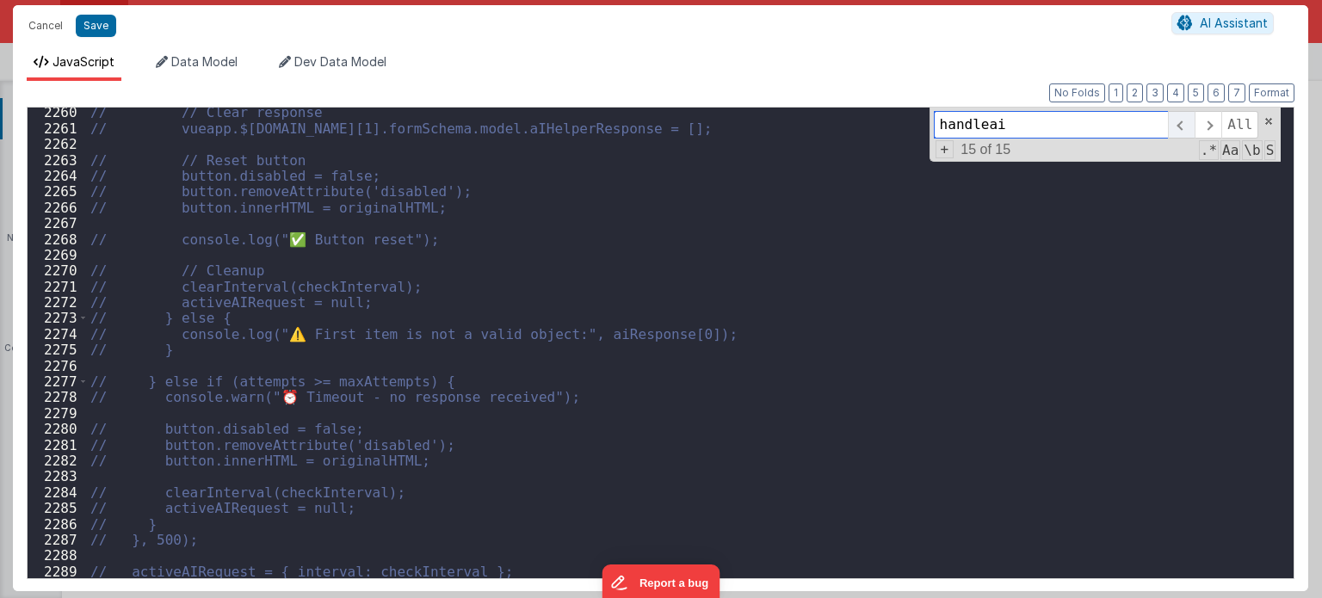
click at [1185, 122] on span at bounding box center [1181, 125] width 27 height 28
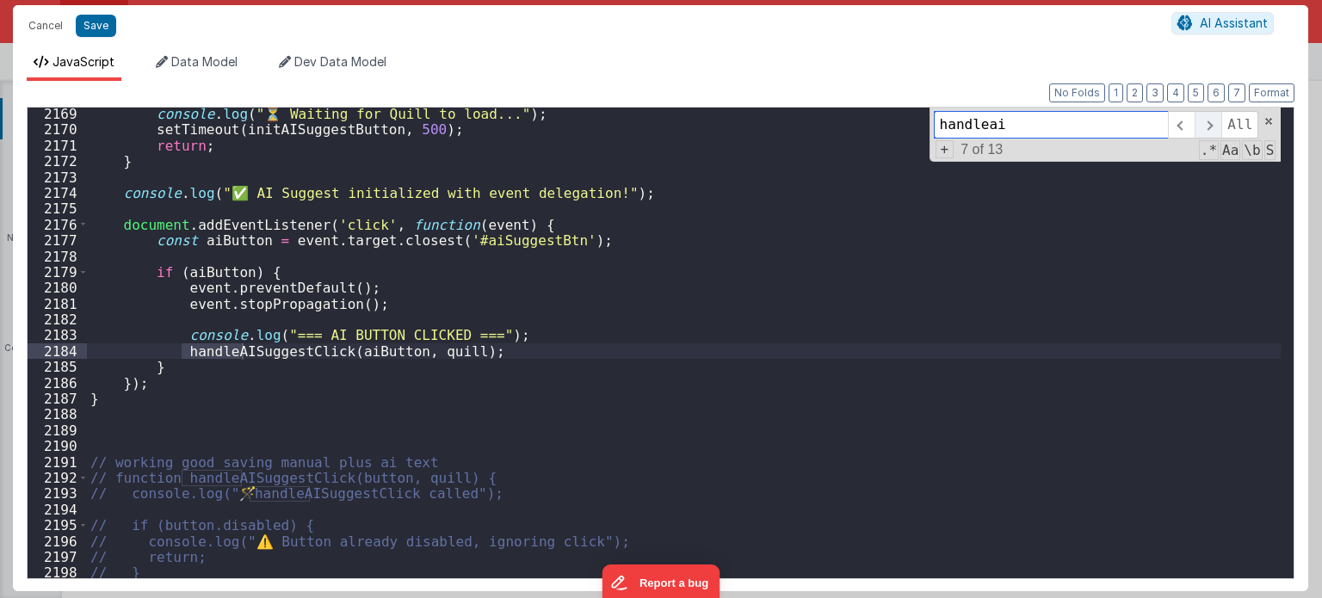
click at [1217, 124] on span at bounding box center [1208, 125] width 27 height 28
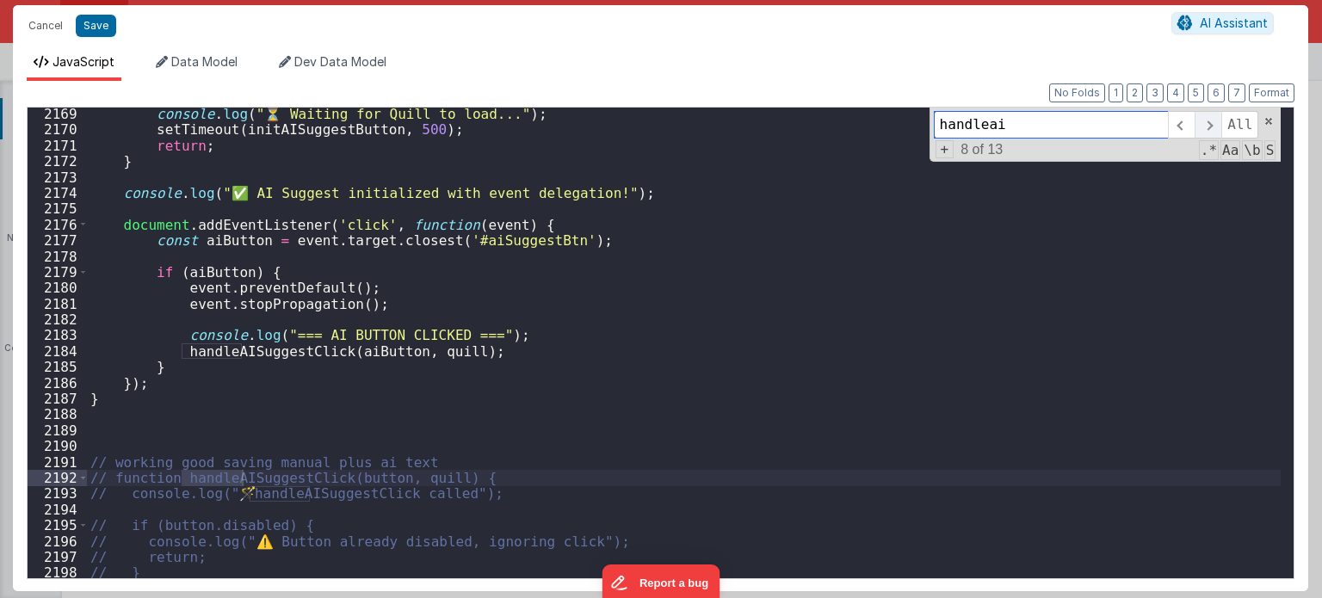
click at [1217, 124] on span at bounding box center [1208, 125] width 27 height 28
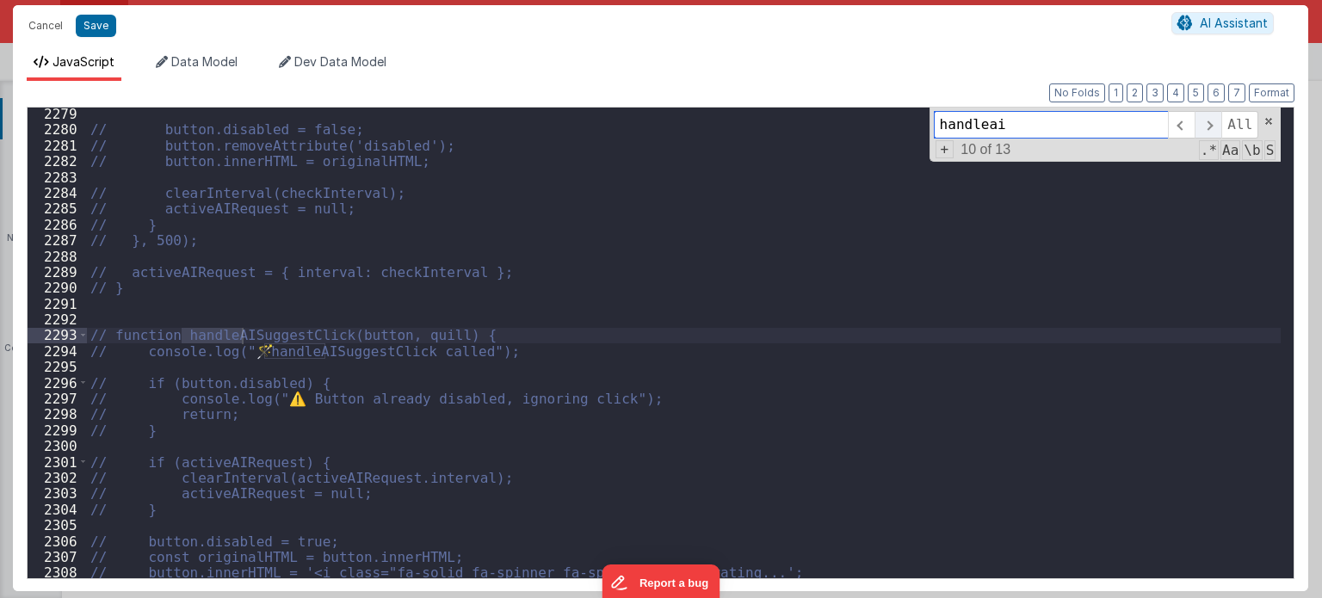
click at [1217, 124] on span at bounding box center [1208, 125] width 27 height 28
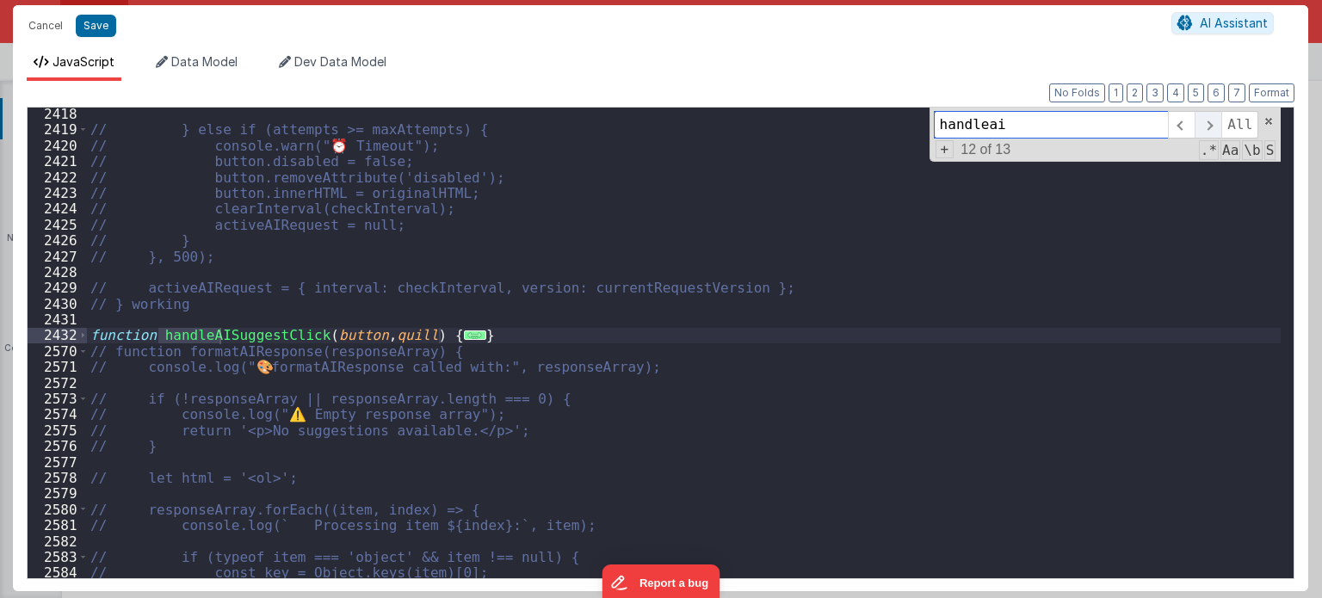
click at [1217, 124] on span at bounding box center [1208, 125] width 27 height 28
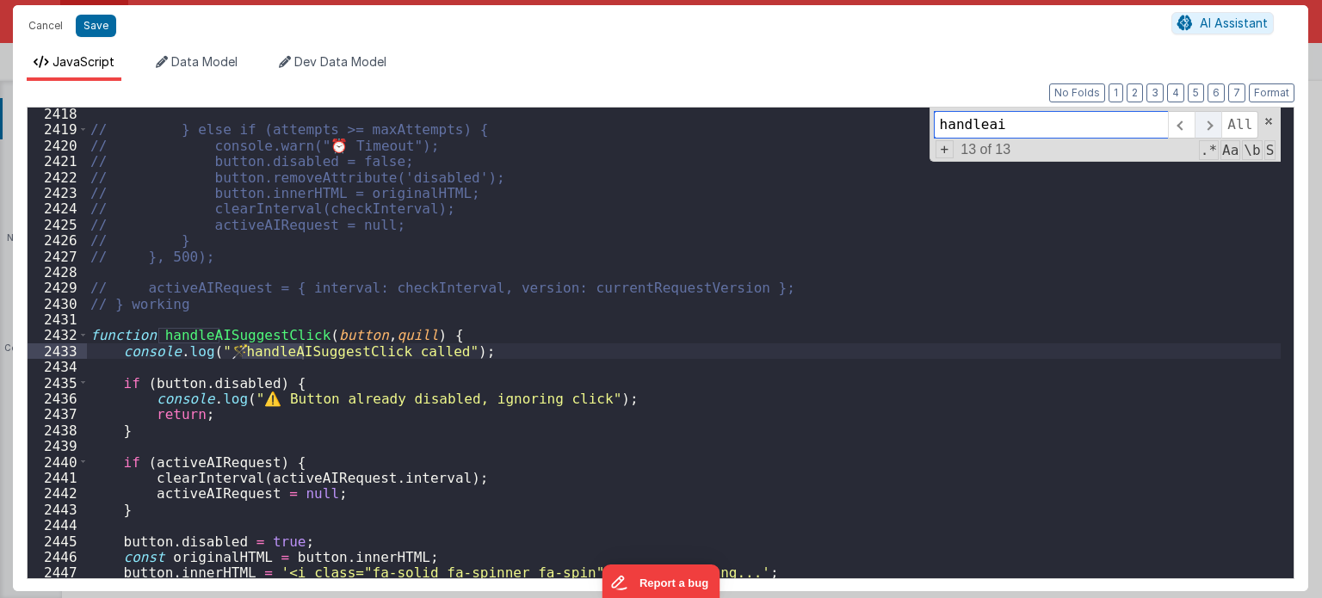
click at [1217, 124] on span at bounding box center [1208, 125] width 27 height 28
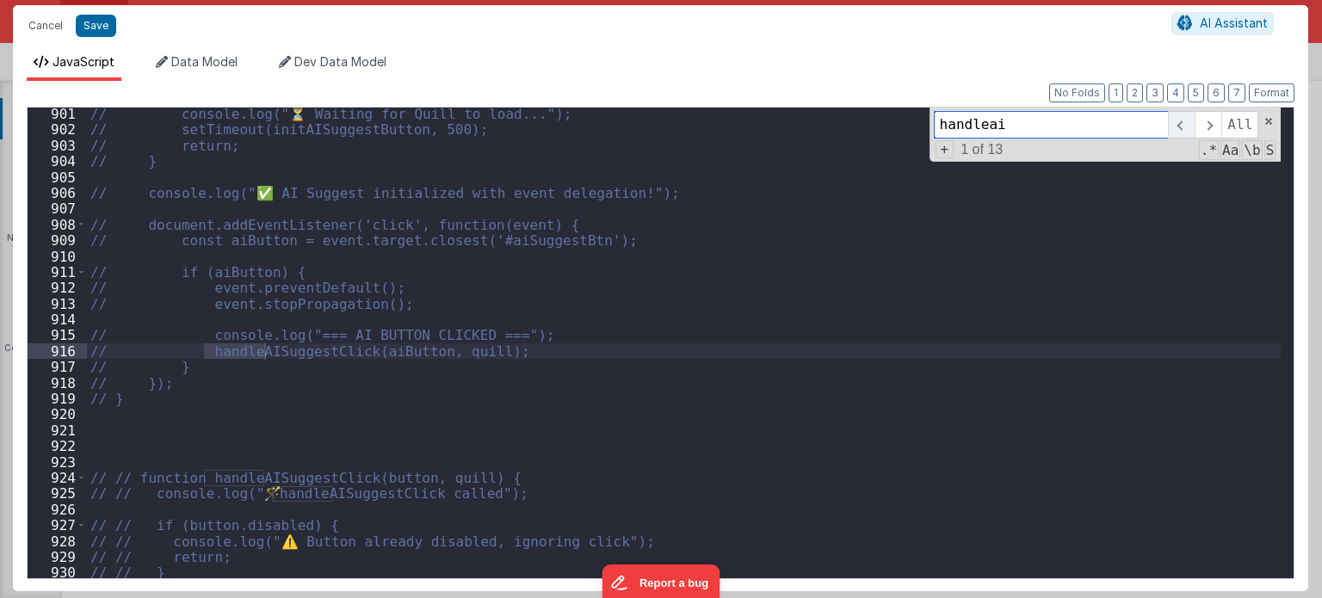
click at [1184, 124] on span at bounding box center [1181, 125] width 27 height 28
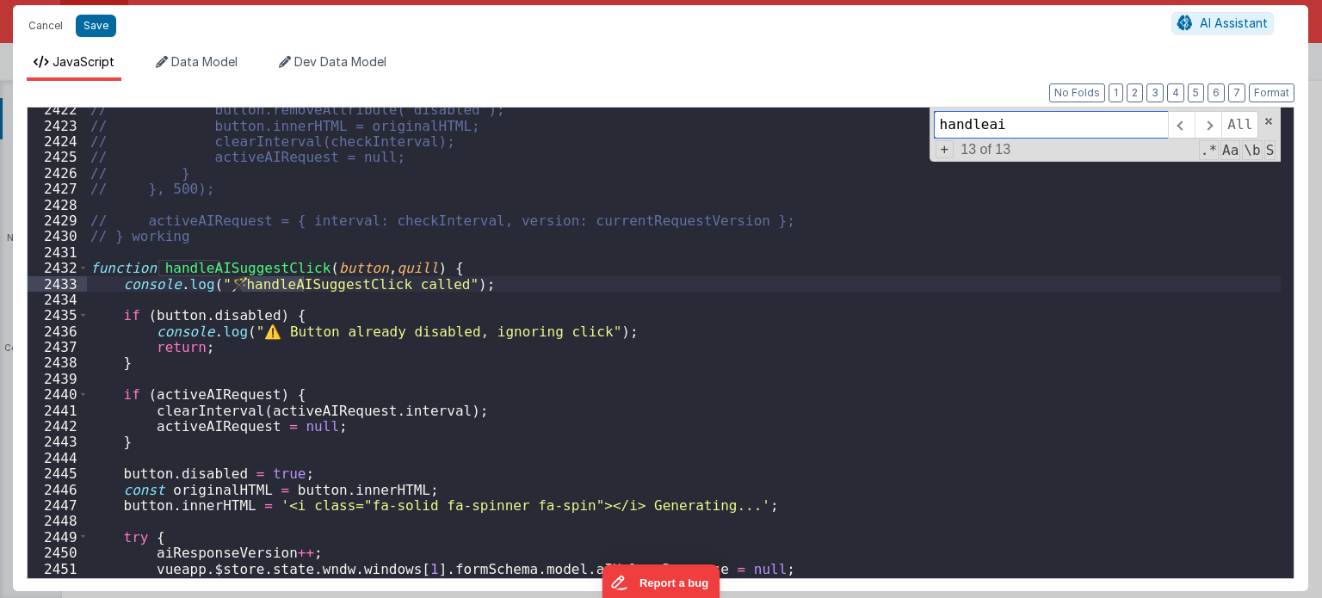
scroll to position [24750, 0]
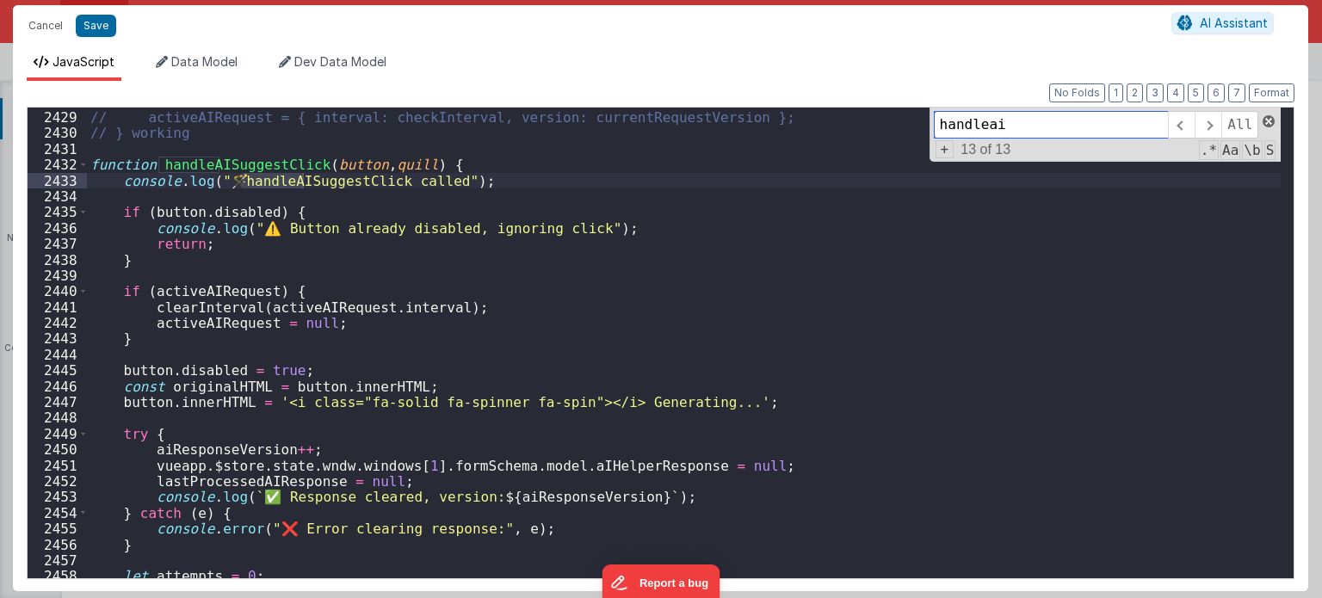
click at [1266, 123] on span at bounding box center [1269, 121] width 12 height 12
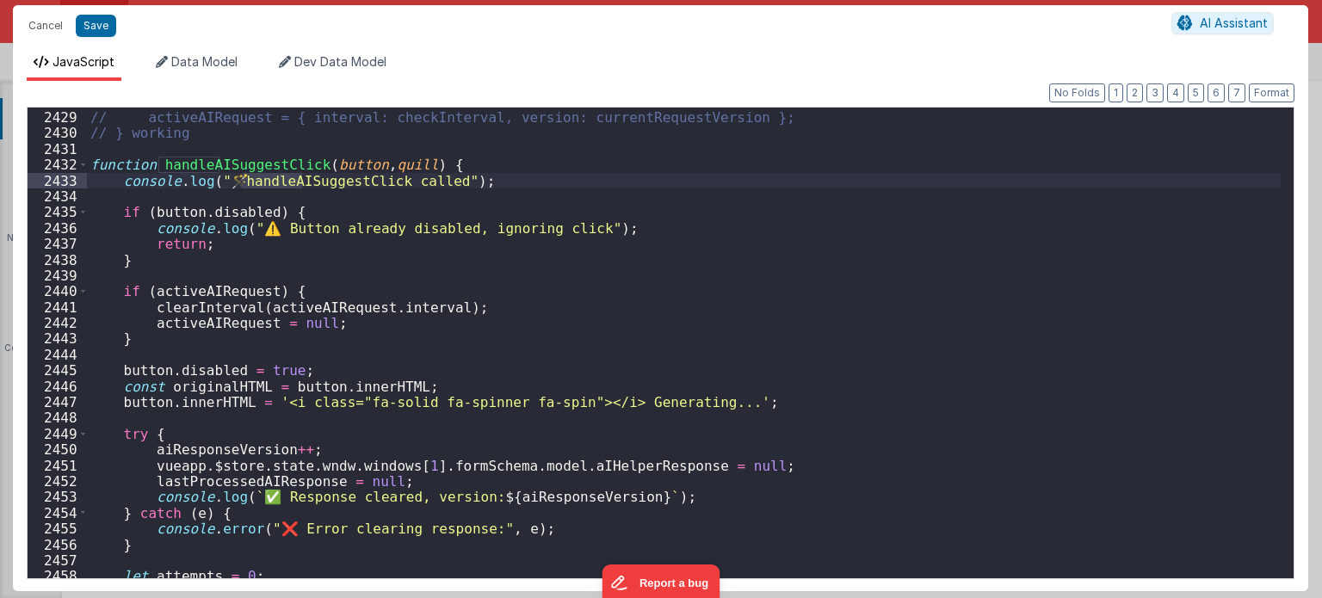
click at [827, 314] on div "// activeAIRequest = { interval: checkInterval, version: currentRequestVersion …" at bounding box center [684, 346] width 1195 height 504
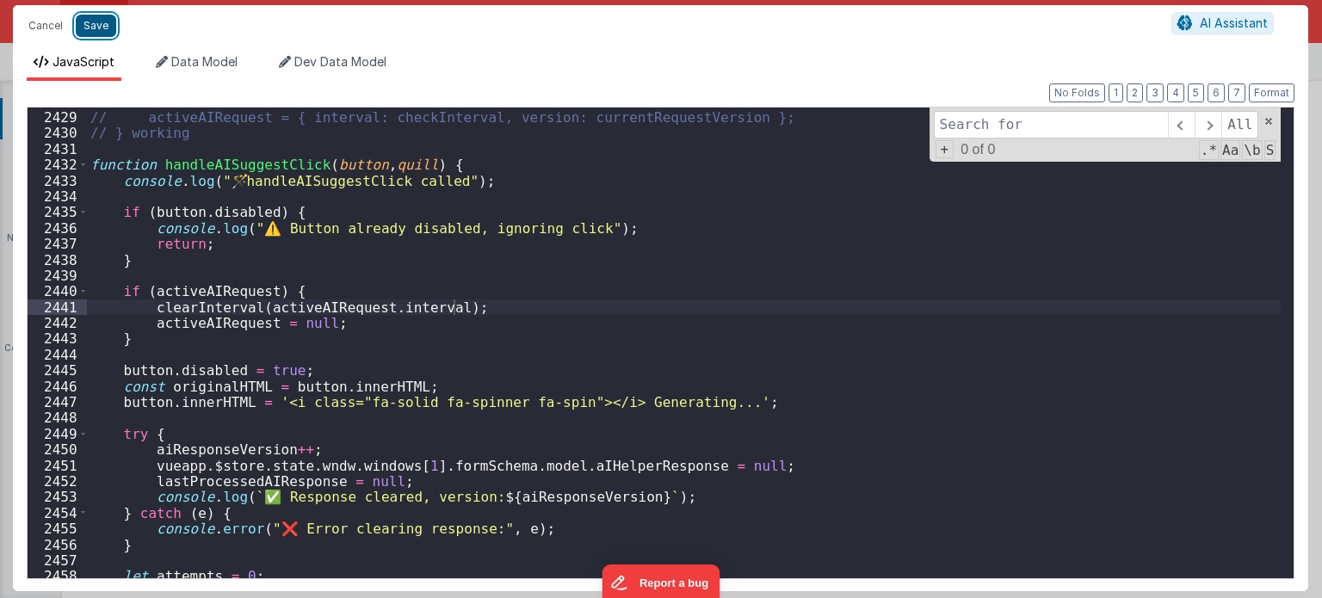
click at [90, 27] on button "Save" at bounding box center [96, 26] width 40 height 22
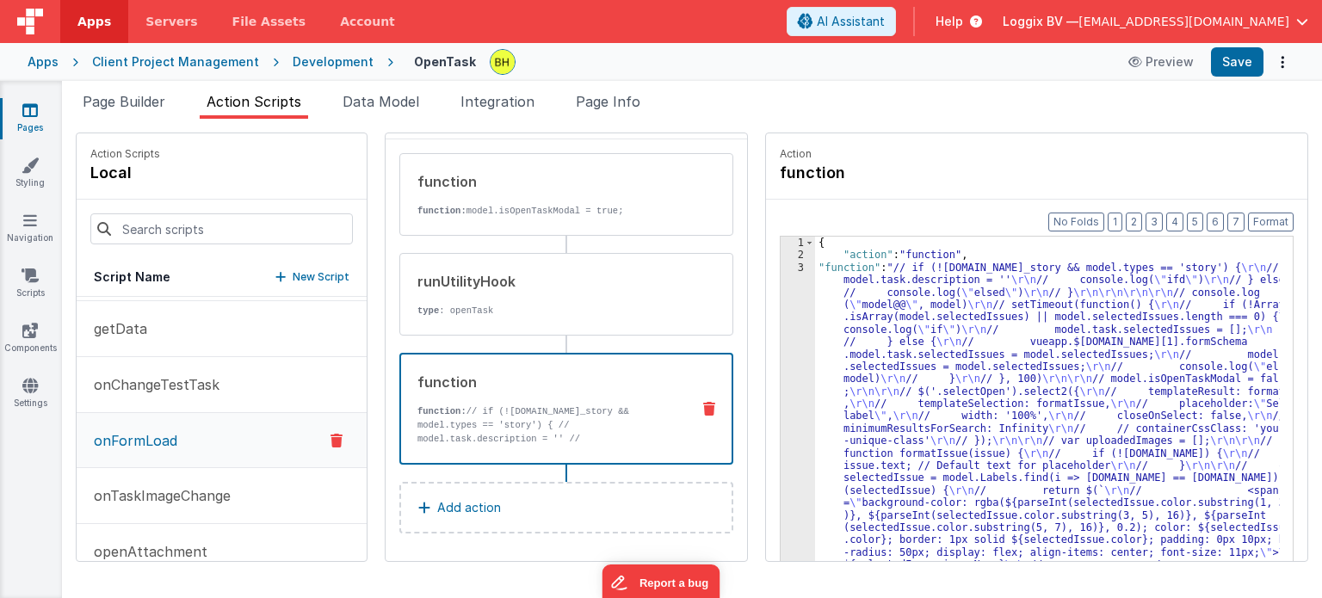
drag, startPoint x: 120, startPoint y: 106, endPoint x: 442, endPoint y: 211, distance: 339.5
click at [120, 106] on span "Page Builder" at bounding box center [124, 101] width 83 height 17
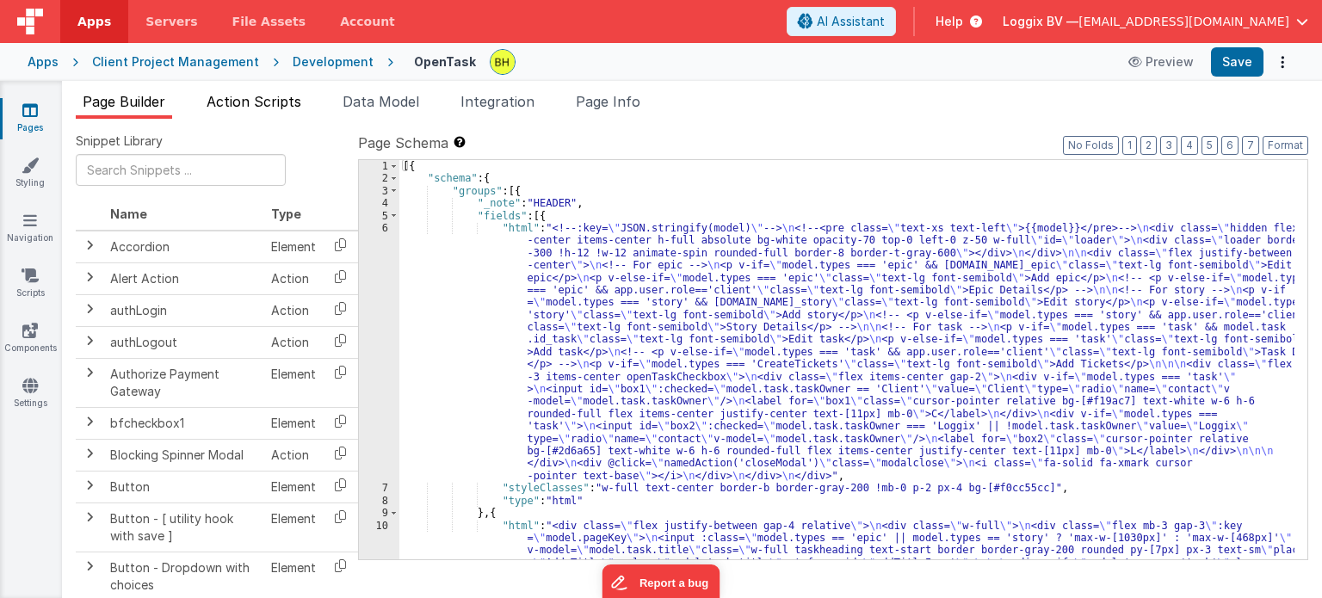
click at [279, 101] on span "Action Scripts" at bounding box center [254, 101] width 95 height 17
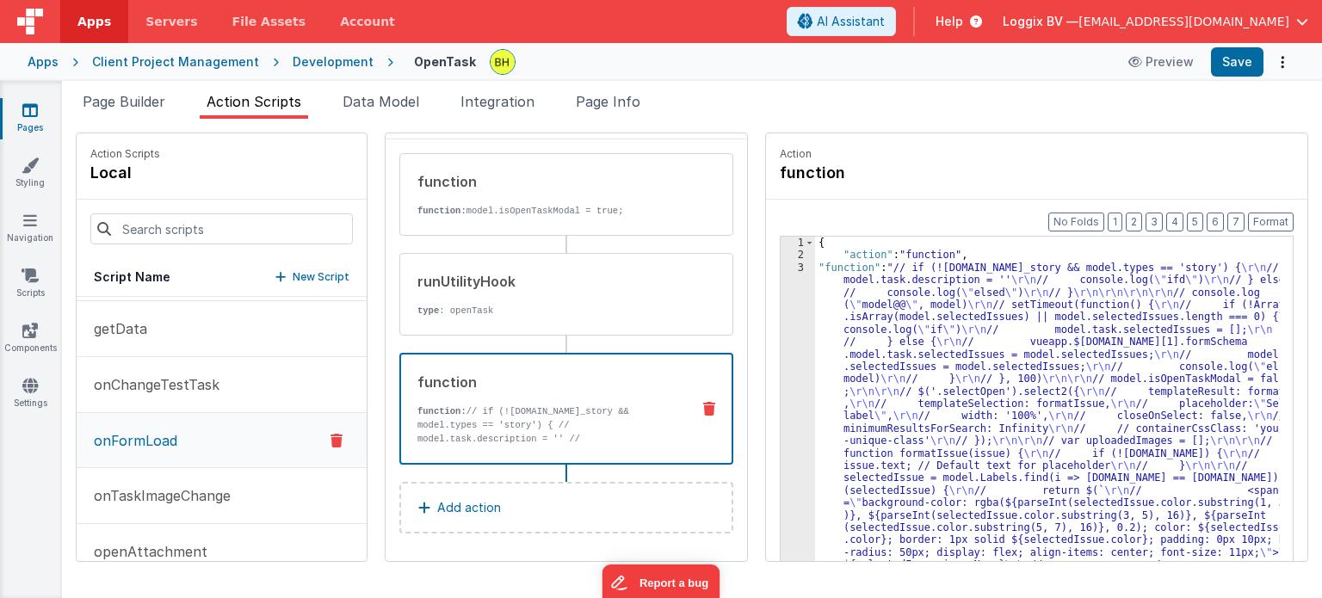
click at [309, 58] on div "Development" at bounding box center [333, 61] width 81 height 17
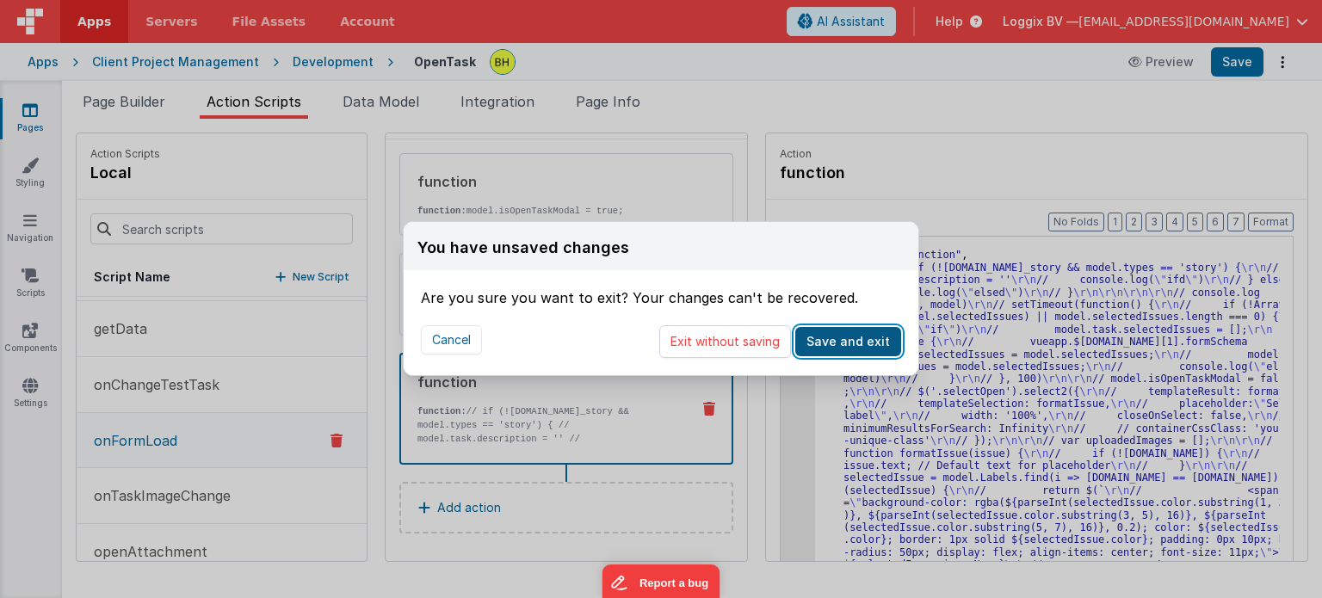
click at [806, 349] on button "Save and exit" at bounding box center [848, 341] width 106 height 29
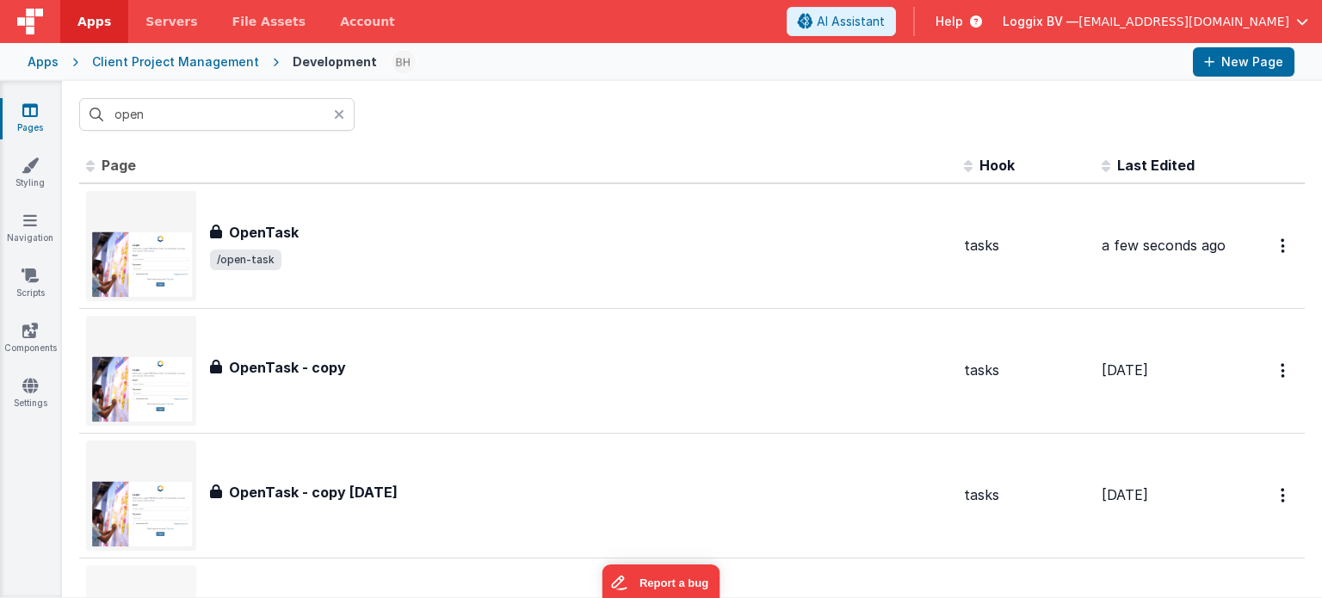
drag, startPoint x: 338, startPoint y: 113, endPoint x: 154, endPoint y: 113, distance: 184.2
click at [338, 113] on icon at bounding box center [339, 115] width 10 height 14
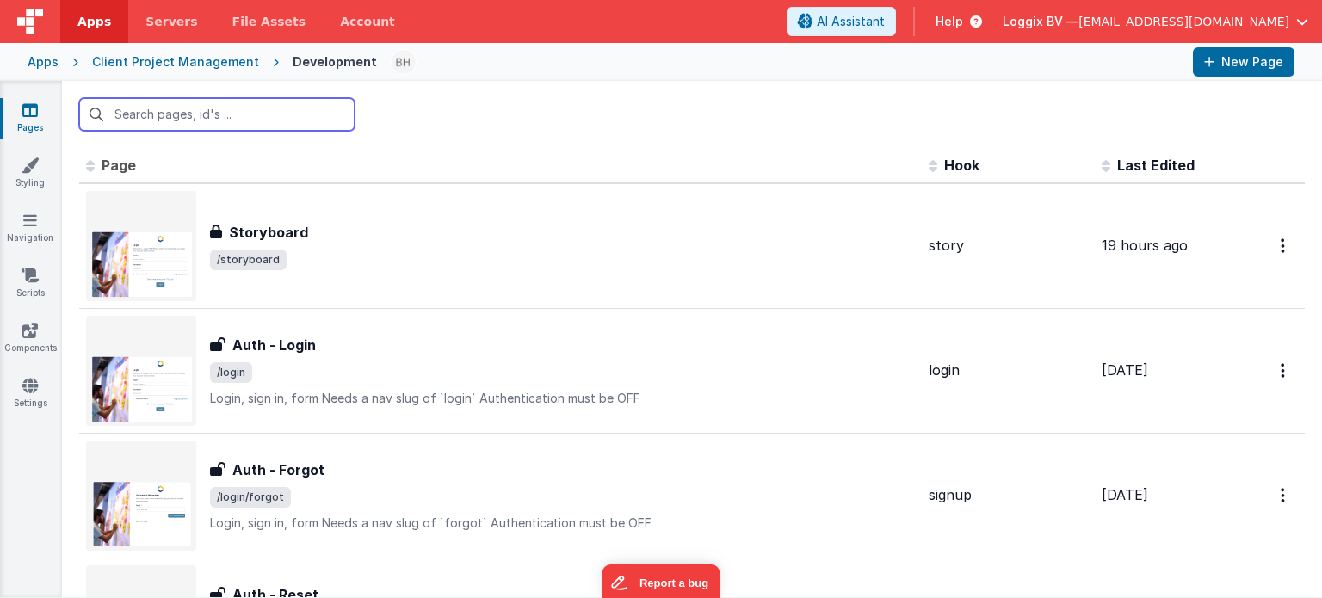
click at [154, 113] on input "text" at bounding box center [216, 114] width 275 height 33
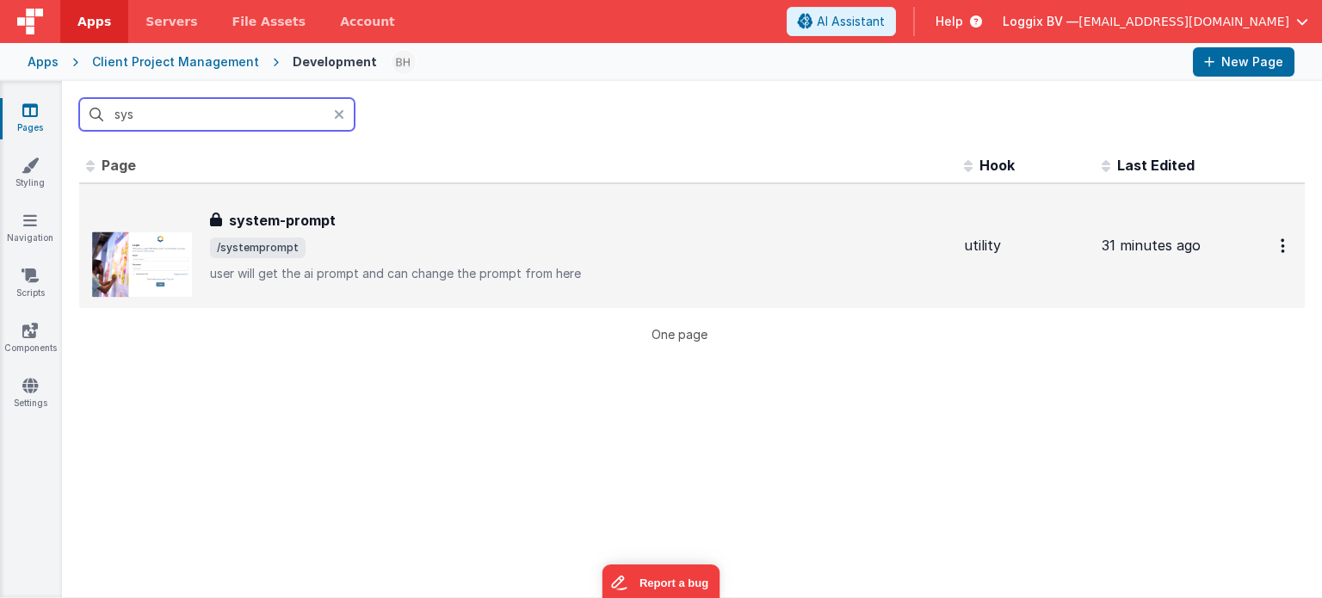
type input "sys"
click at [448, 235] on div "system-prompt system-prompt /systemprompt user will get the ai prompt and can c…" at bounding box center [580, 246] width 740 height 72
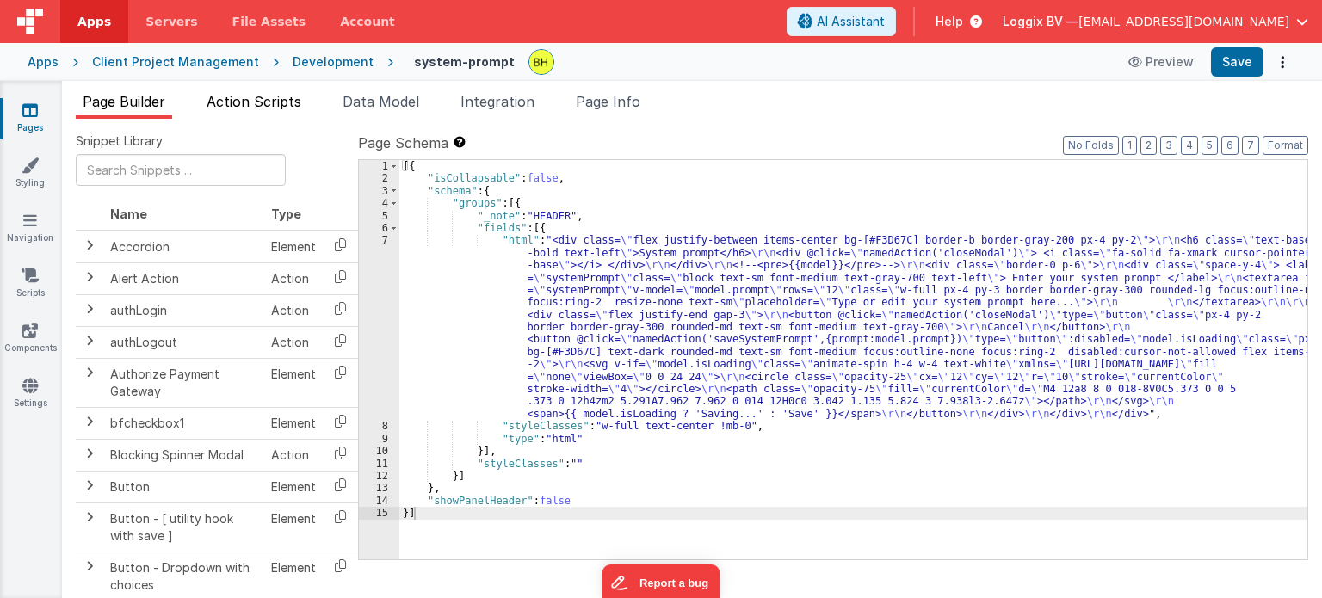
click at [272, 105] on span "Action Scripts" at bounding box center [254, 101] width 95 height 17
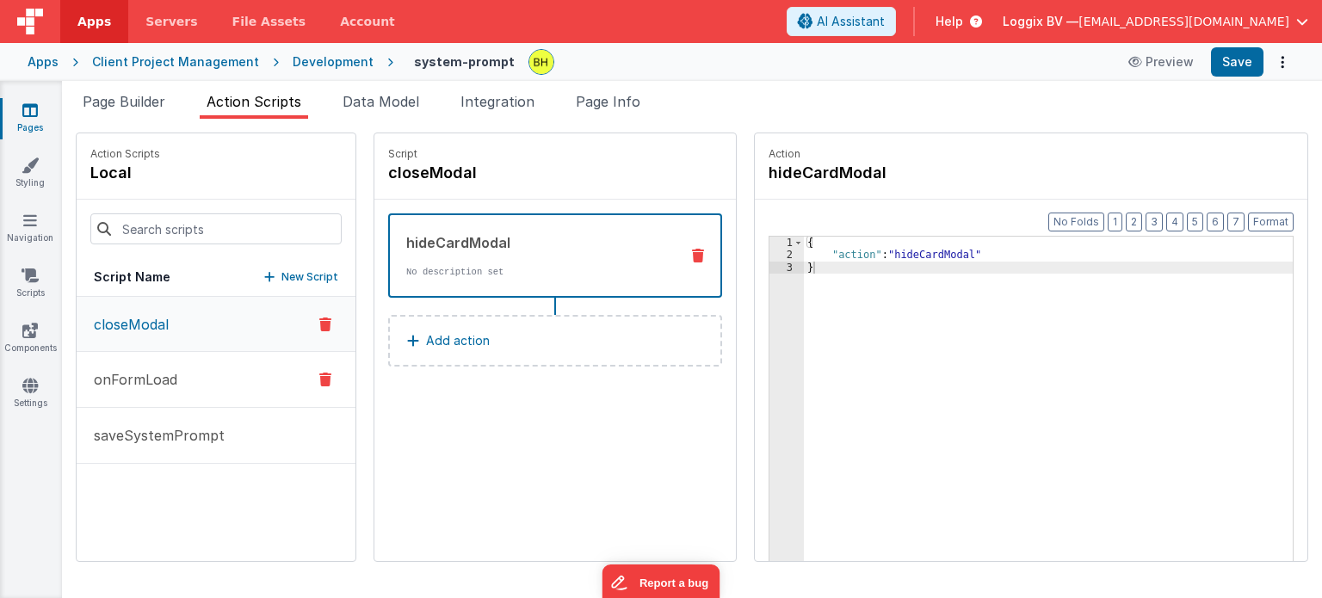
click at [155, 376] on p "onFormLoad" at bounding box center [130, 379] width 94 height 21
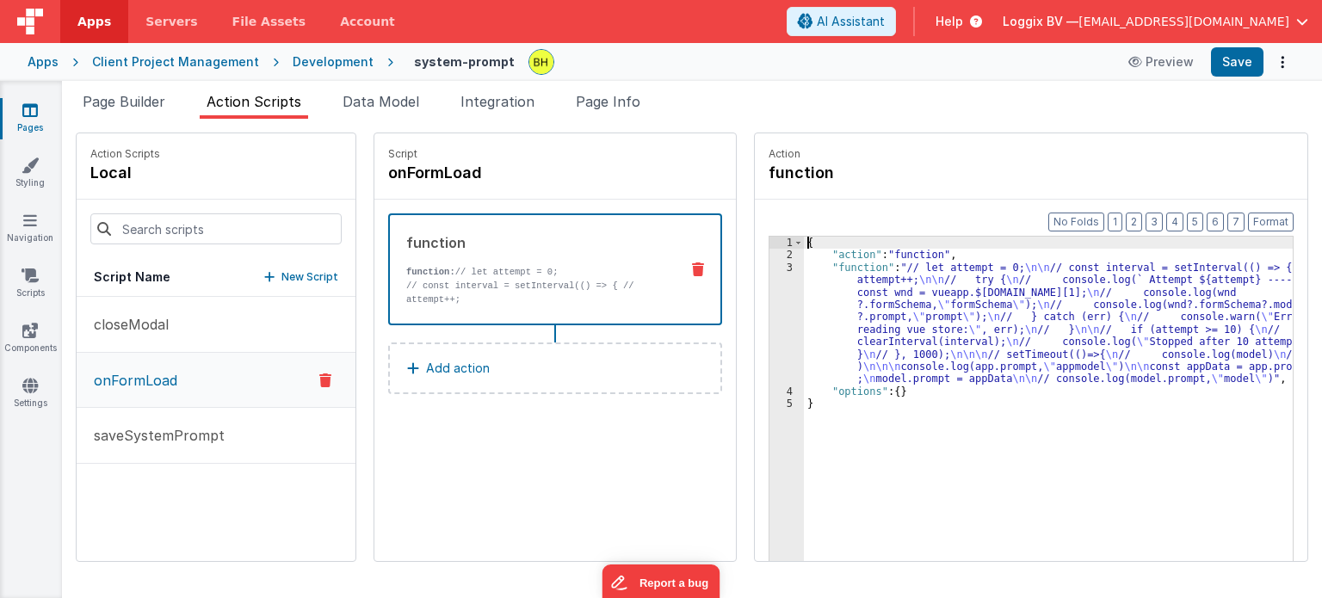
click at [771, 269] on div "3" at bounding box center [787, 324] width 34 height 124
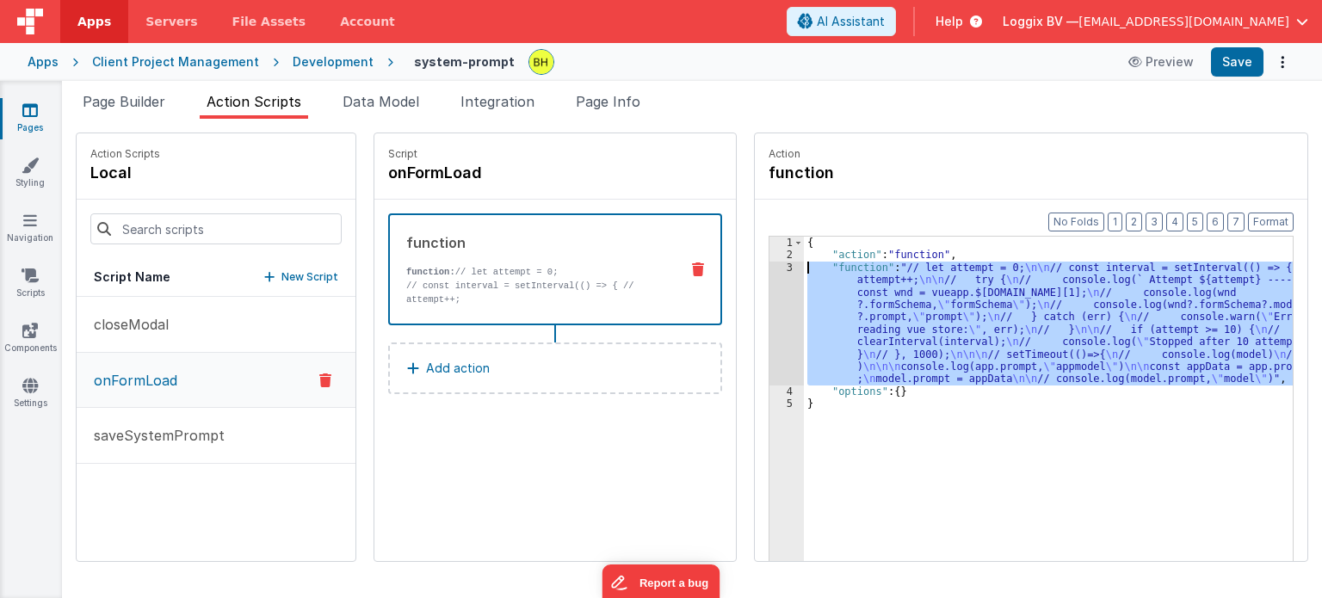
click at [771, 269] on div "3" at bounding box center [787, 324] width 34 height 124
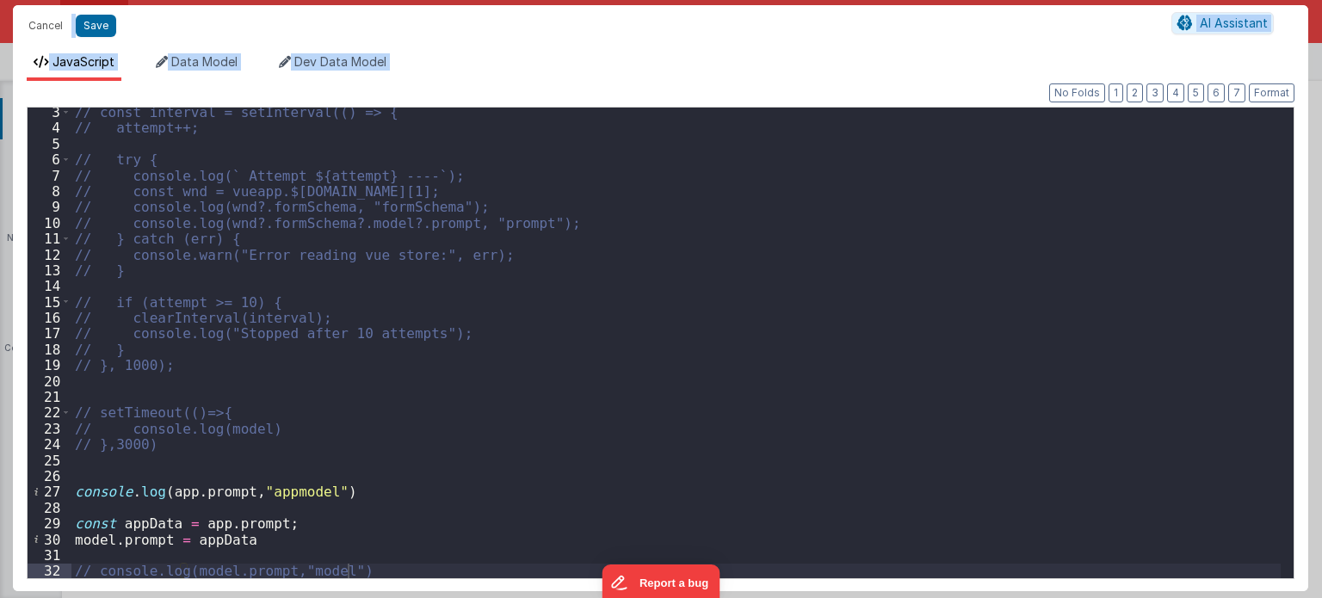
scroll to position [34, 0]
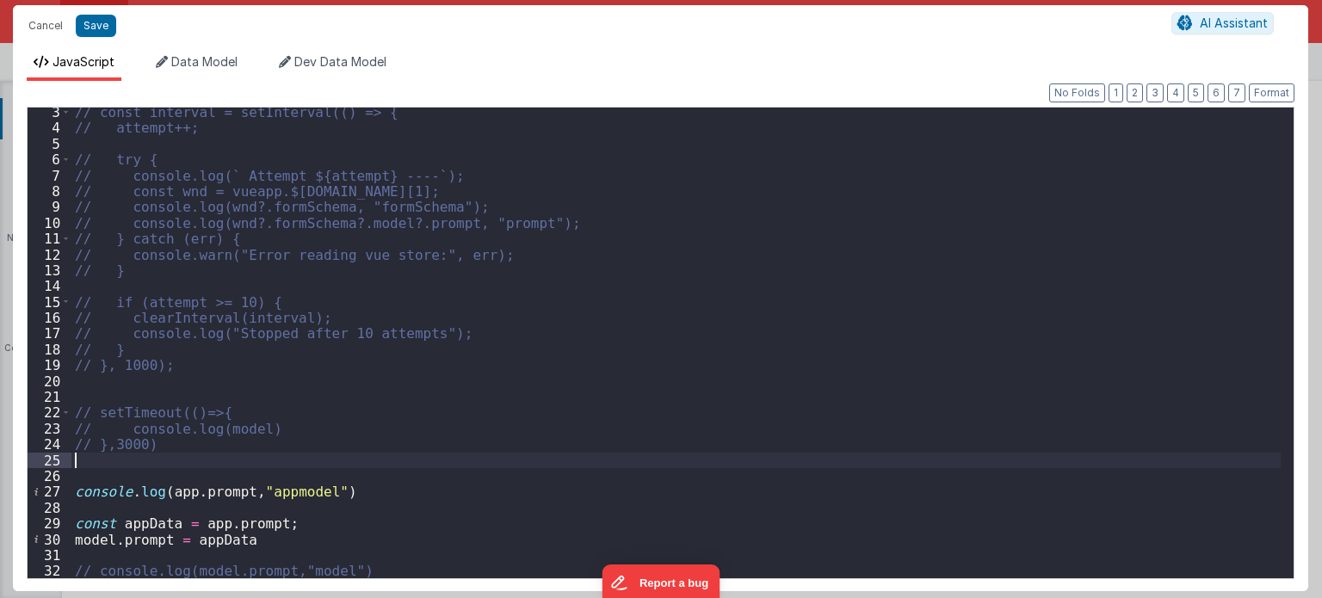
click at [169, 457] on div "// const interval = setInterval(() => { // attempt++; // try { // console.log(`…" at bounding box center [676, 356] width 1210 height 504
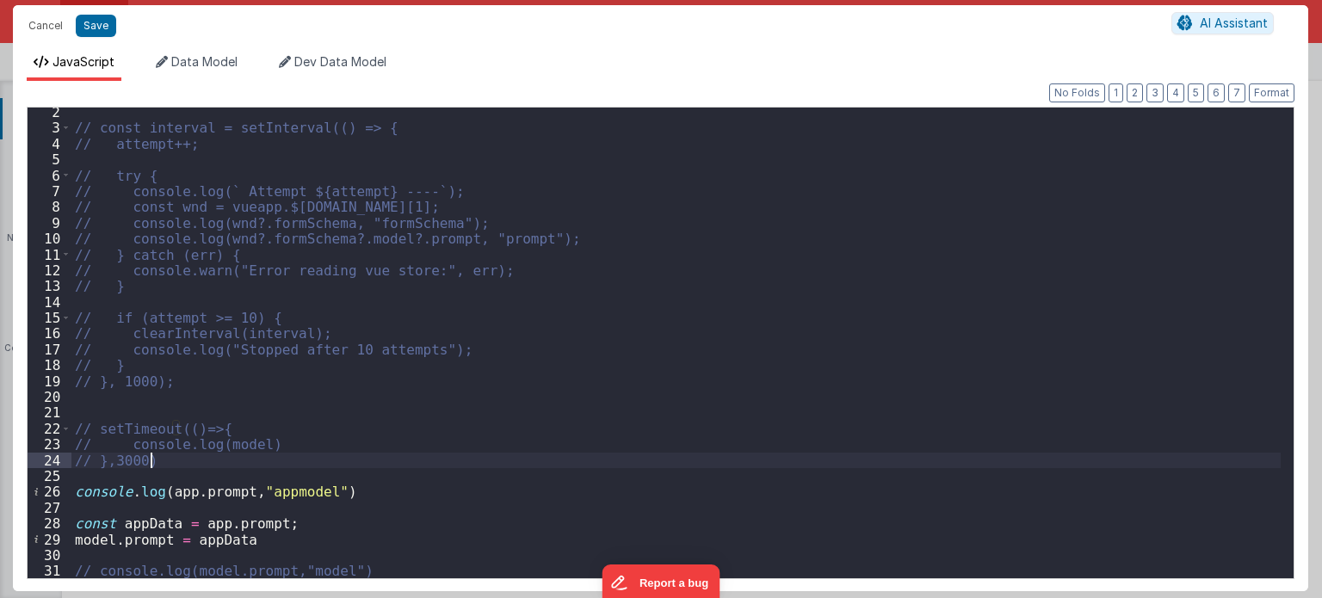
scroll to position [19, 0]
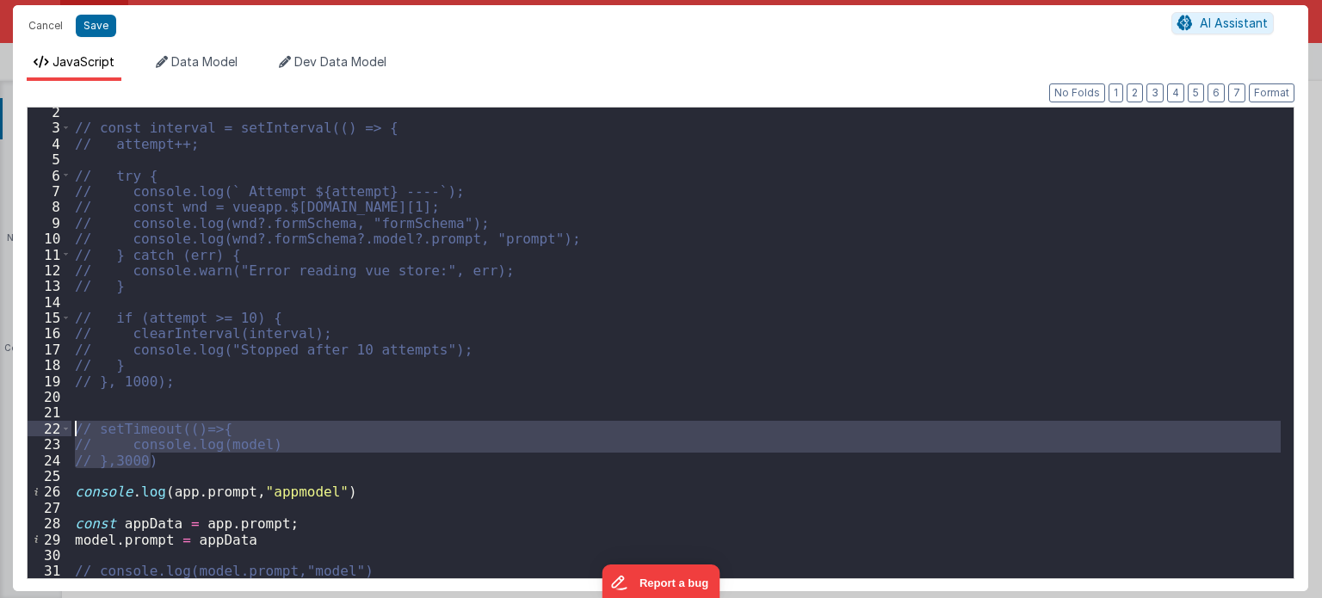
drag, startPoint x: 96, startPoint y: 438, endPoint x: 47, endPoint y: 433, distance: 49.3
click at [47, 433] on div "2 3 4 5 6 7 8 9 10 11 12 13 14 15 16 17 18 19 20 21 22 23 24 25 26 27 28 29 30 …" at bounding box center [661, 343] width 1268 height 473
click at [234, 442] on div "// const interval = setInterval(() => { // attempt++; // try { // console.log(`…" at bounding box center [675, 343] width 1209 height 471
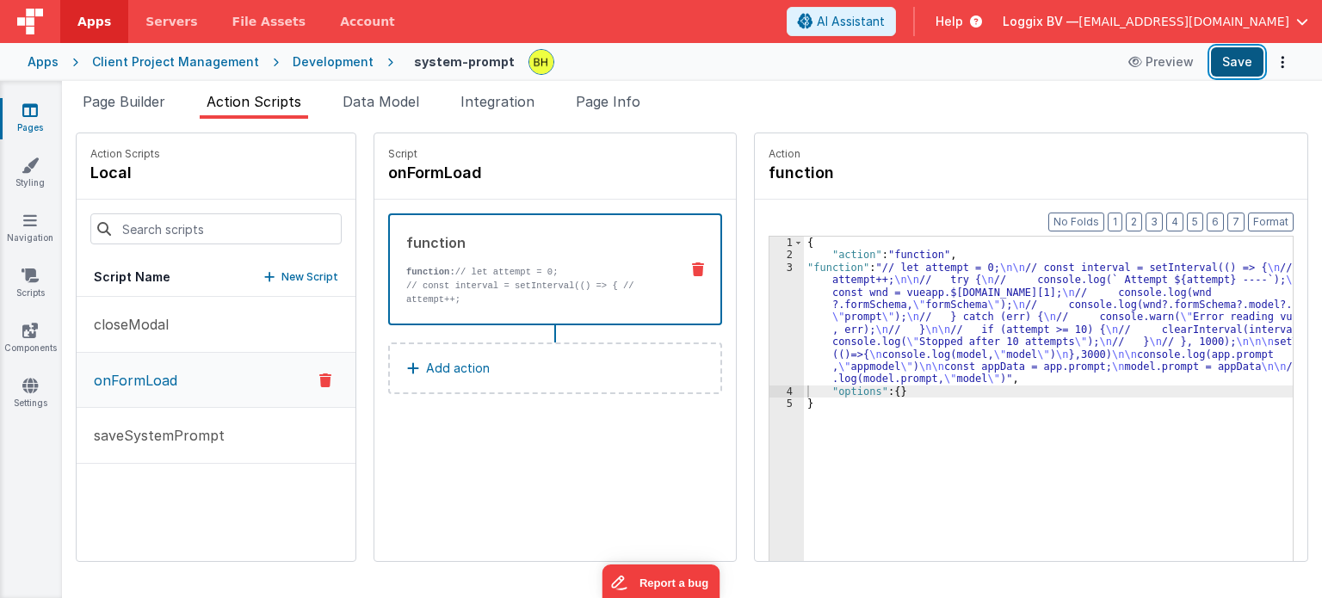
click at [1237, 61] on button "Save" at bounding box center [1237, 61] width 53 height 29
click at [772, 269] on div "3" at bounding box center [787, 324] width 34 height 124
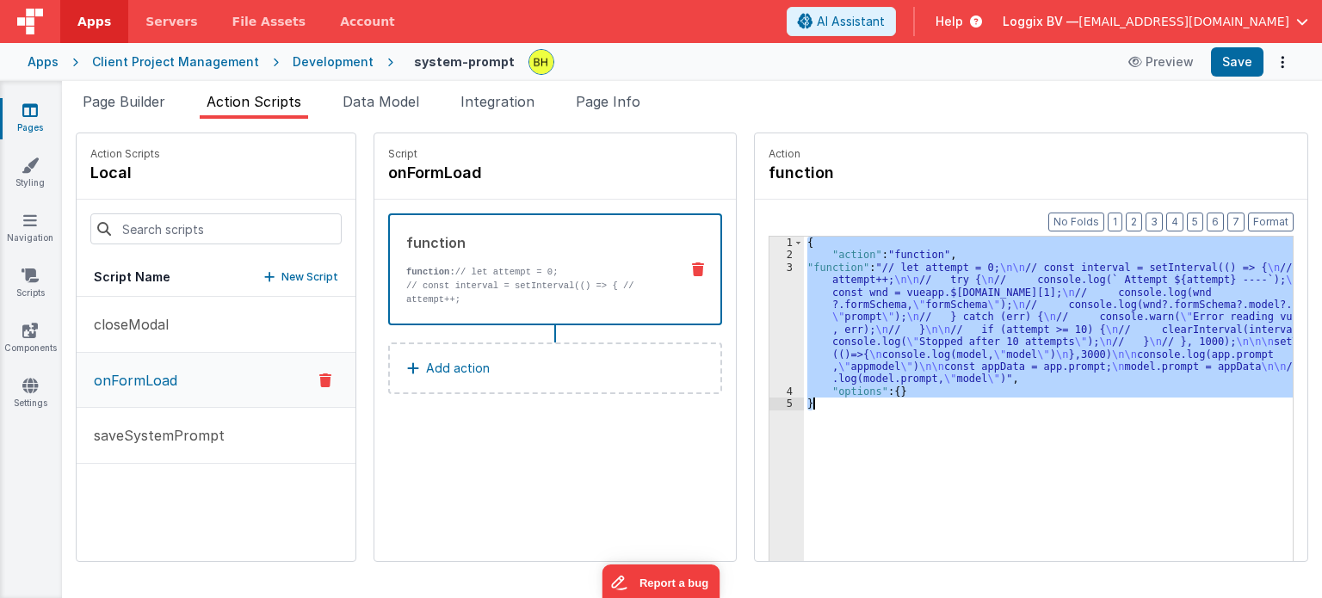
click at [772, 269] on div "3" at bounding box center [787, 324] width 34 height 124
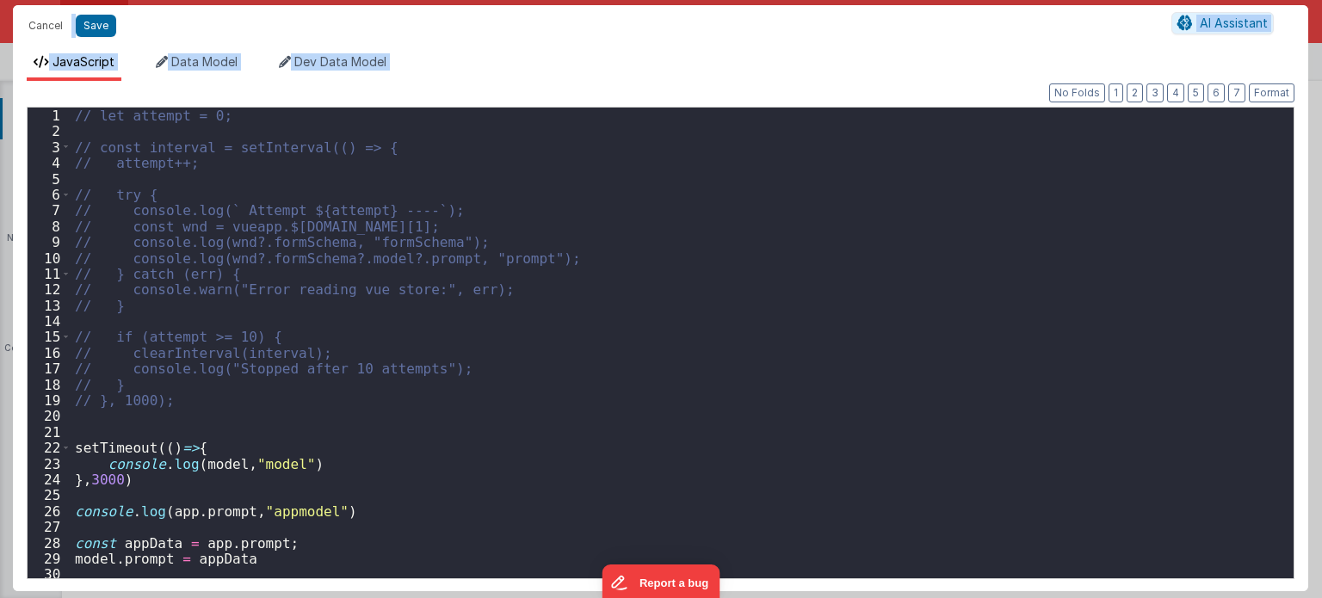
click at [320, 353] on div "// let attempt = 0; // const interval = setInterval(() => { // attempt++; // tr…" at bounding box center [676, 360] width 1210 height 504
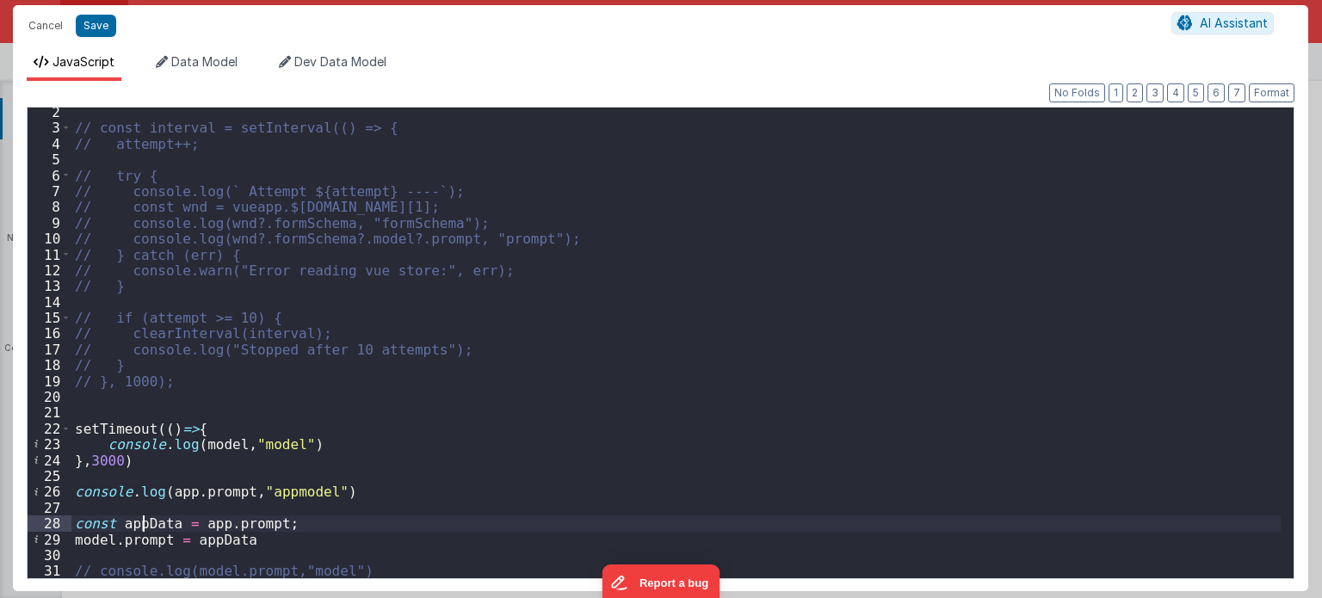
click at [139, 523] on div "// const interval = setInterval(() => { // attempt++; // try { // console.log(`…" at bounding box center [676, 356] width 1210 height 504
click at [247, 520] on div "// const interval = setInterval(() => { // attempt++; // try { // console.log(`…" at bounding box center [676, 356] width 1210 height 504
click at [135, 538] on div "// const interval = setInterval(() => { // attempt++; // try { // console.log(`…" at bounding box center [676, 356] width 1210 height 504
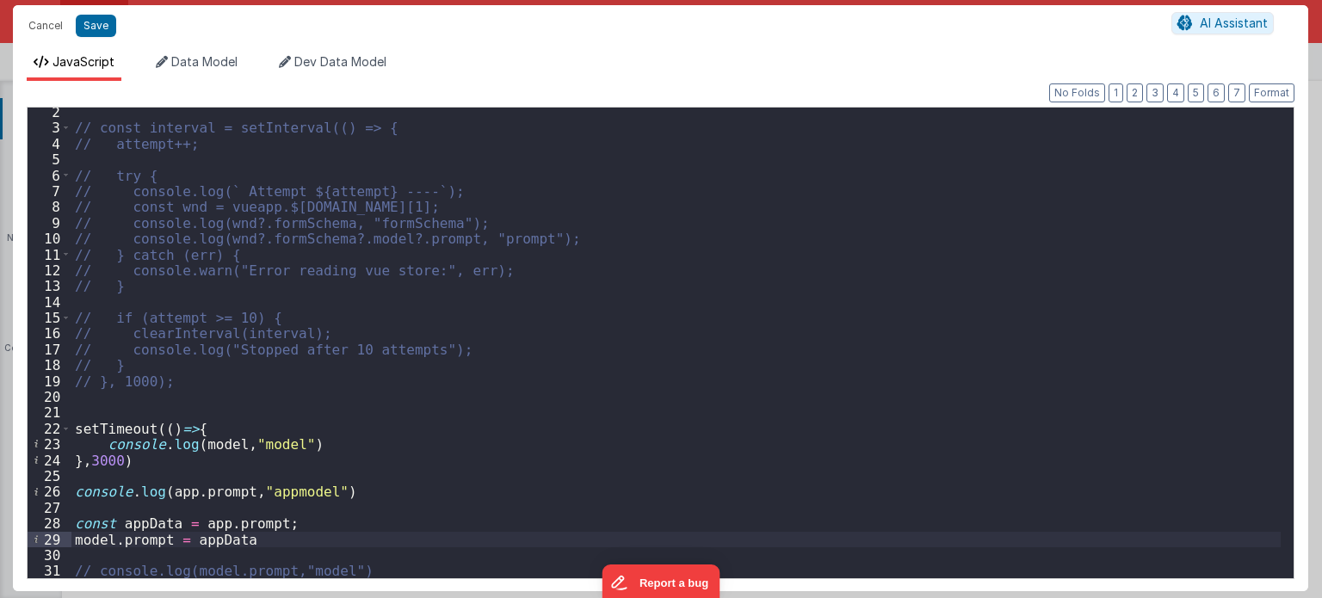
click at [240, 537] on div "// const interval = setInterval(() => { // attempt++; // try { // console.log(`…" at bounding box center [676, 356] width 1210 height 504
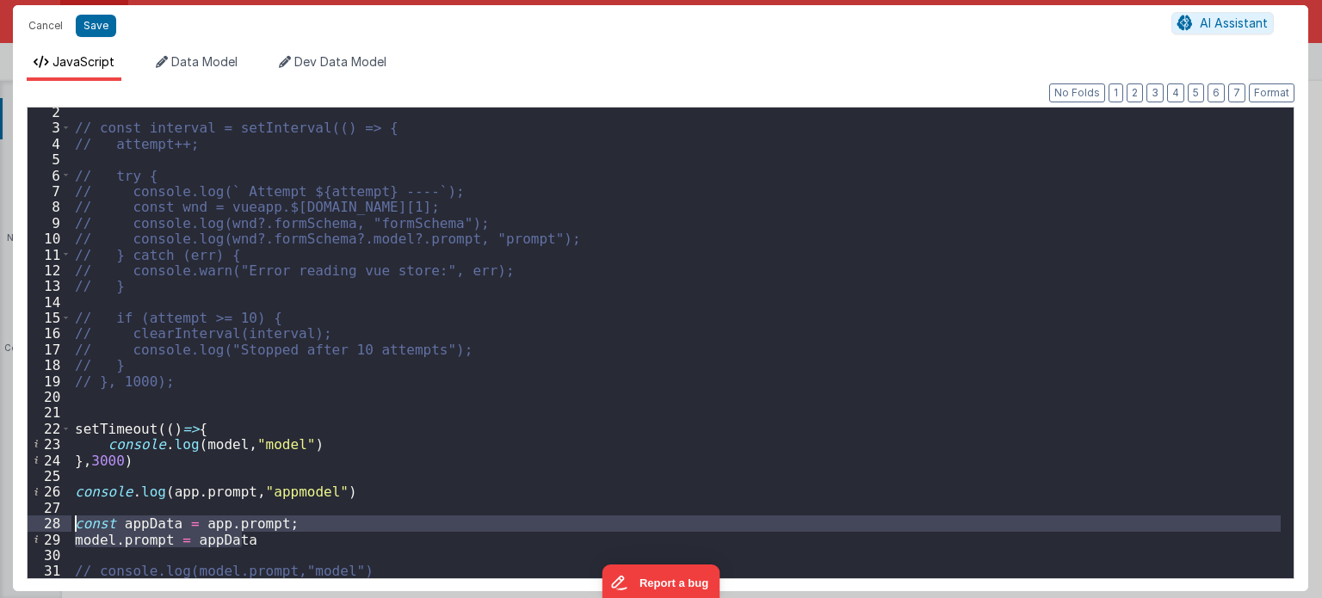
drag, startPoint x: 279, startPoint y: 537, endPoint x: 65, endPoint y: 528, distance: 214.5
click at [65, 528] on div "2 3 4 5 6 7 8 9 10 11 12 13 14 15 16 17 18 19 20 21 22 23 24 25 26 27 28 29 30 …" at bounding box center [661, 343] width 1268 height 473
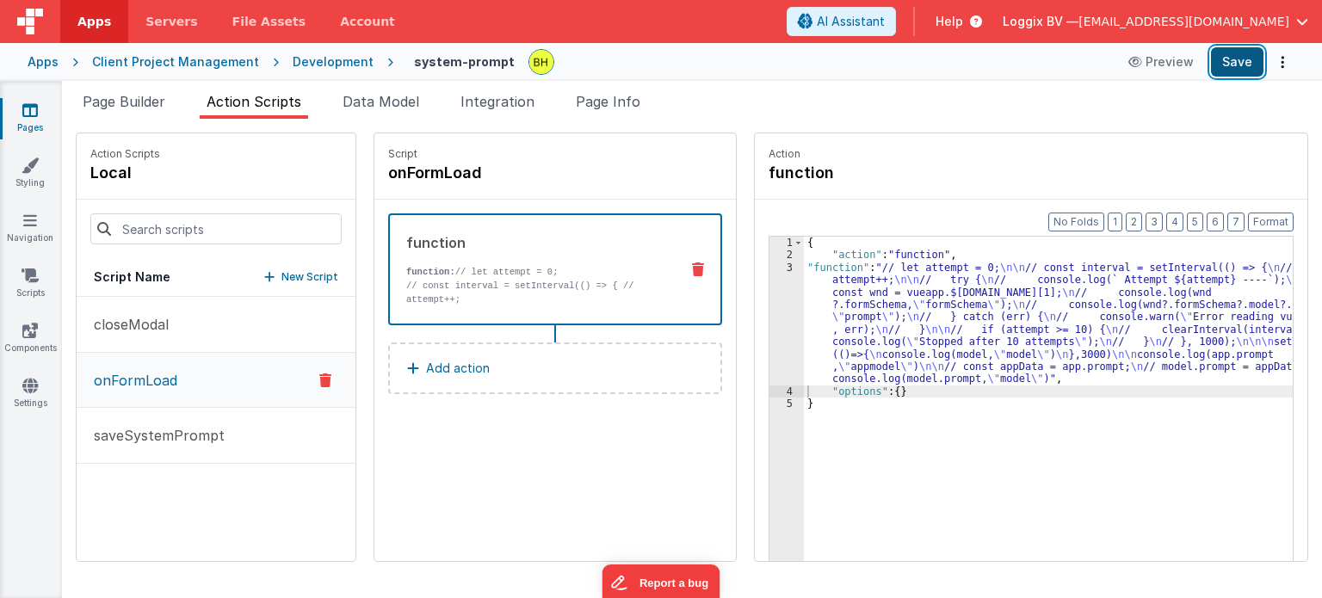
click at [1236, 61] on button "Save" at bounding box center [1237, 61] width 53 height 29
click at [770, 269] on div "3" at bounding box center [787, 324] width 34 height 124
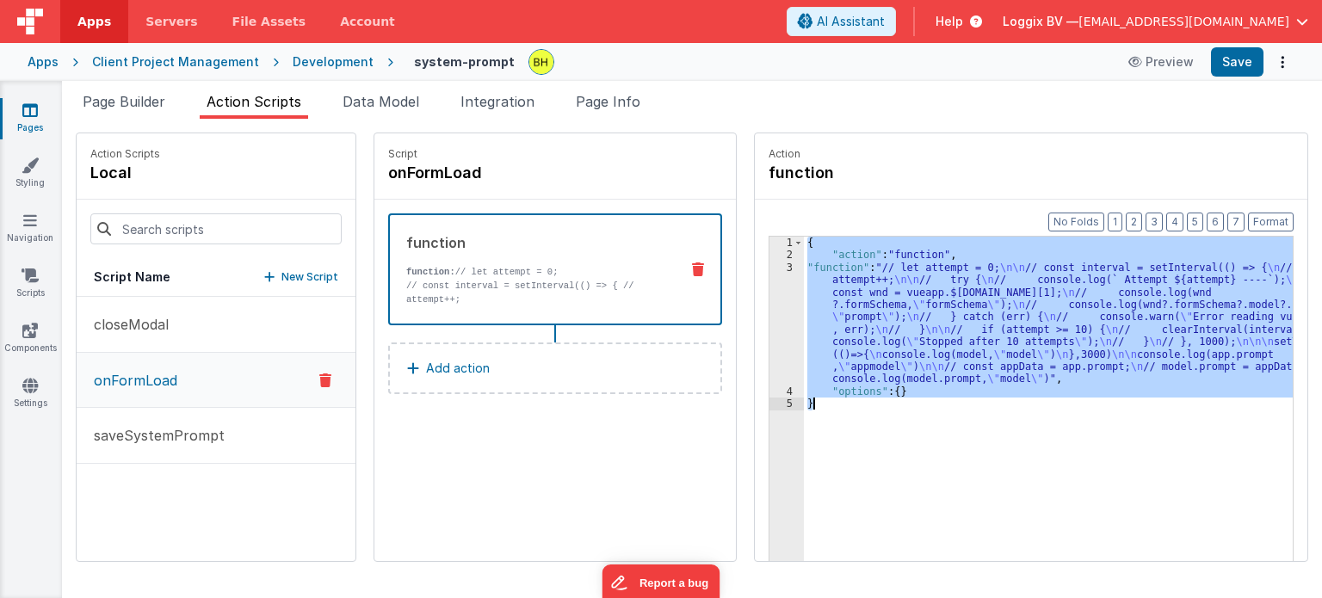
click at [770, 269] on div "3" at bounding box center [787, 324] width 34 height 124
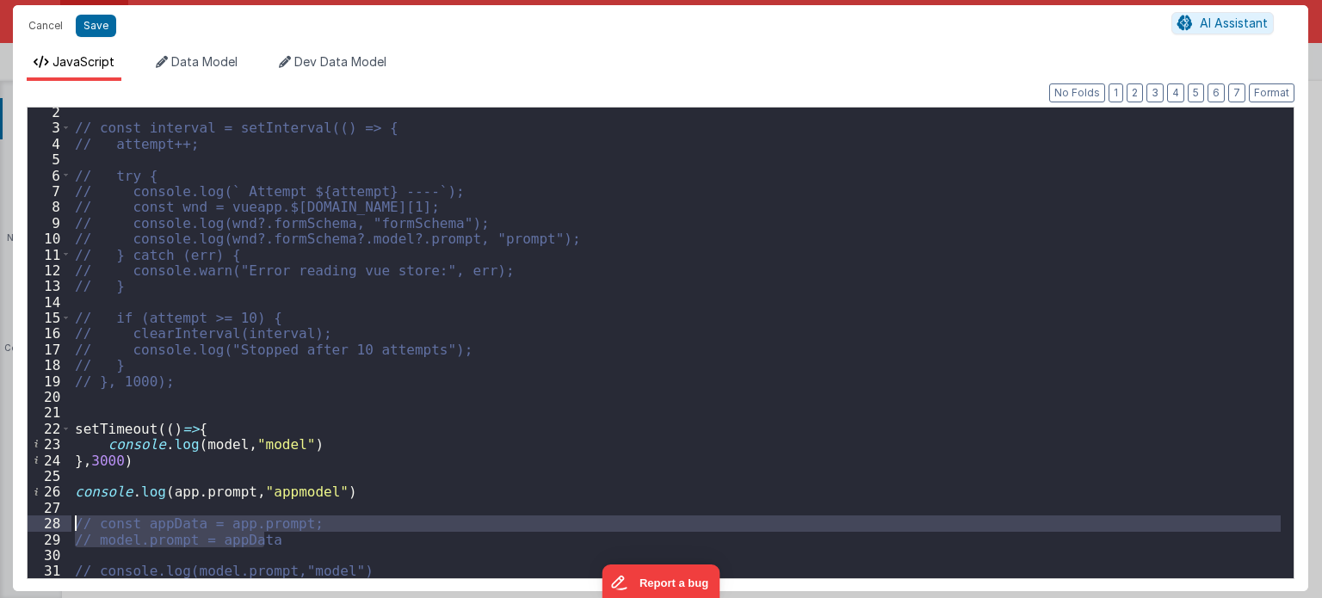
drag, startPoint x: 316, startPoint y: 547, endPoint x: 35, endPoint y: 525, distance: 281.4
click at [35, 525] on div "2 3 4 5 6 7 8 9 10 11 12 13 14 15 16 17 18 19 20 21 22 23 24 25 26 27 28 29 30 …" at bounding box center [661, 343] width 1268 height 473
